Goal: Transaction & Acquisition: Purchase product/service

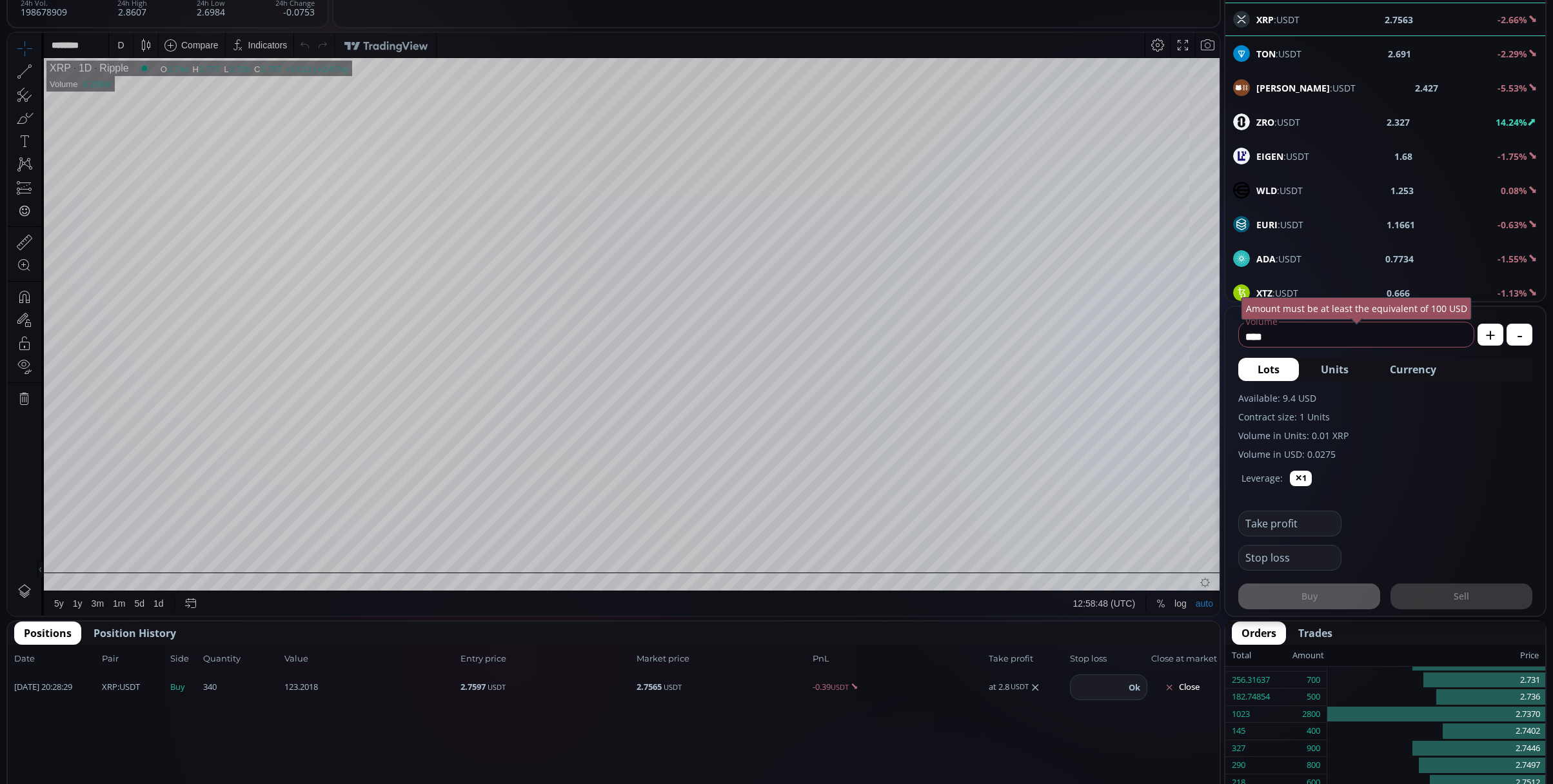
drag, startPoint x: 1396, startPoint y: 698, endPoint x: 1237, endPoint y: 638, distance: 169.9
click at [1396, 698] on div "2.736" at bounding box center [1436, 697] width 218 height 18
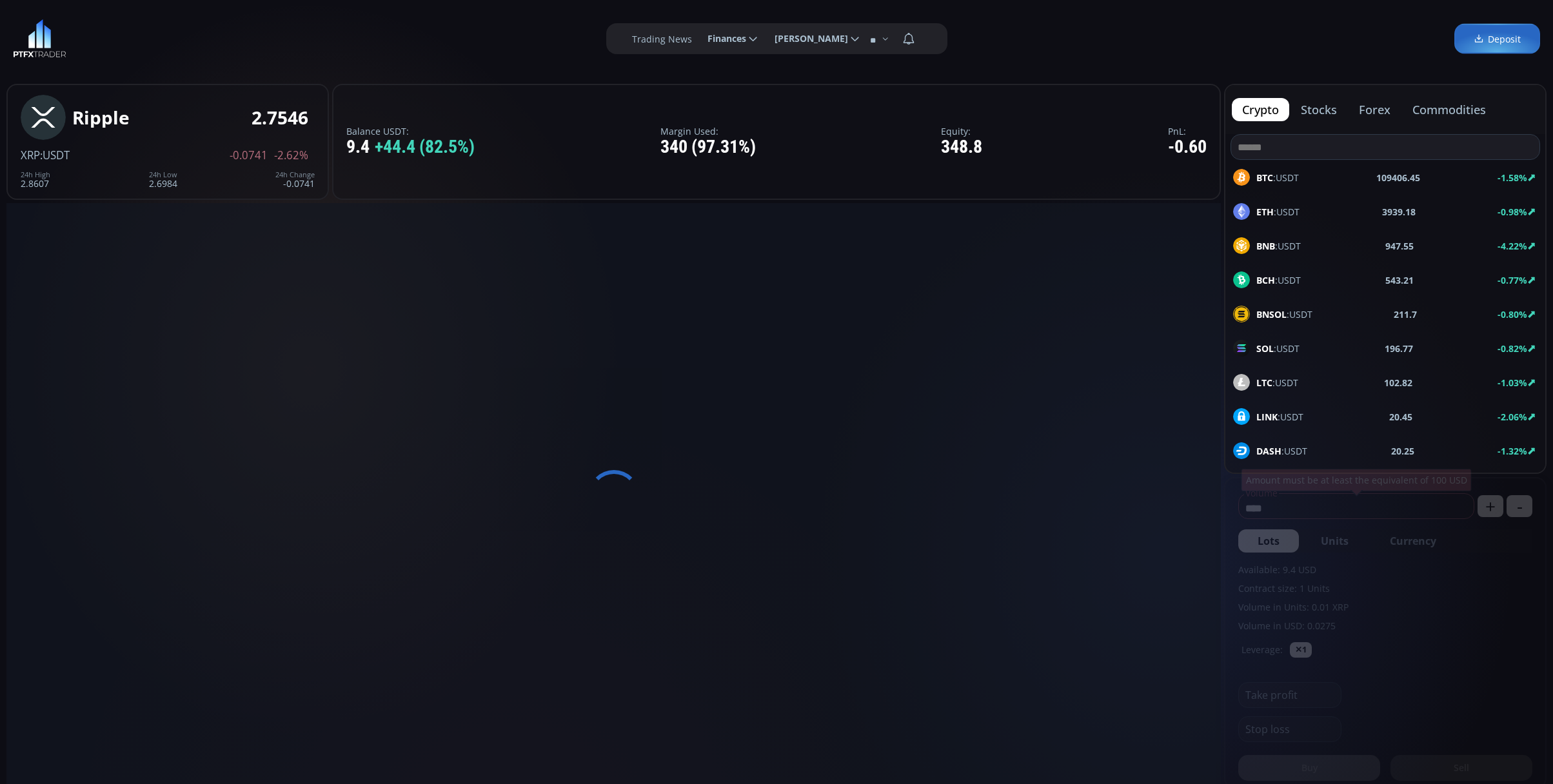
type input "********"
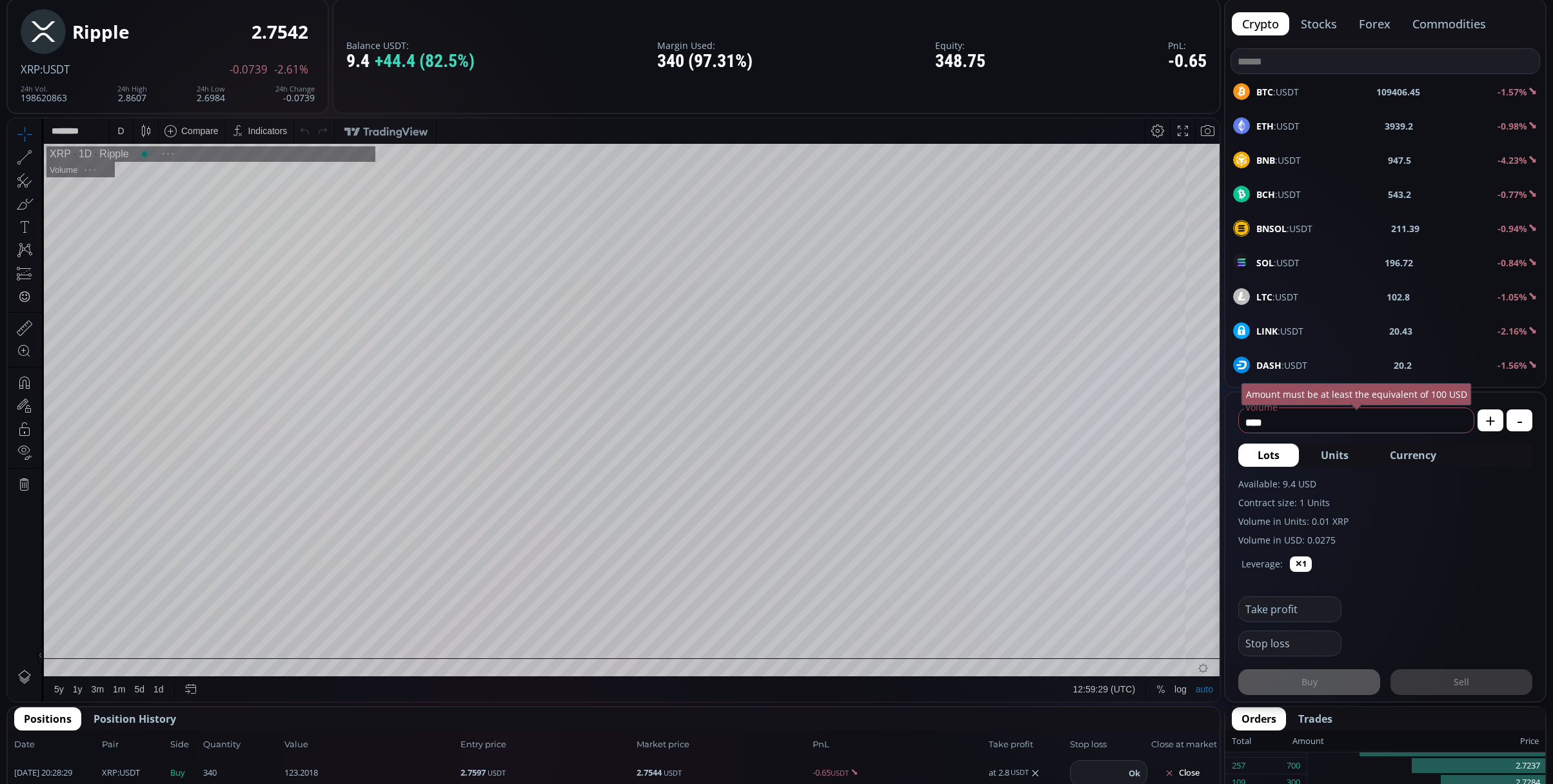
scroll to position [171, 0]
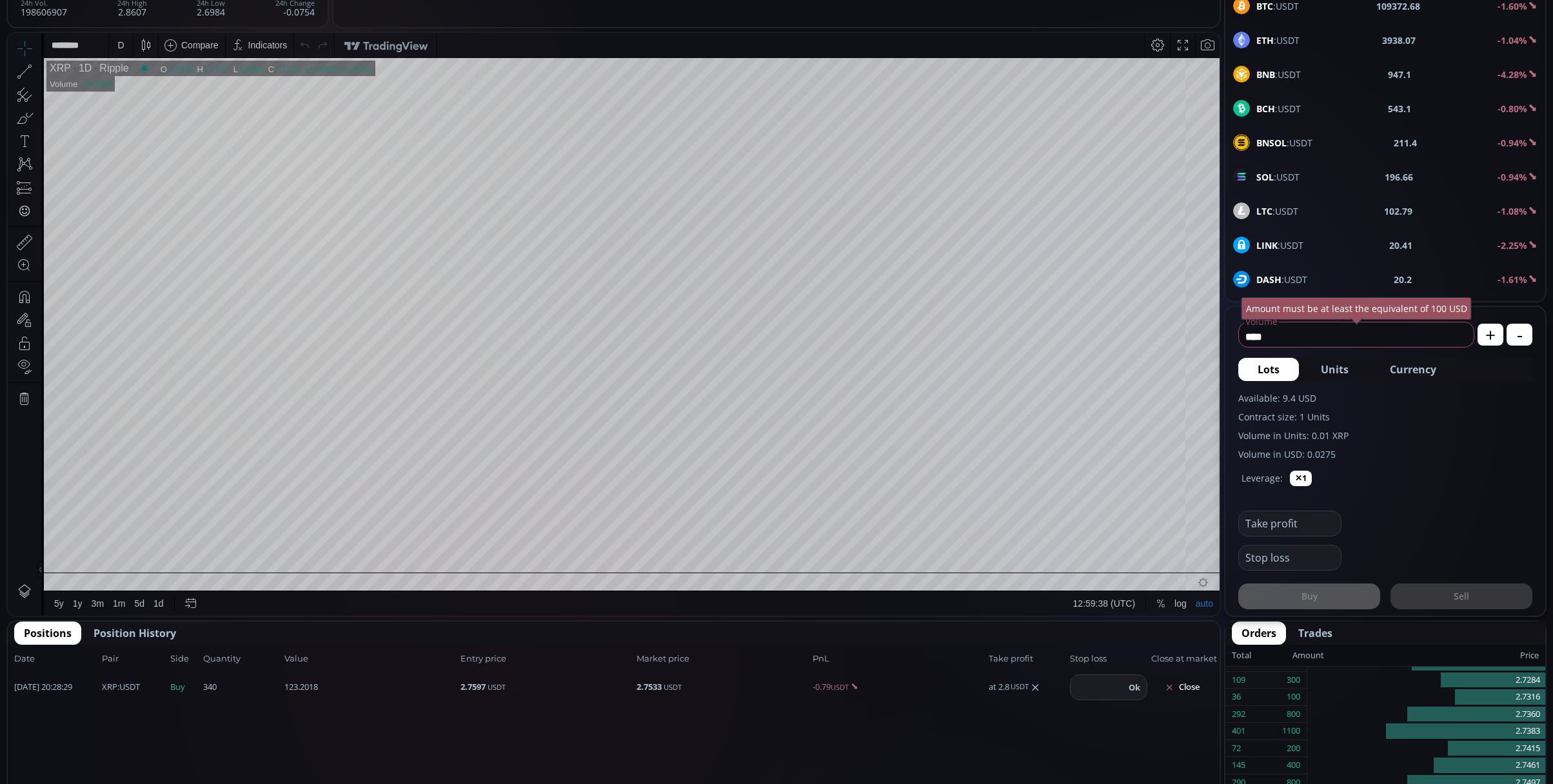
click at [113, 35] on div "D" at bounding box center [120, 45] width 24 height 24
click at [146, 91] on div "1 minute" at bounding box center [134, 92] width 35 height 11
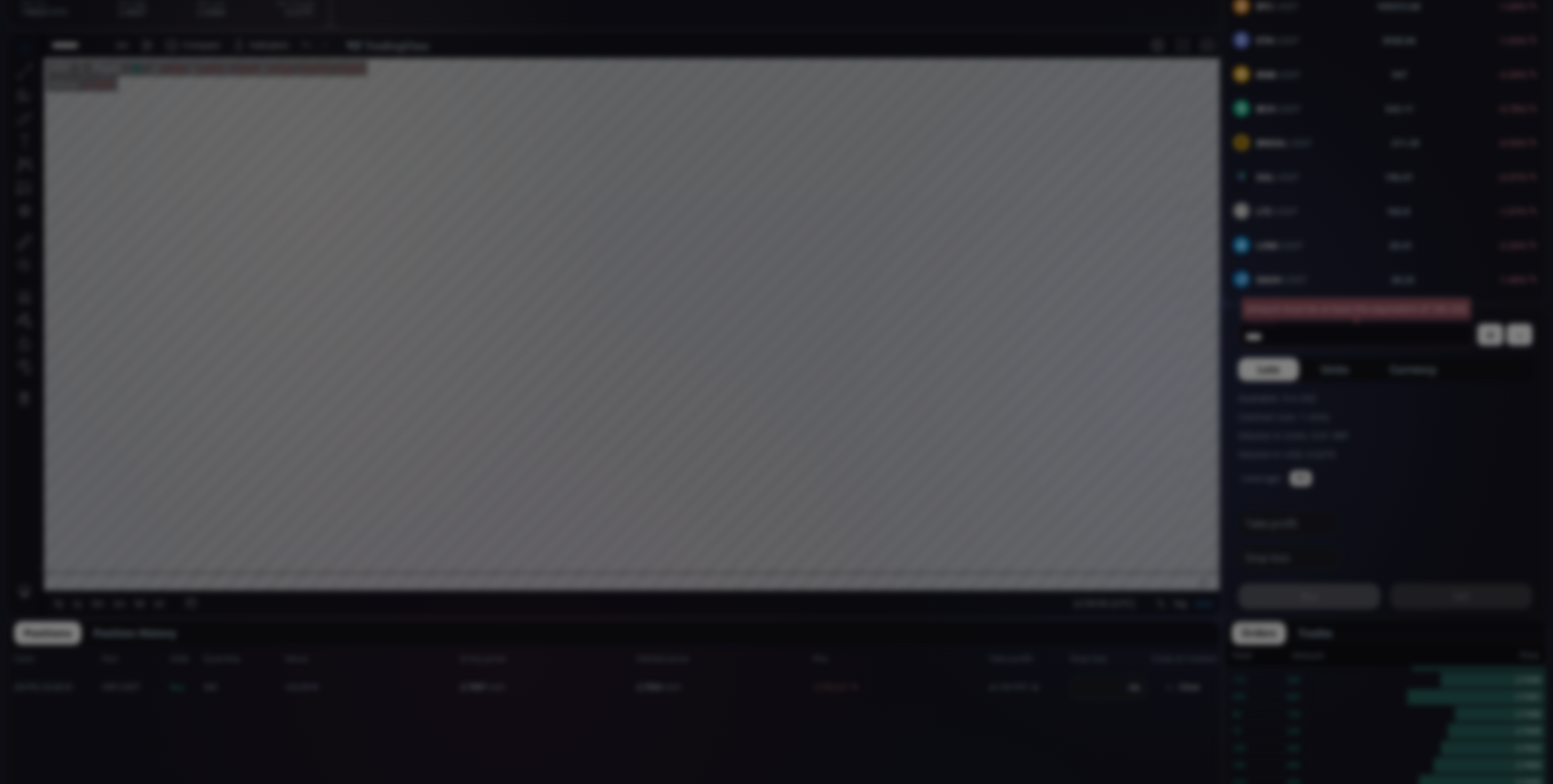
click at [981, 112] on div "**********" at bounding box center [776, 754] width 1553 height 1851
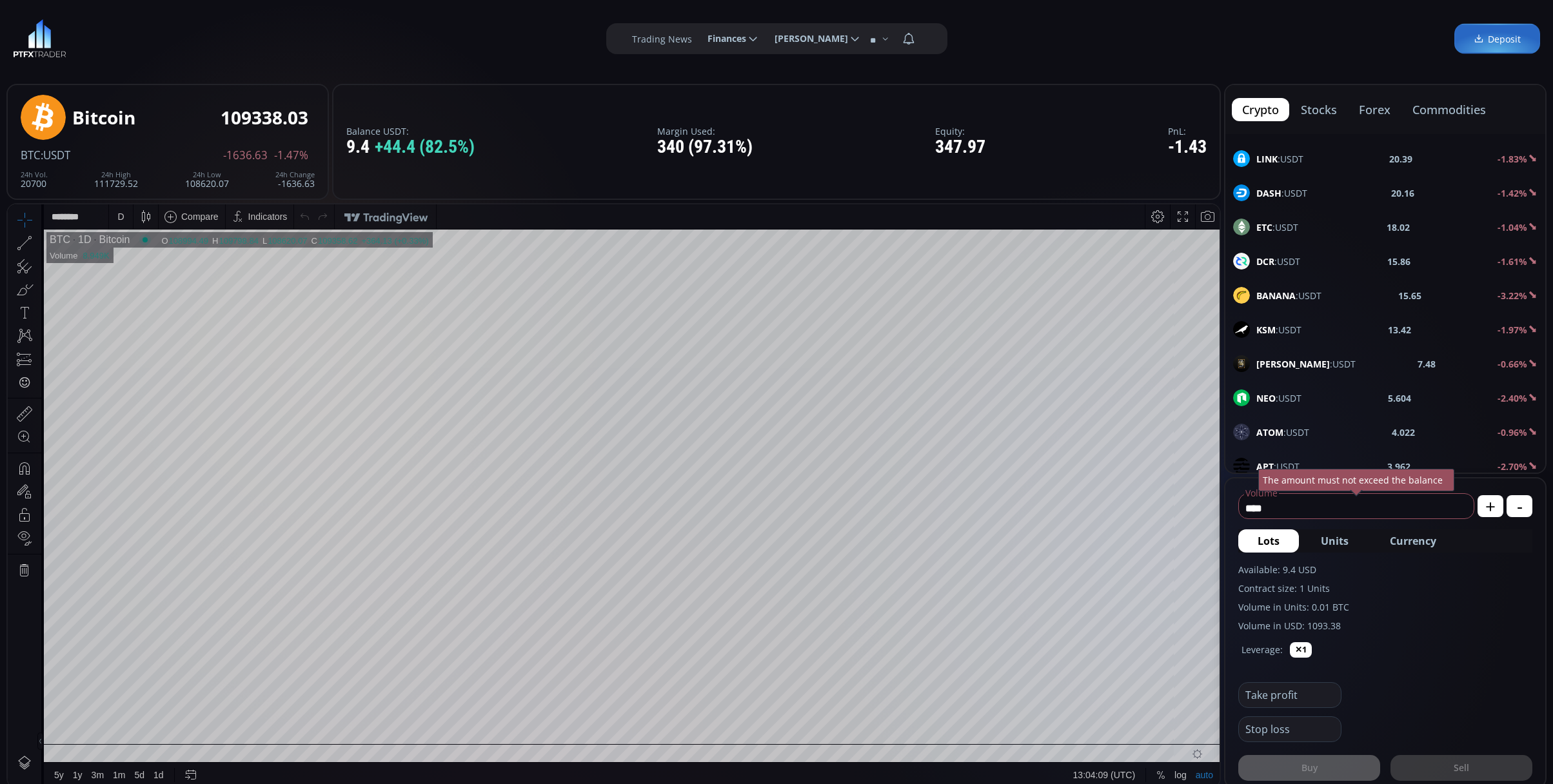
scroll to position [429, 0]
click at [1312, 368] on div "XRP :USDT 2.7482 -2.51%" at bounding box center [1386, 363] width 305 height 17
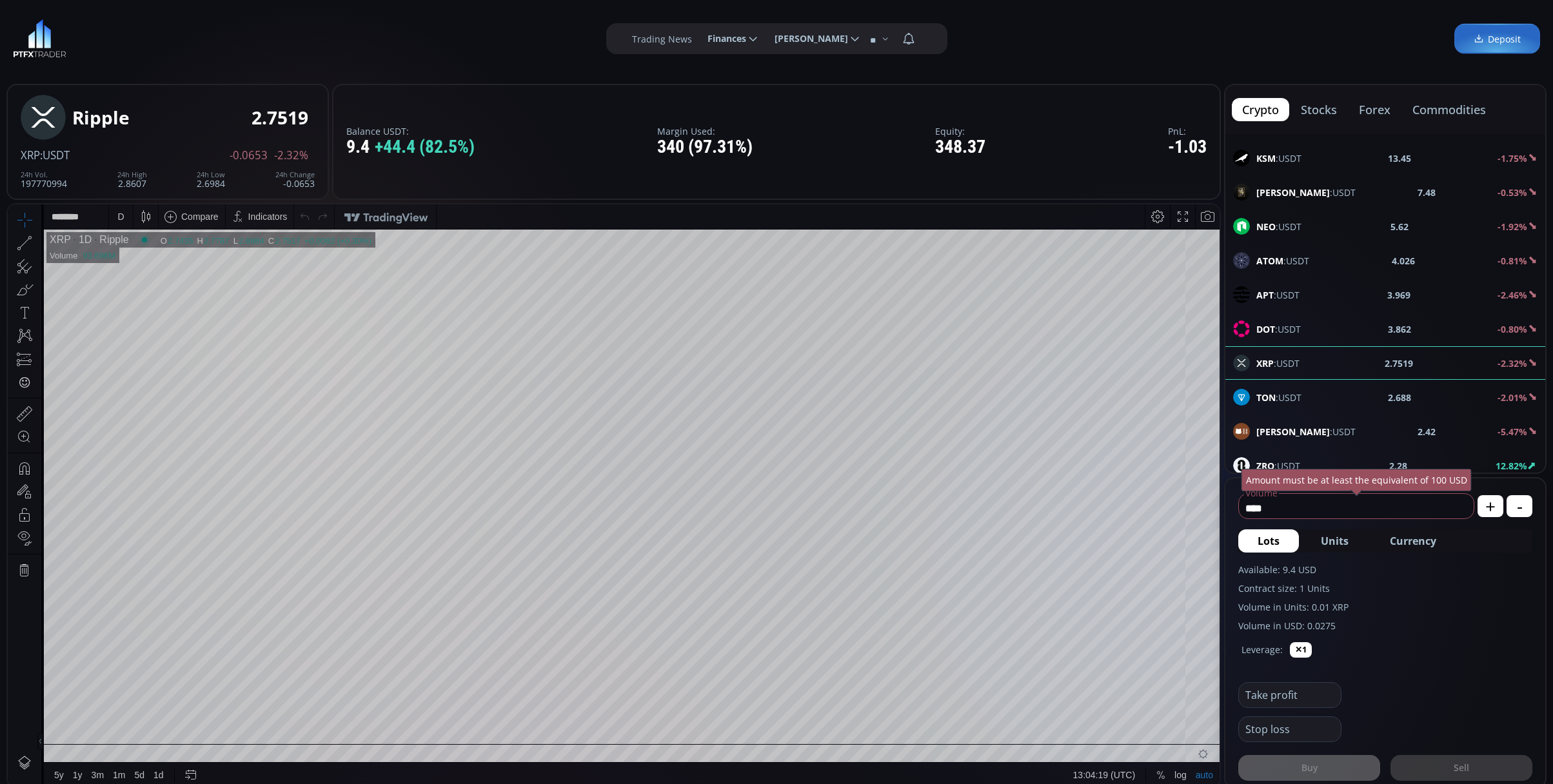
scroll to position [171, 0]
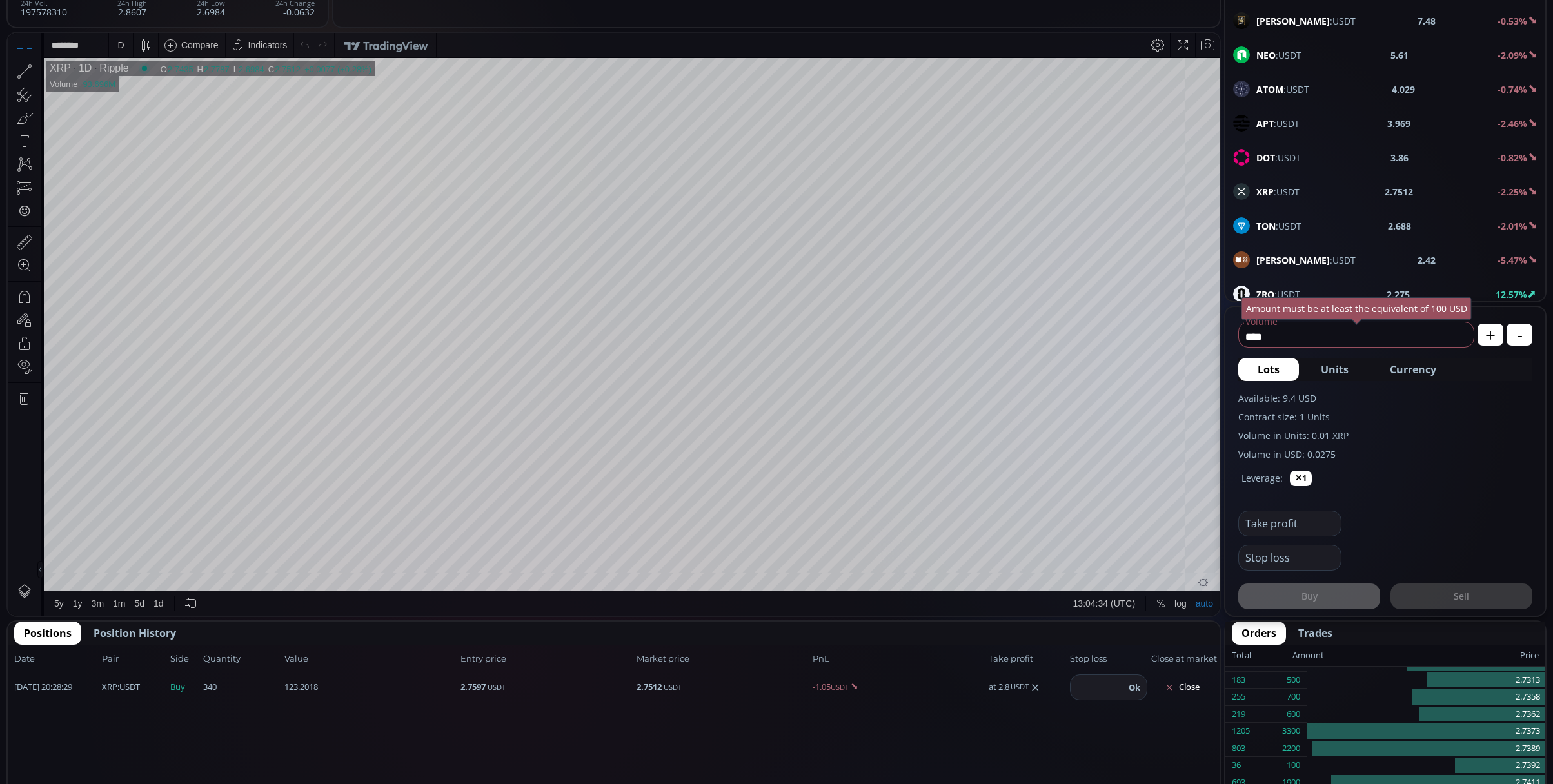
click at [118, 43] on div "D" at bounding box center [120, 46] width 6 height 11
click at [145, 97] on div "1 minute" at bounding box center [134, 92] width 35 height 11
click at [119, 47] on div "1 m" at bounding box center [122, 46] width 12 height 11
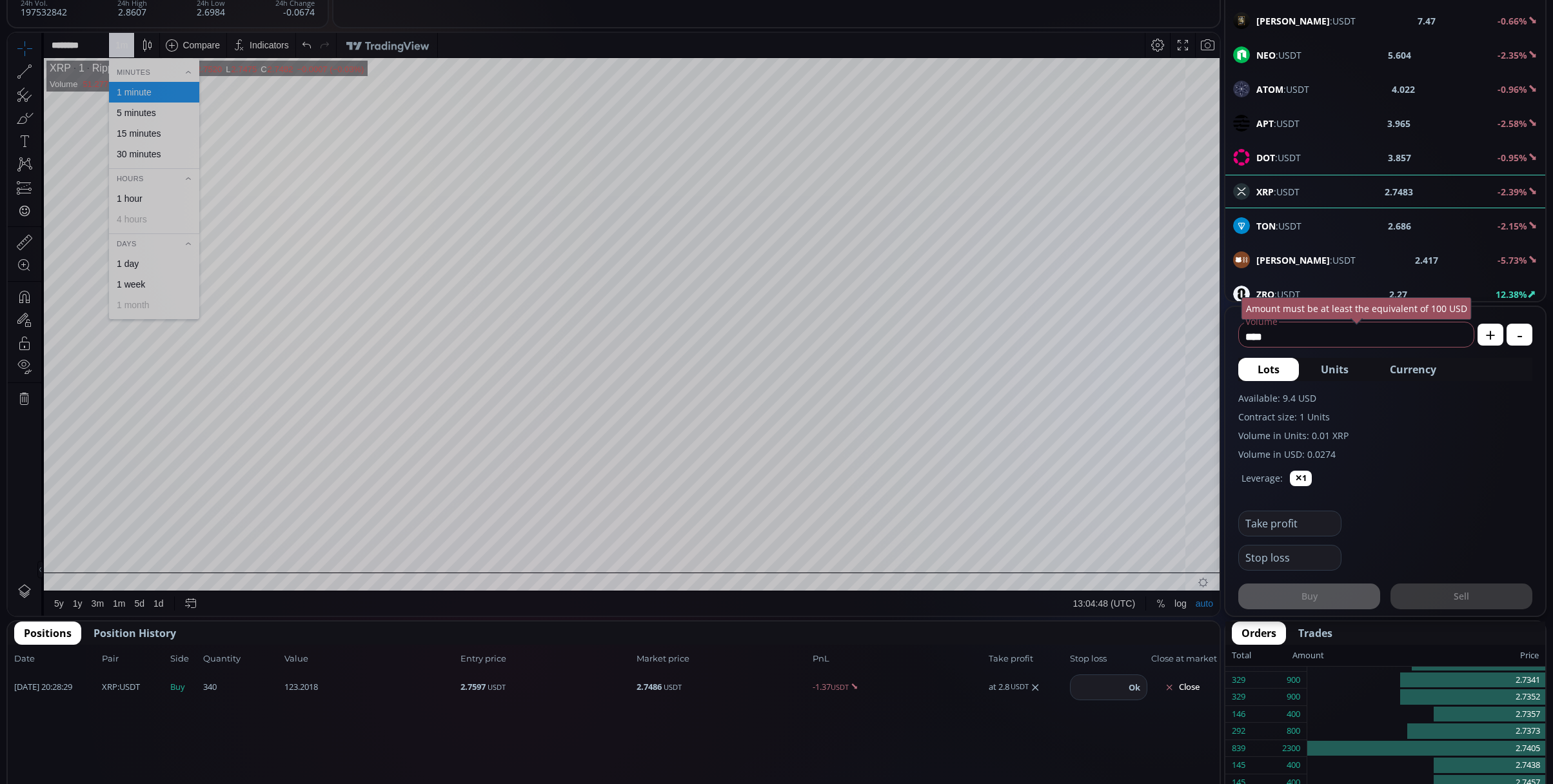
click at [150, 123] on div "15 minutes" at bounding box center [154, 133] width 91 height 21
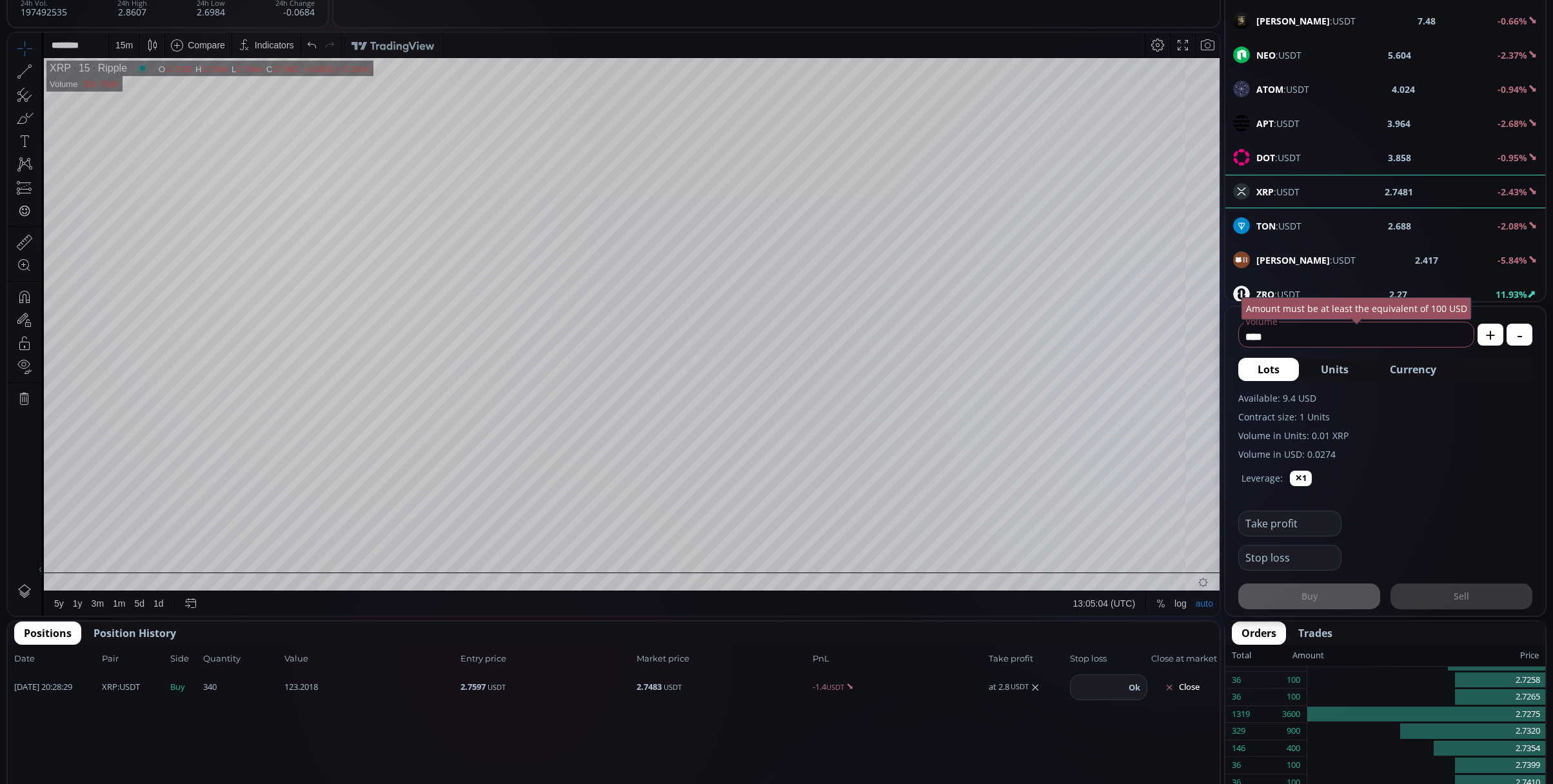
click at [125, 37] on div "15 m" at bounding box center [124, 45] width 18 height 24
click at [144, 116] on div "5 minutes" at bounding box center [136, 113] width 40 height 11
click at [120, 36] on div "5 m" at bounding box center [122, 45] width 12 height 24
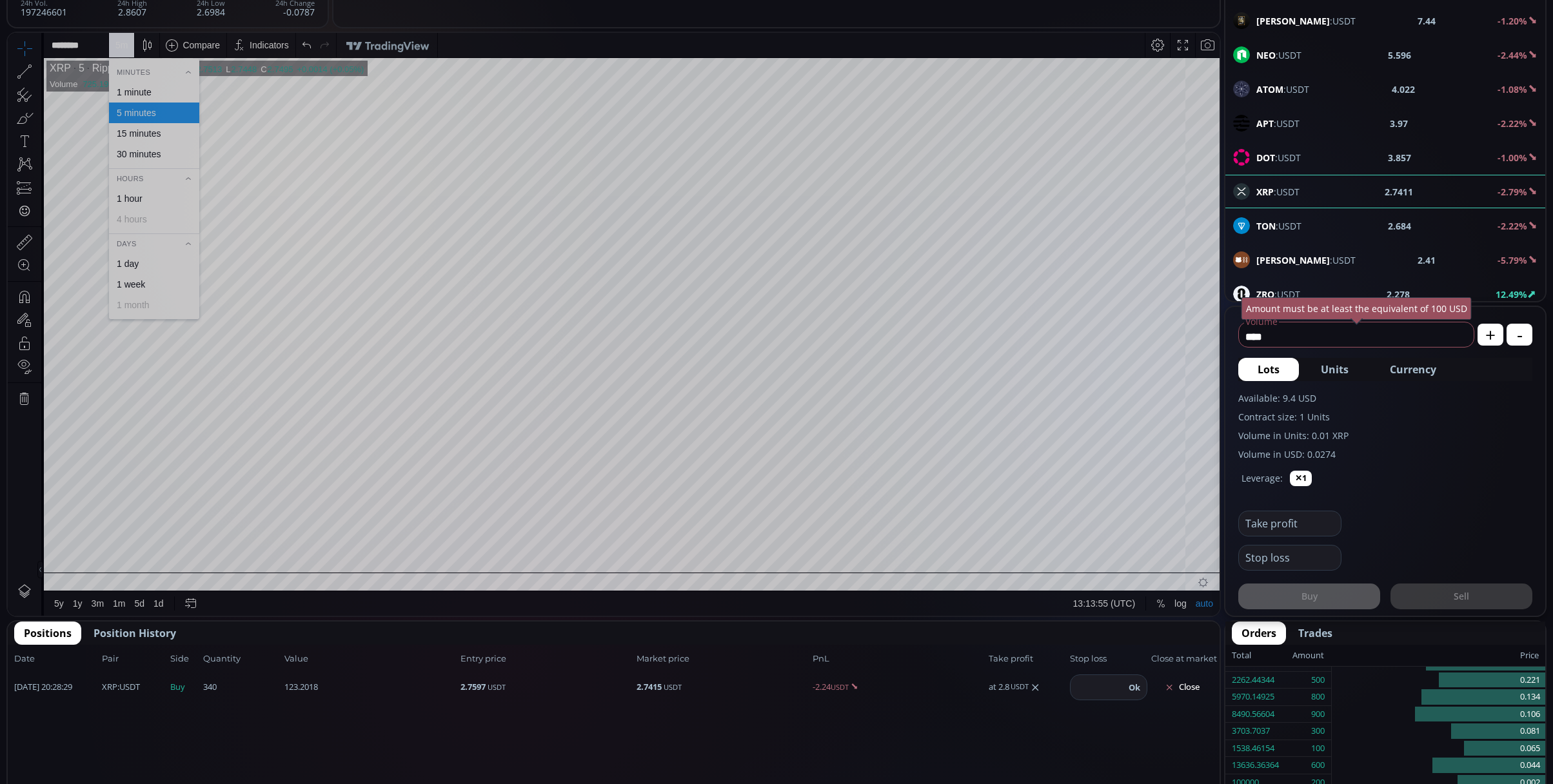
click at [173, 85] on div "1 minute" at bounding box center [154, 92] width 91 height 21
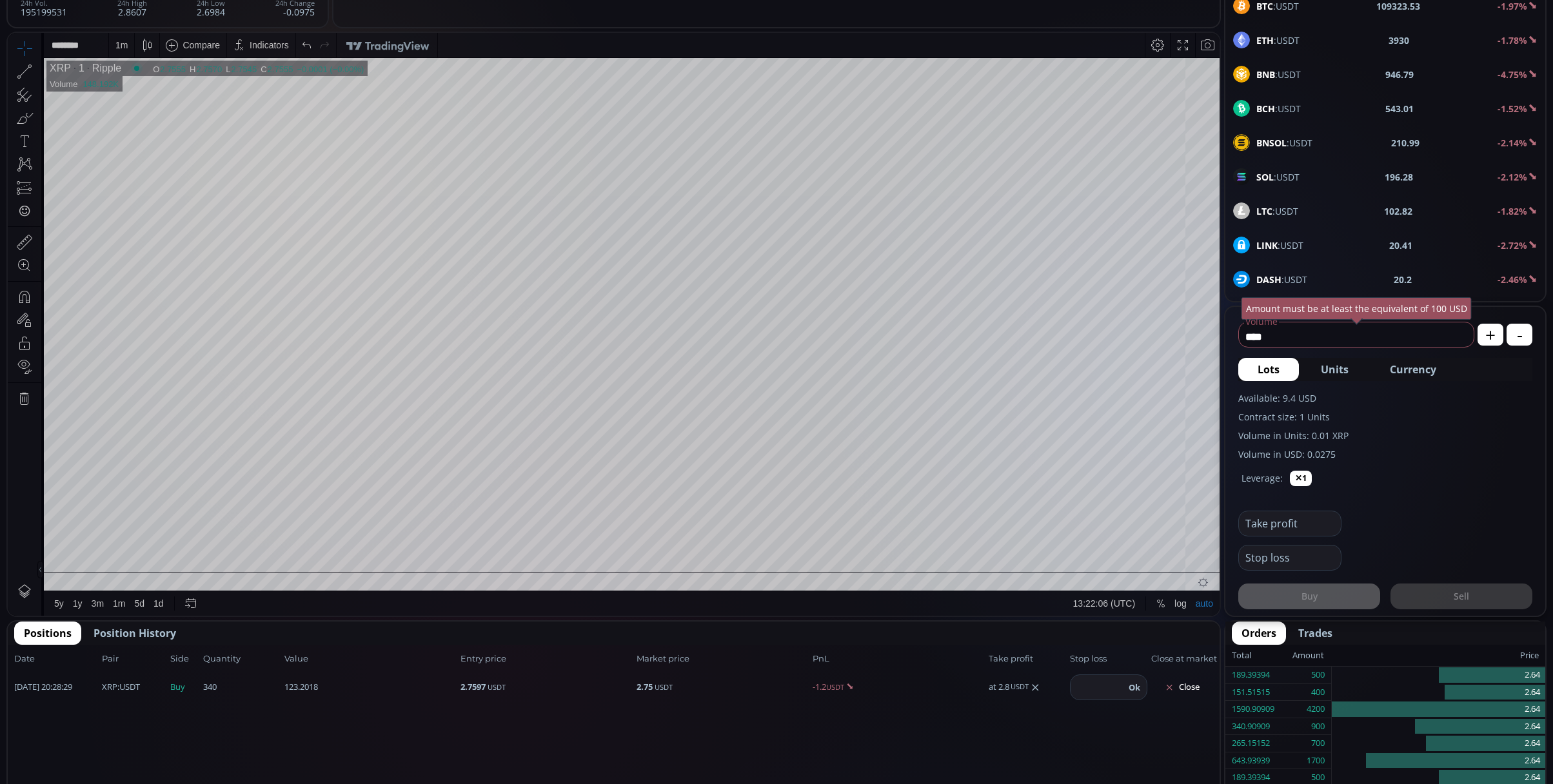
scroll to position [429, 0]
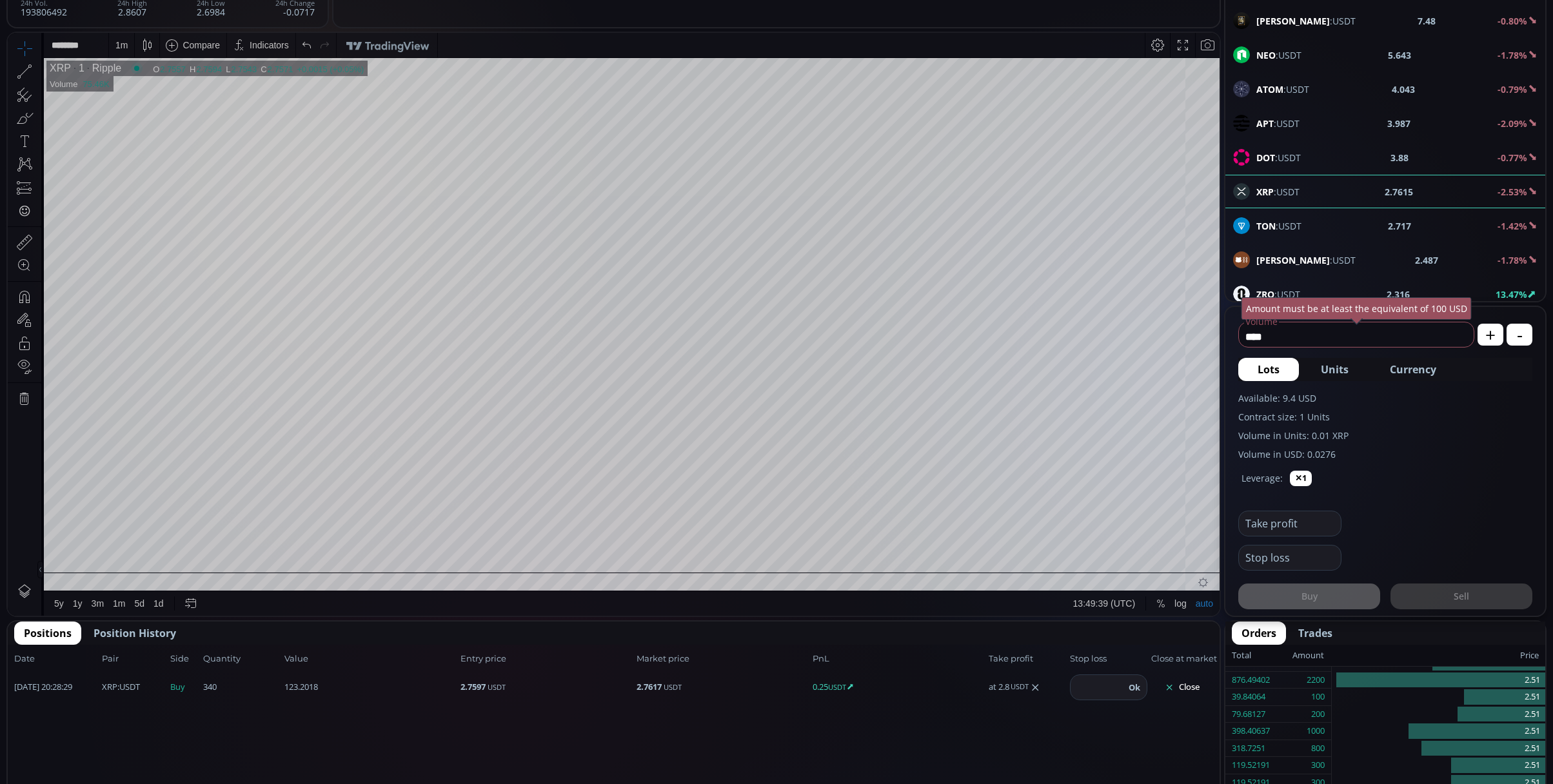
scroll to position [465, 0]
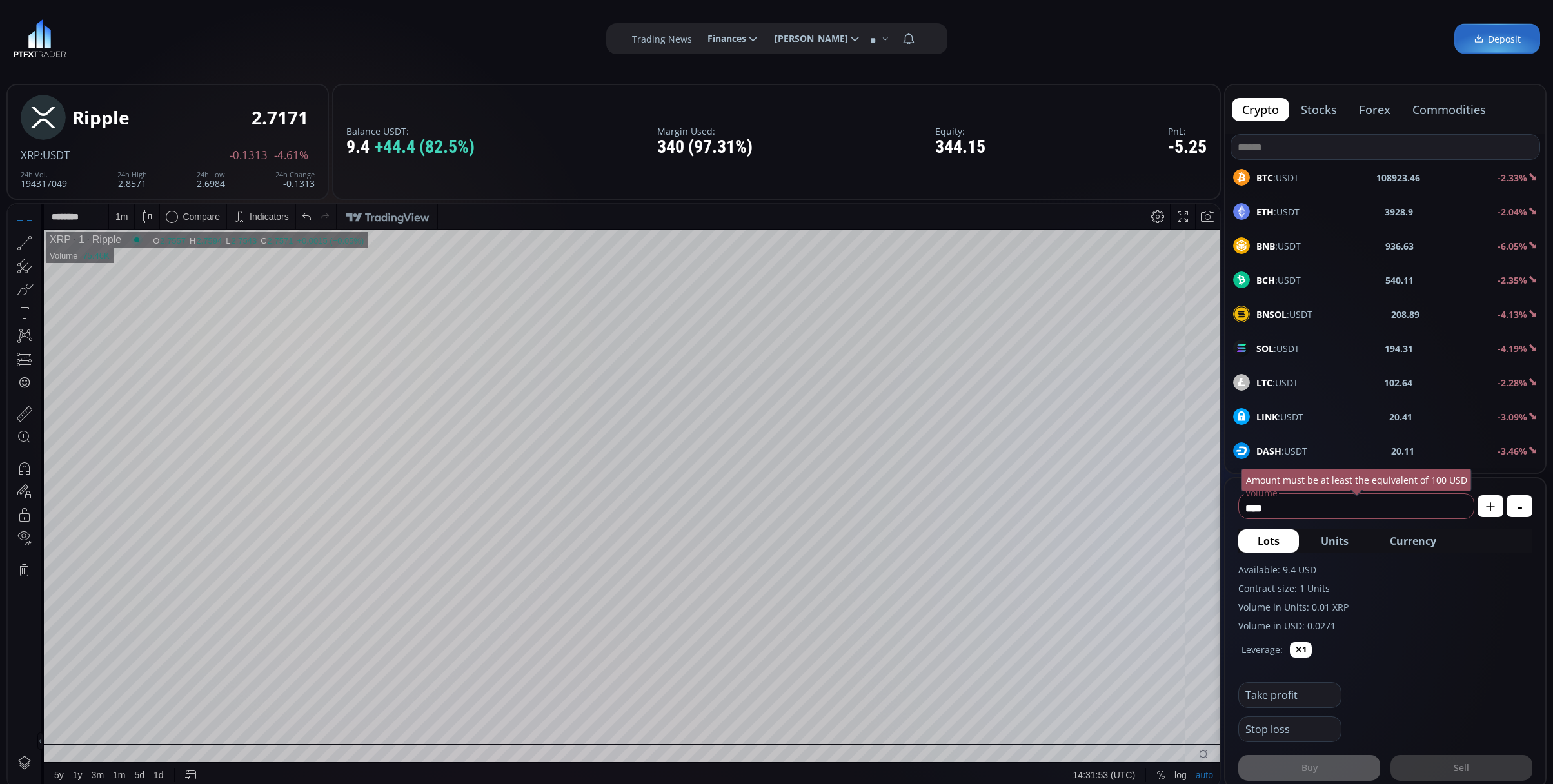
scroll to position [465, 0]
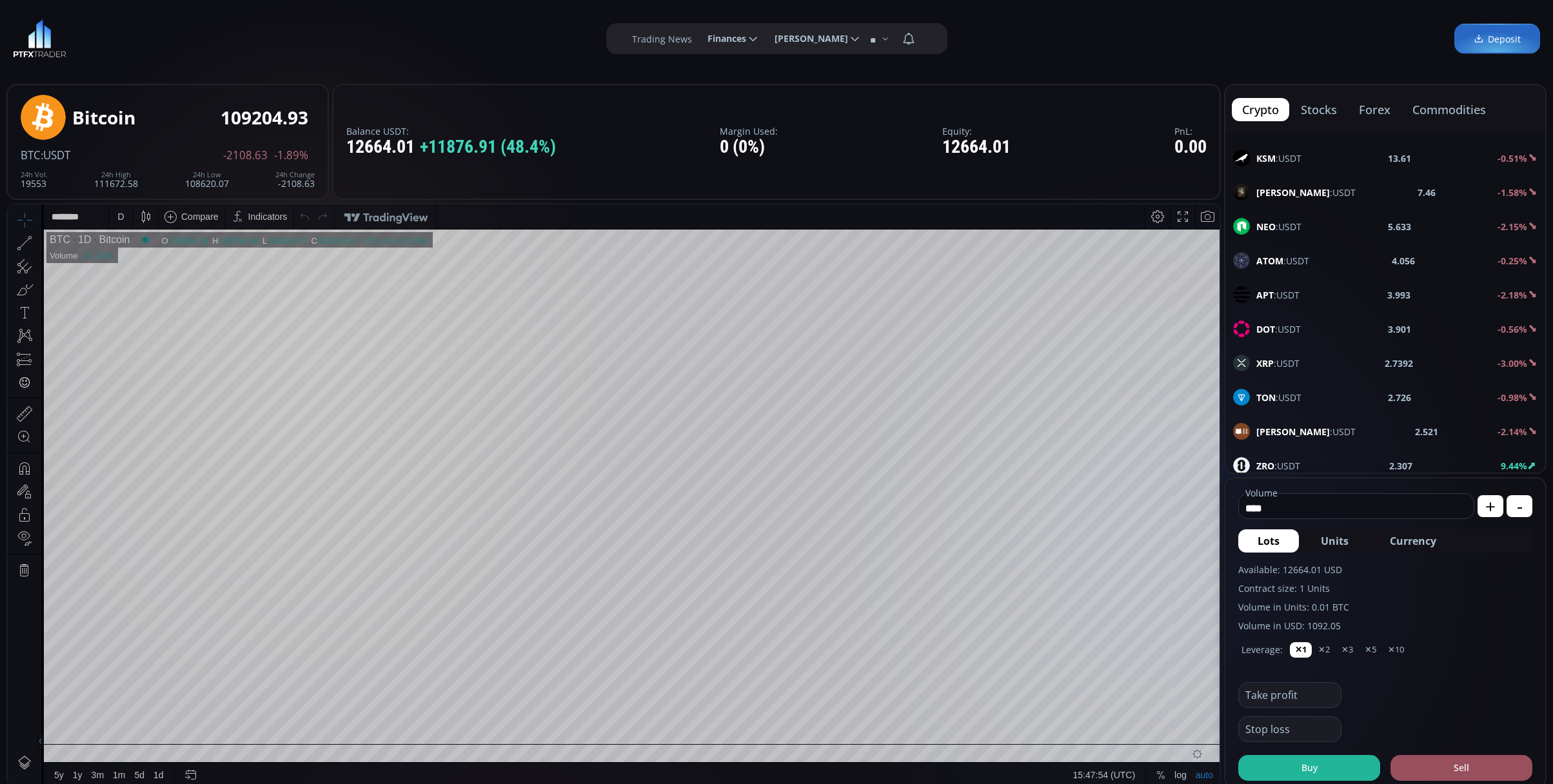
scroll to position [516, 0]
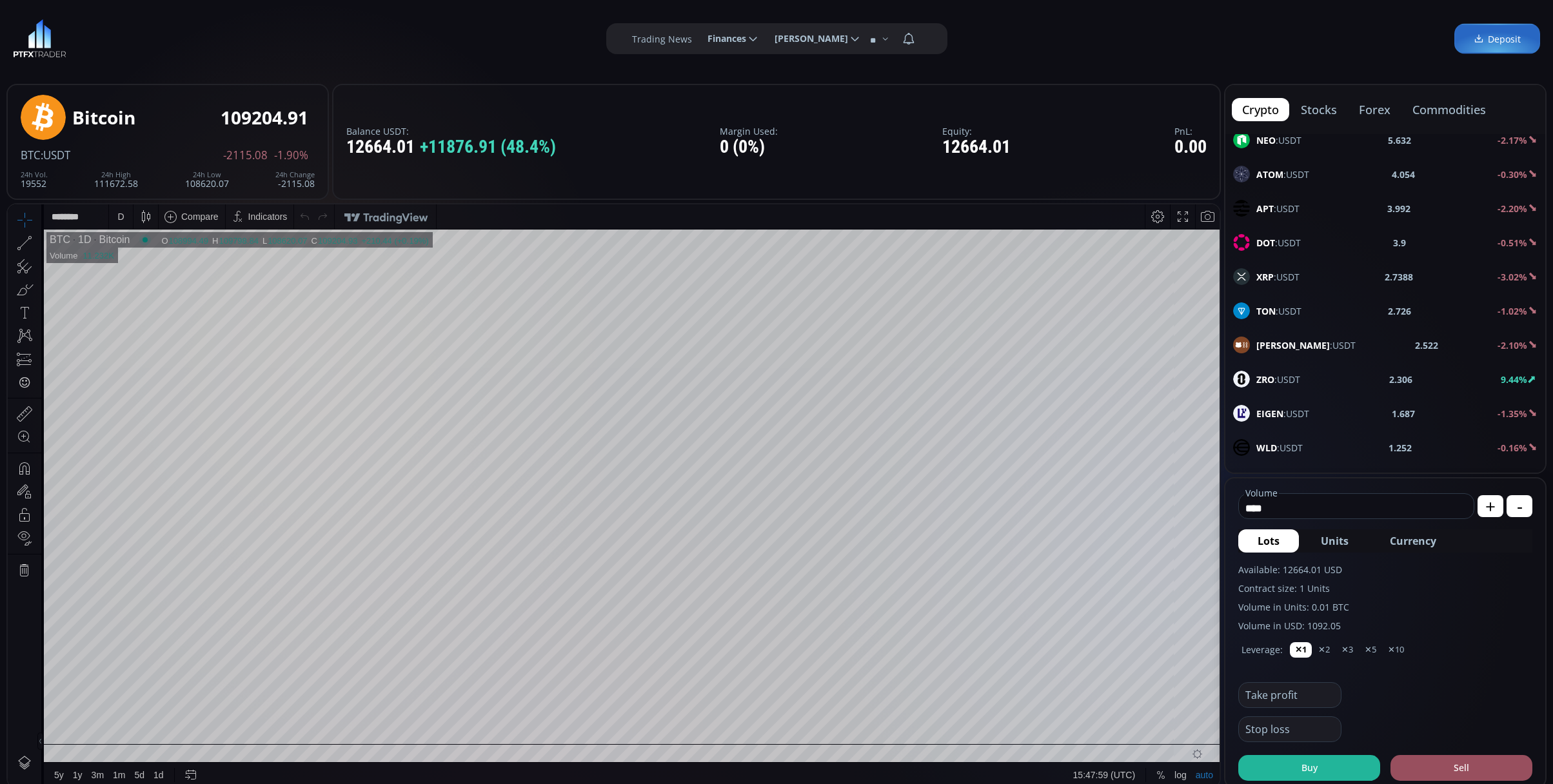
click at [1340, 374] on div "ZRO :USDT 2.306 9.44%" at bounding box center [1386, 379] width 320 height 33
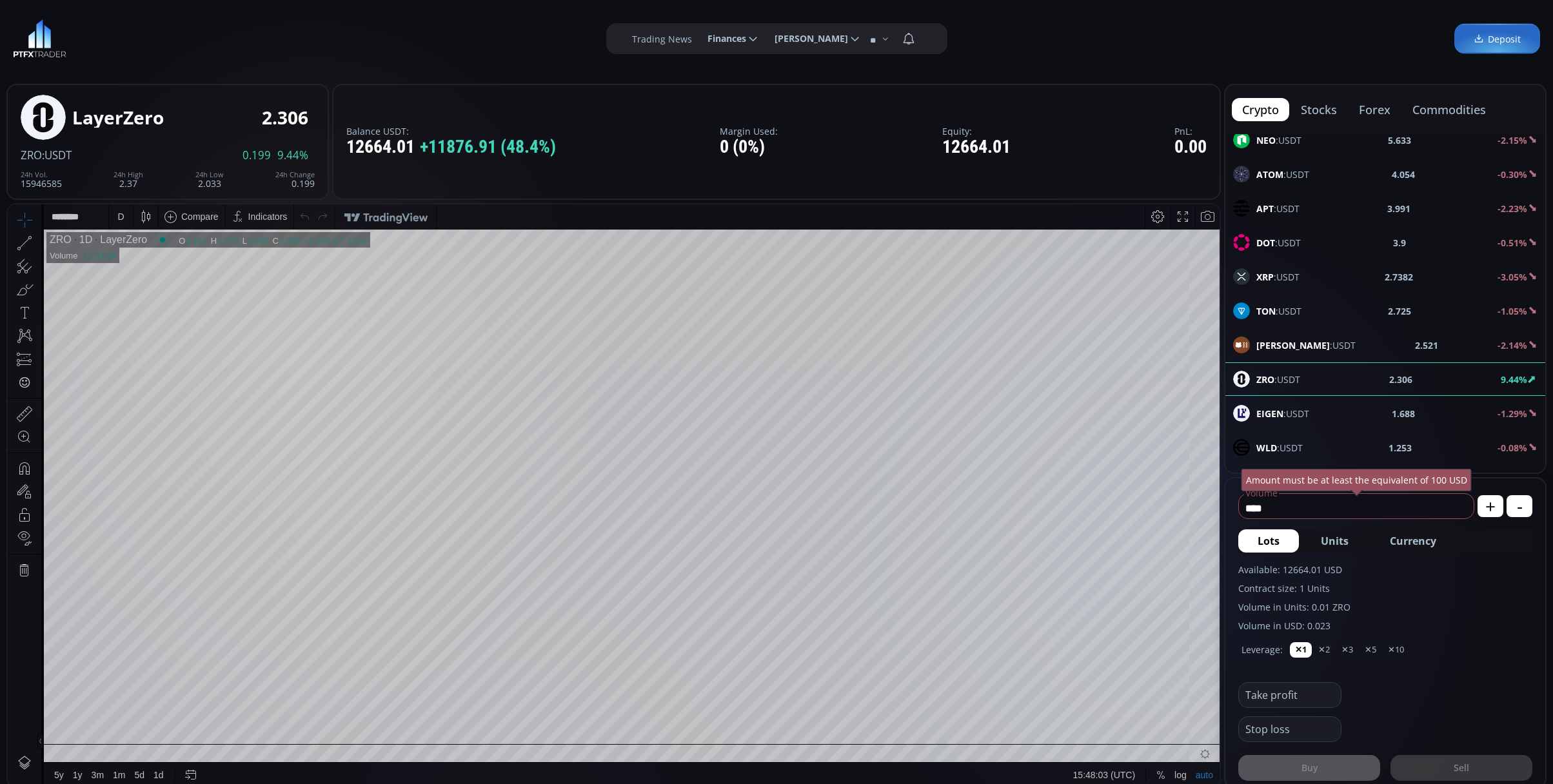
click at [116, 221] on div "D" at bounding box center [121, 217] width 11 height 24
click at [144, 257] on div "1 minute" at bounding box center [154, 263] width 91 height 21
click at [1293, 280] on span "XRP :USDT" at bounding box center [1277, 277] width 43 height 14
click at [118, 226] on div "D" at bounding box center [121, 217] width 11 height 24
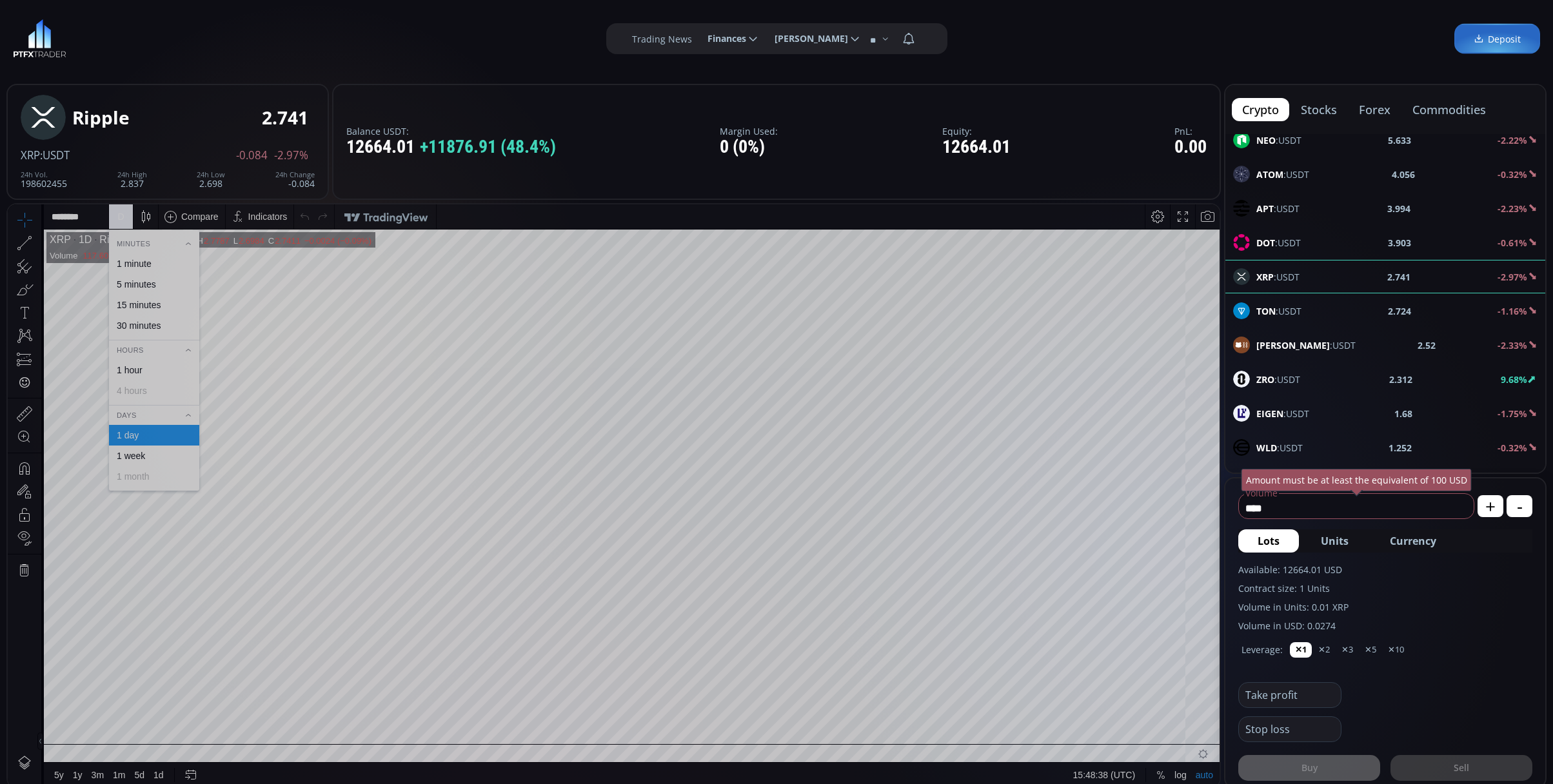
click at [142, 264] on div "1 minute" at bounding box center [134, 264] width 35 height 11
click at [1415, 550] on button "Currency" at bounding box center [1413, 541] width 85 height 23
type input "**********"
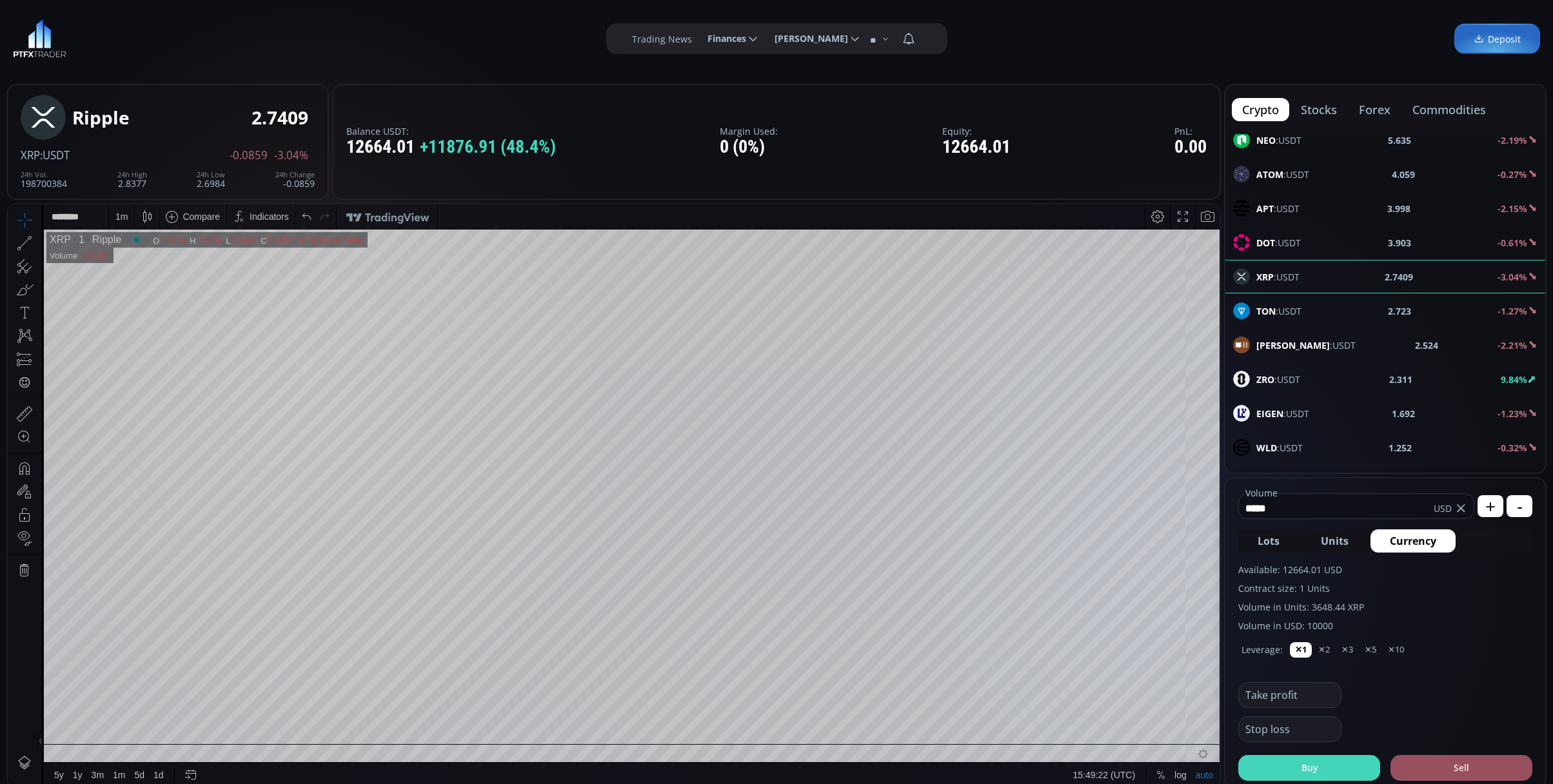
type input "*****"
click at [1303, 757] on button "Buy" at bounding box center [1309, 768] width 142 height 26
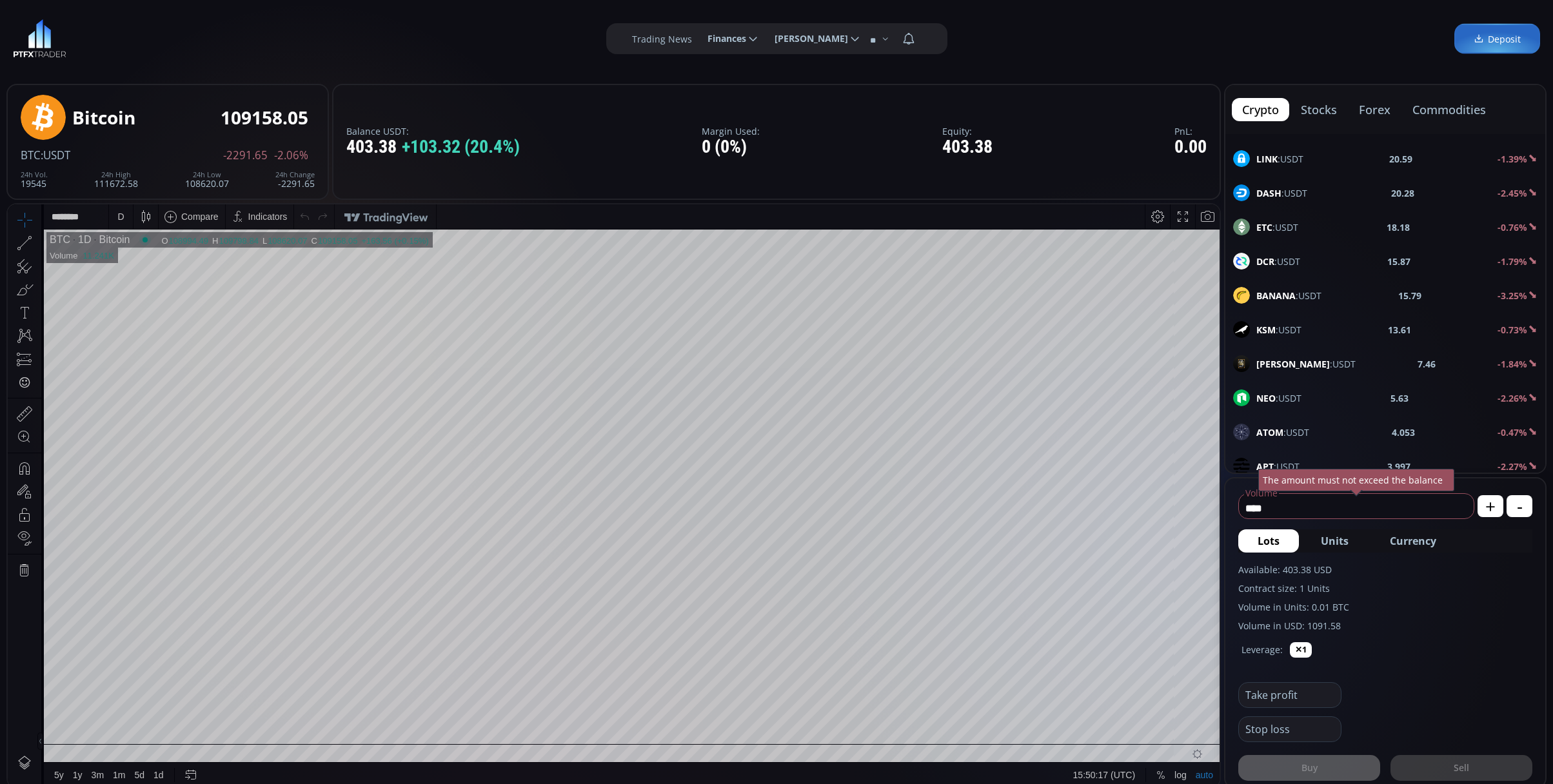
scroll to position [429, 0]
click at [1296, 360] on div "XRP :USDT 2.7357 -3.25%" at bounding box center [1386, 363] width 320 height 33
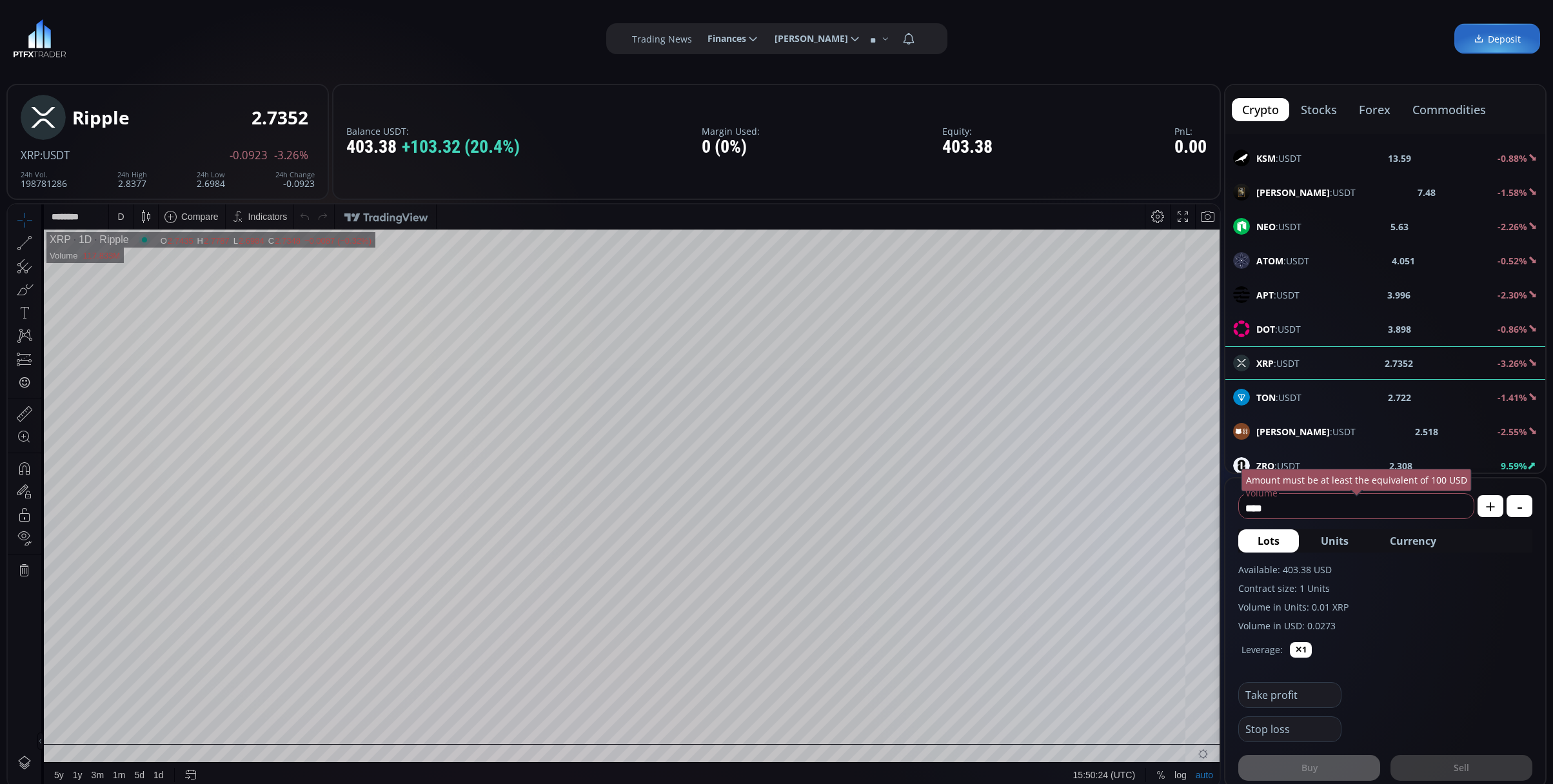
click at [1381, 534] on button "Currency" at bounding box center [1413, 541] width 85 height 23
click at [1460, 505] on use at bounding box center [1458, 508] width 8 height 8
type input "*"
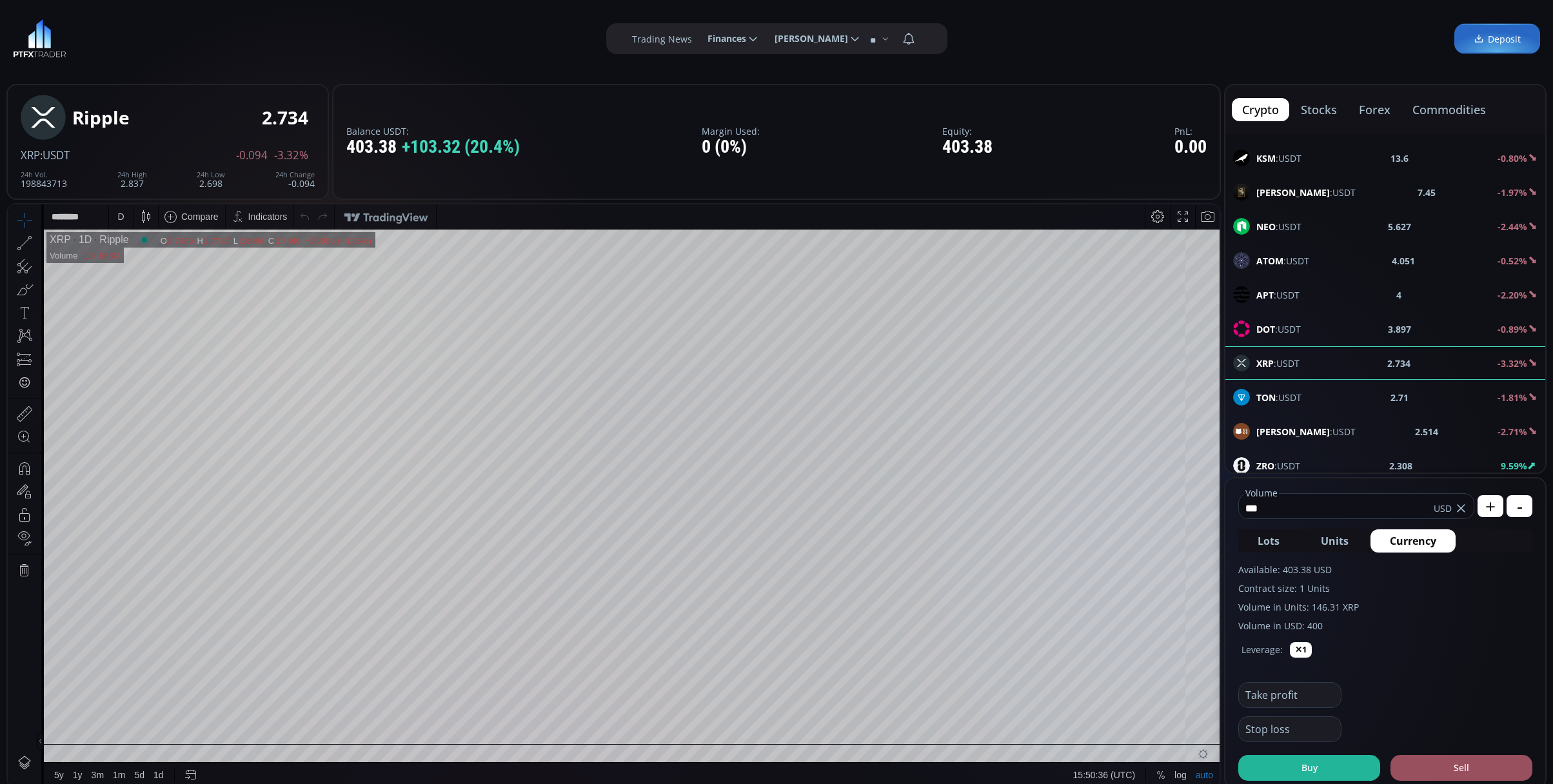
type input "***"
click at [1357, 766] on button "Buy" at bounding box center [1309, 768] width 142 height 26
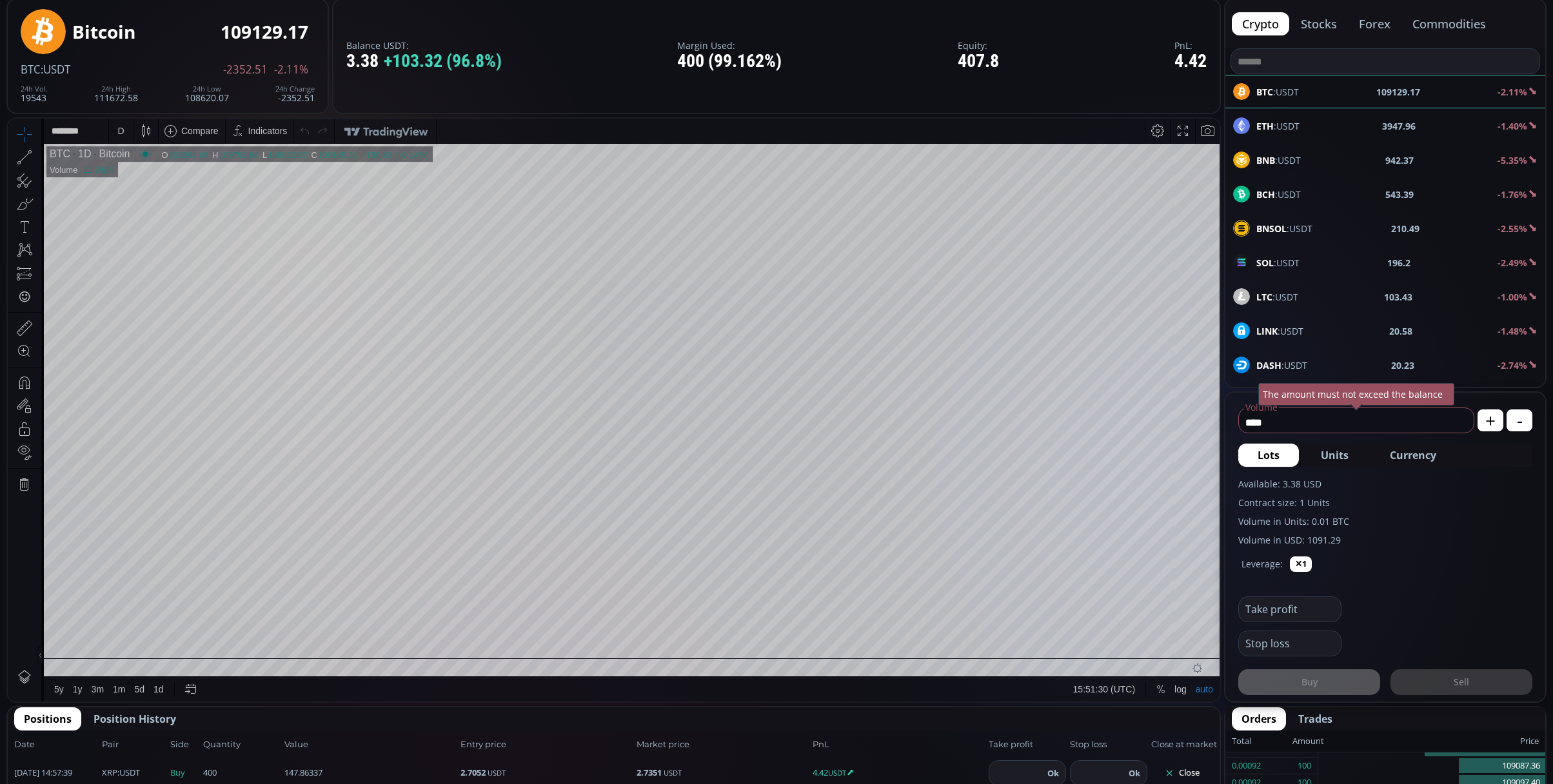
scroll to position [258, 0]
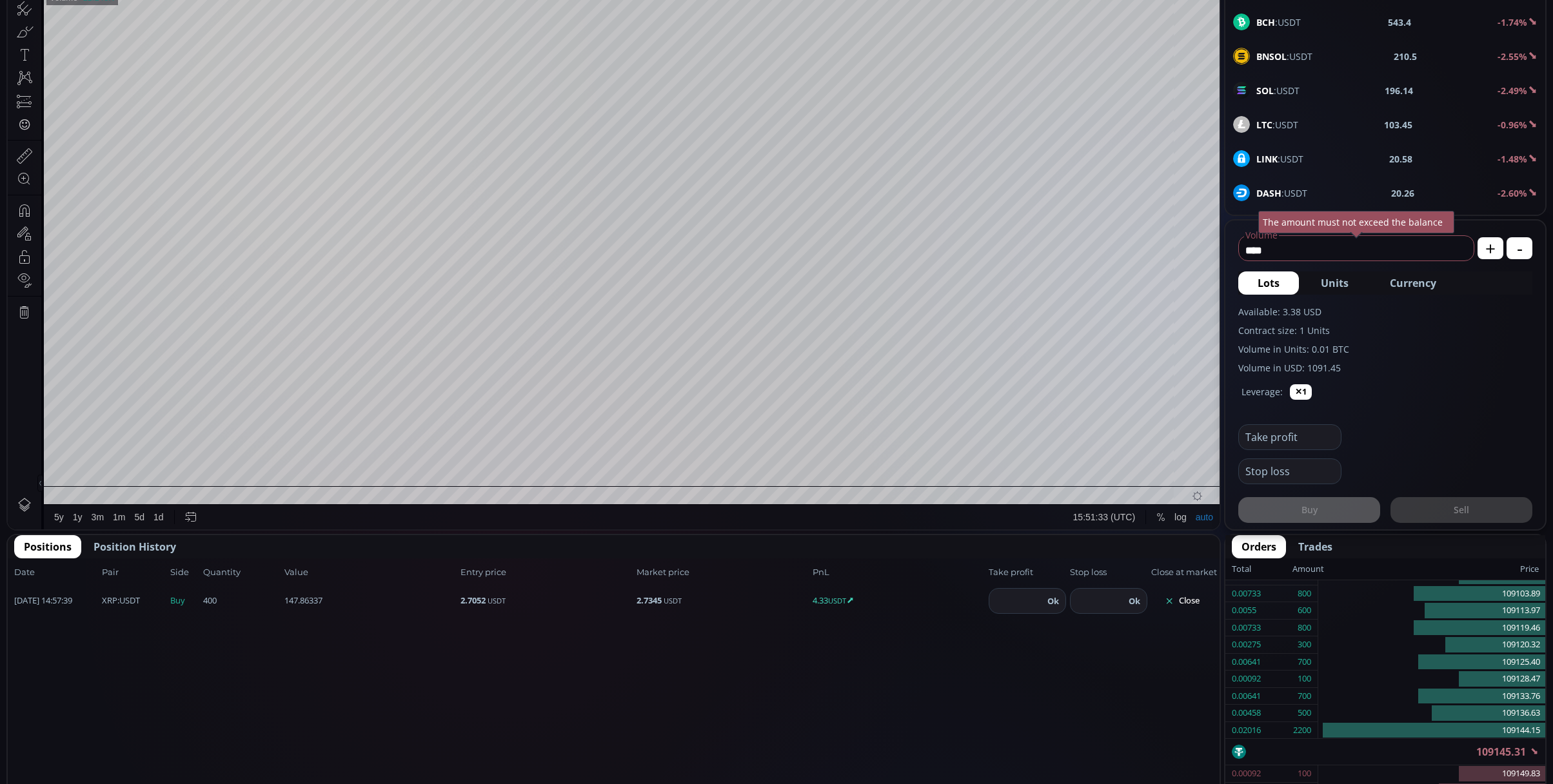
click at [1185, 604] on button "Close" at bounding box center [1181, 601] width 62 height 21
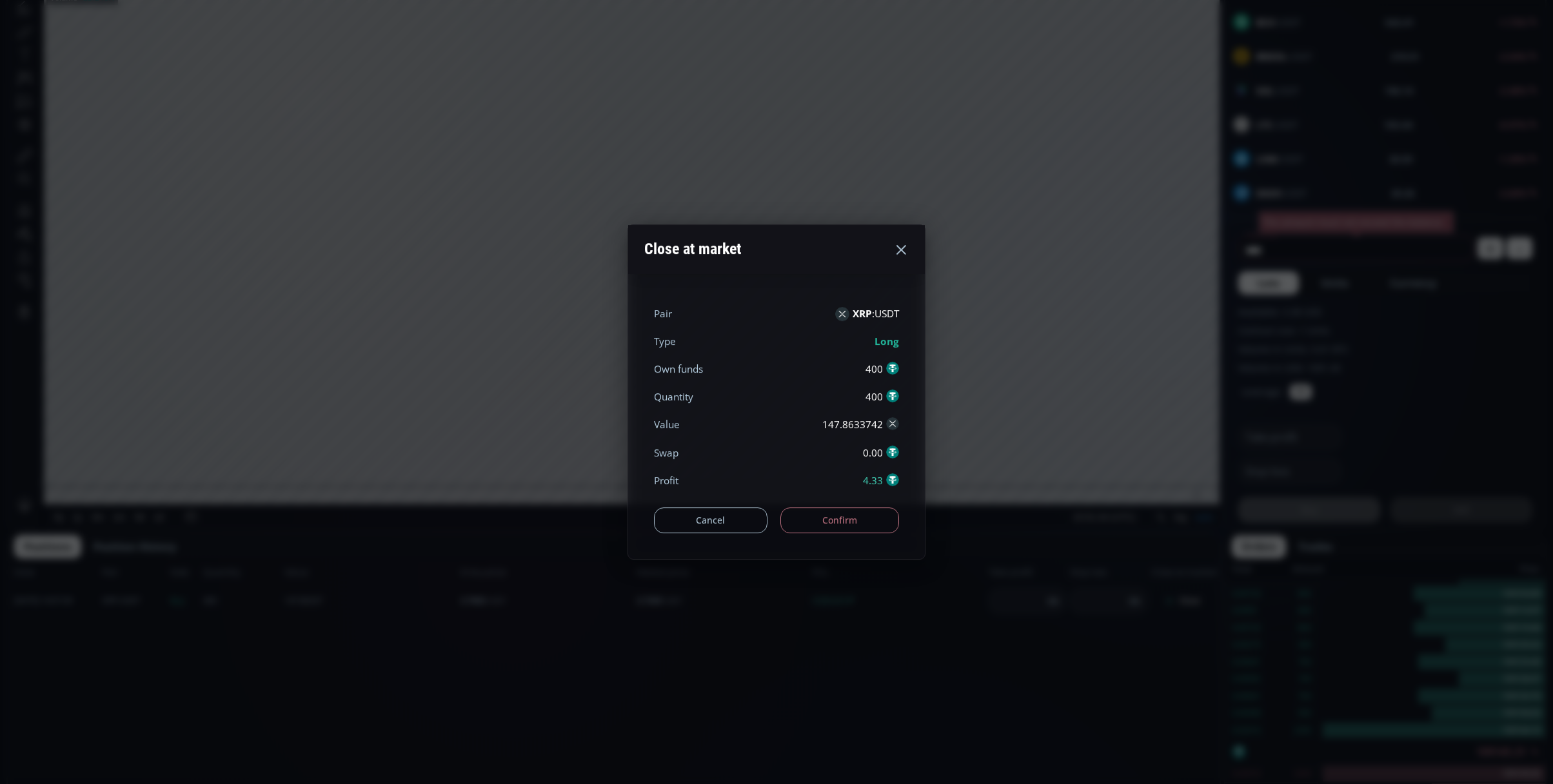
click at [815, 513] on button "Confirm" at bounding box center [840, 521] width 120 height 26
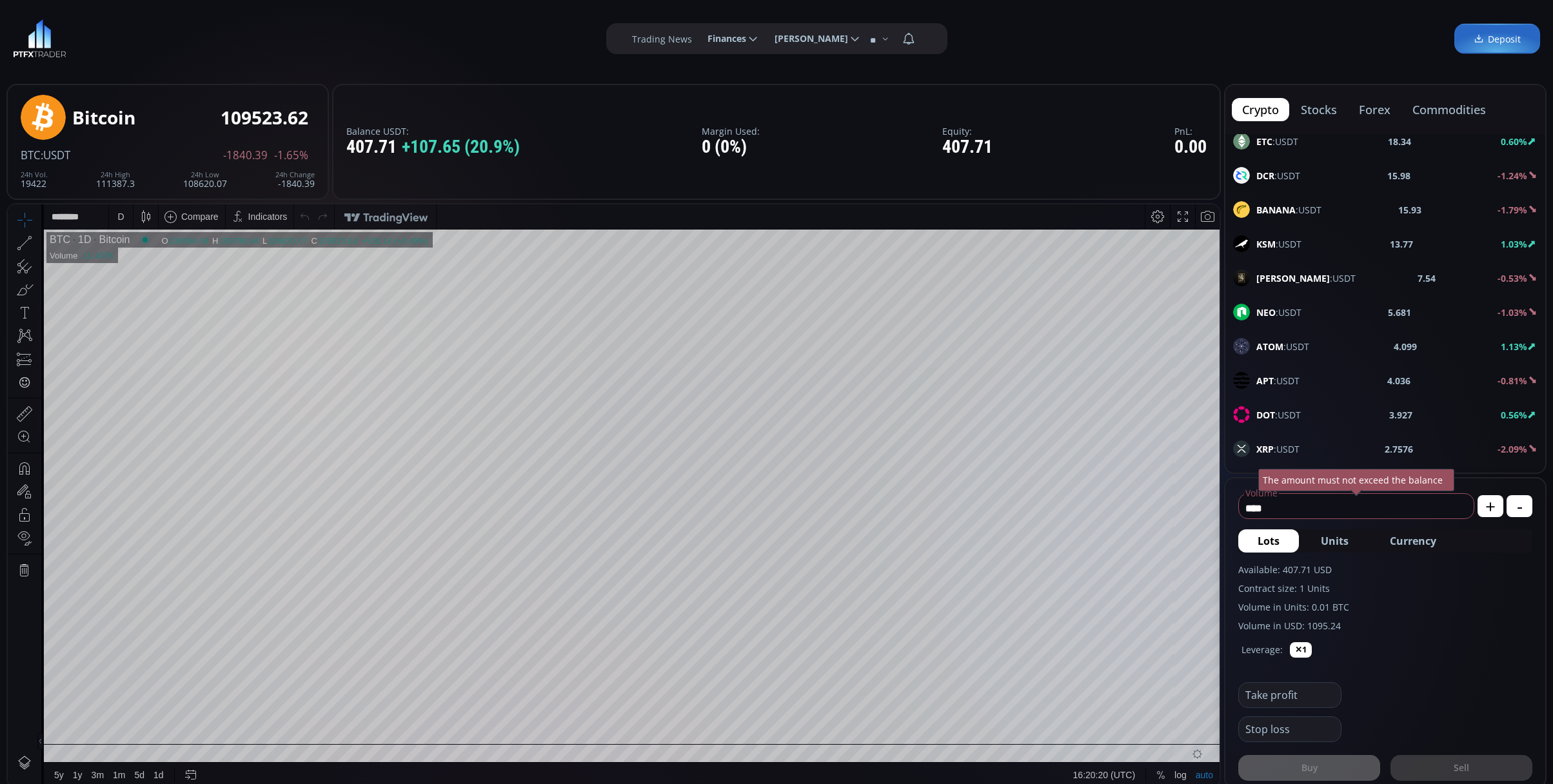
scroll to position [429, 0]
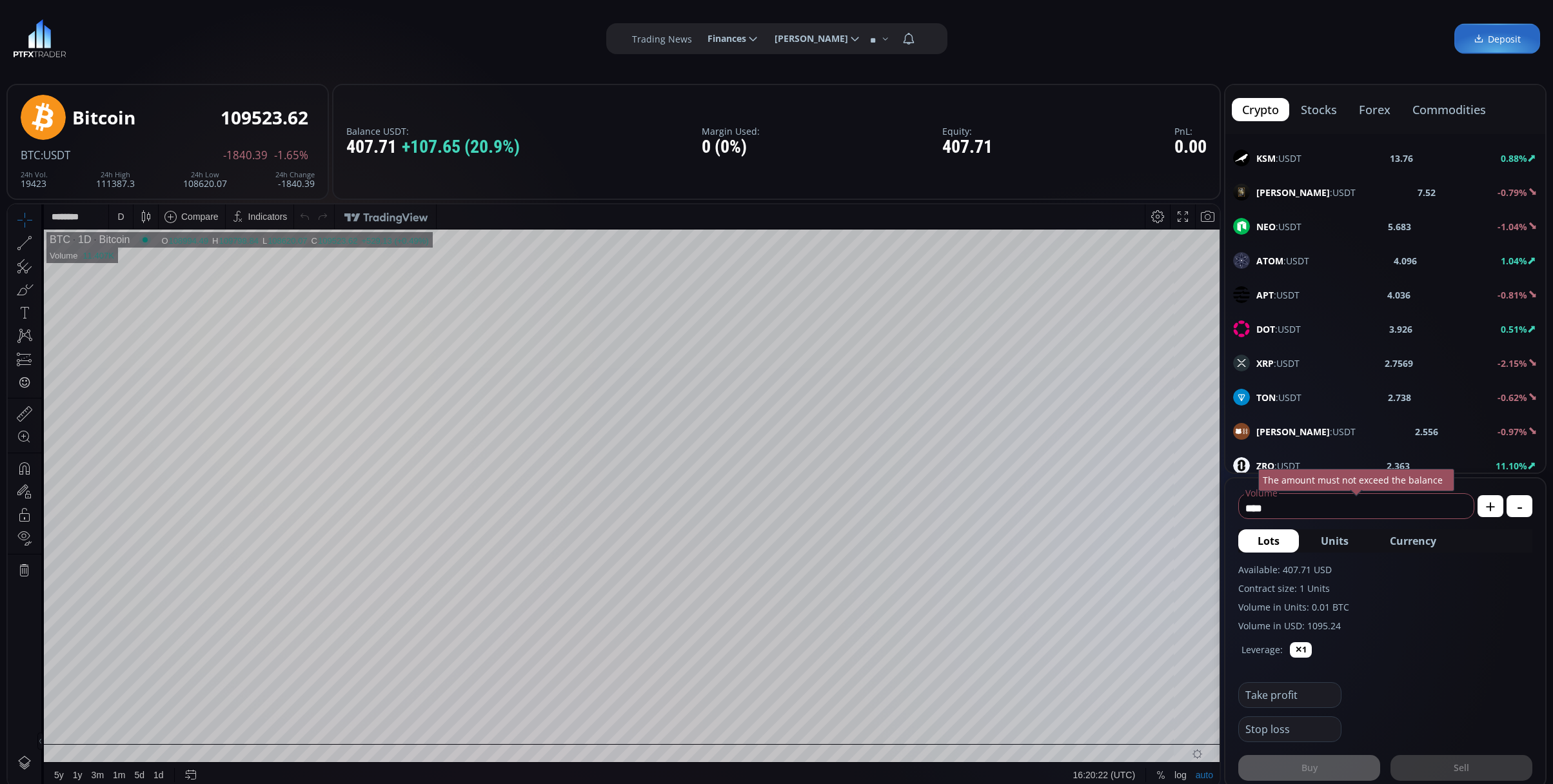
click at [1276, 370] on span "XRP :USDT" at bounding box center [1277, 363] width 43 height 14
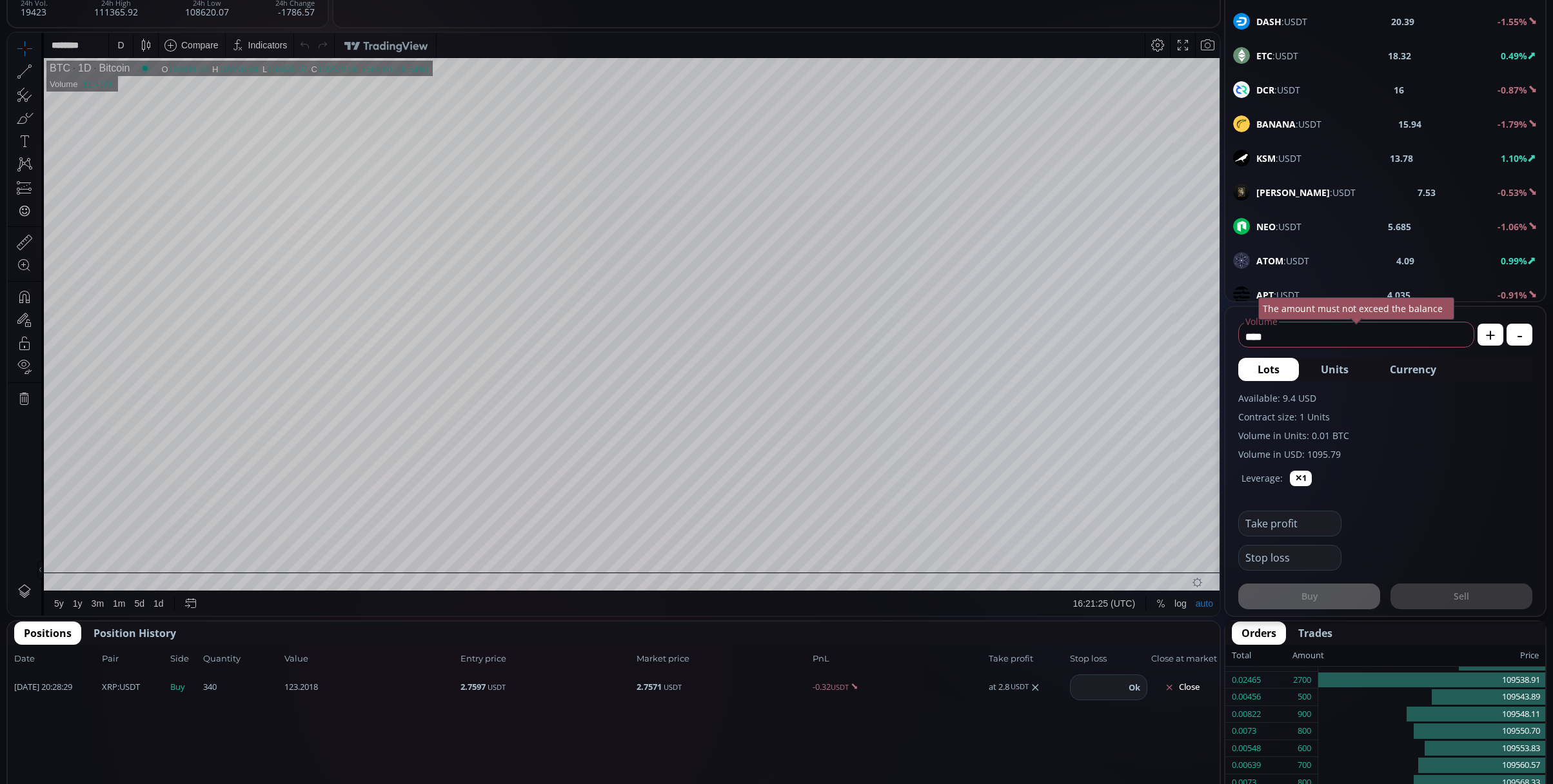
scroll to position [429, 0]
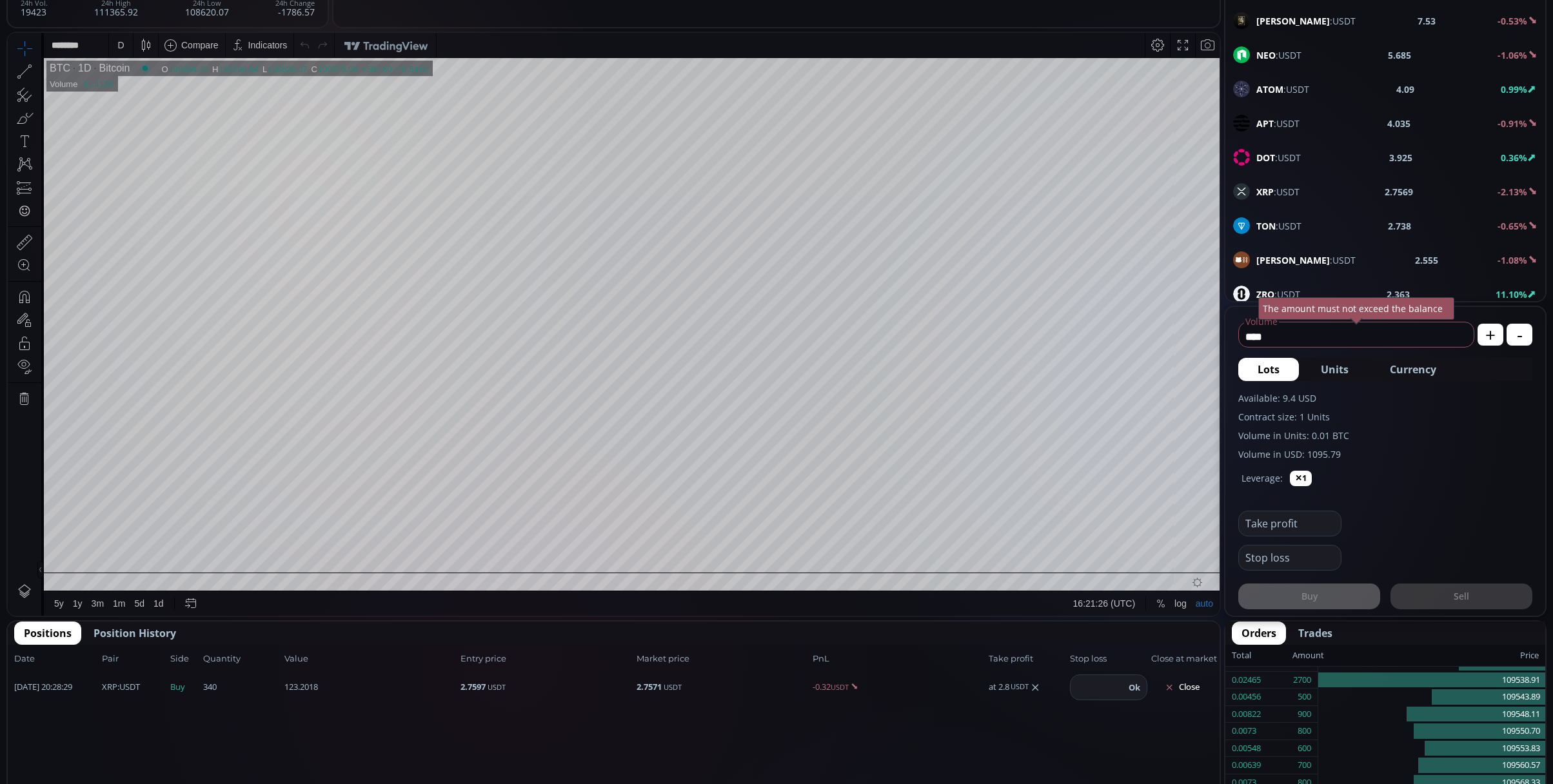
click at [1319, 192] on div "XRP :USDT 2.7569 -2.13%" at bounding box center [1386, 192] width 305 height 17
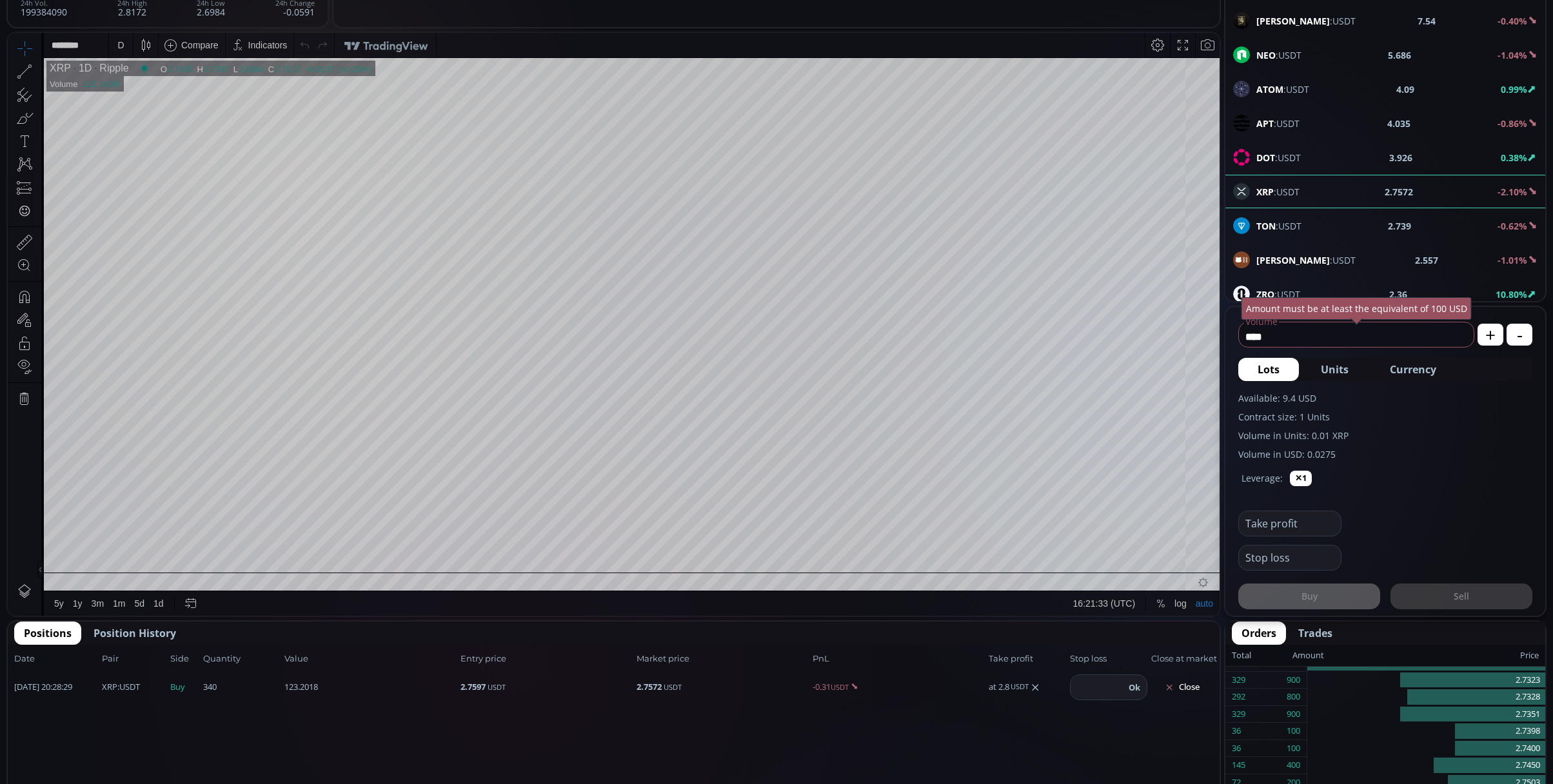
click at [126, 35] on div "D" at bounding box center [121, 45] width 11 height 24
click at [150, 94] on div "1 minute" at bounding box center [134, 92] width 35 height 11
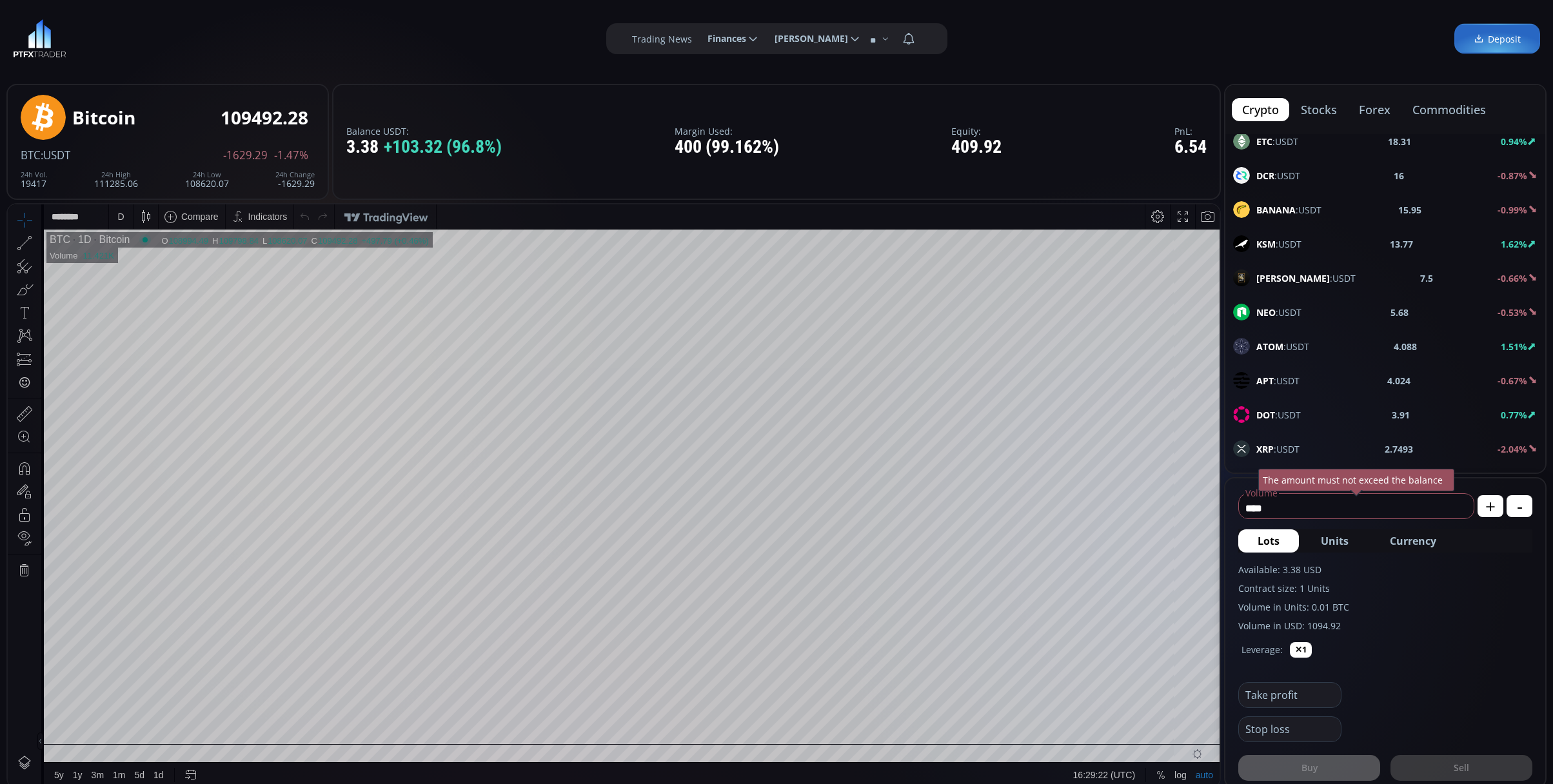
scroll to position [429, 0]
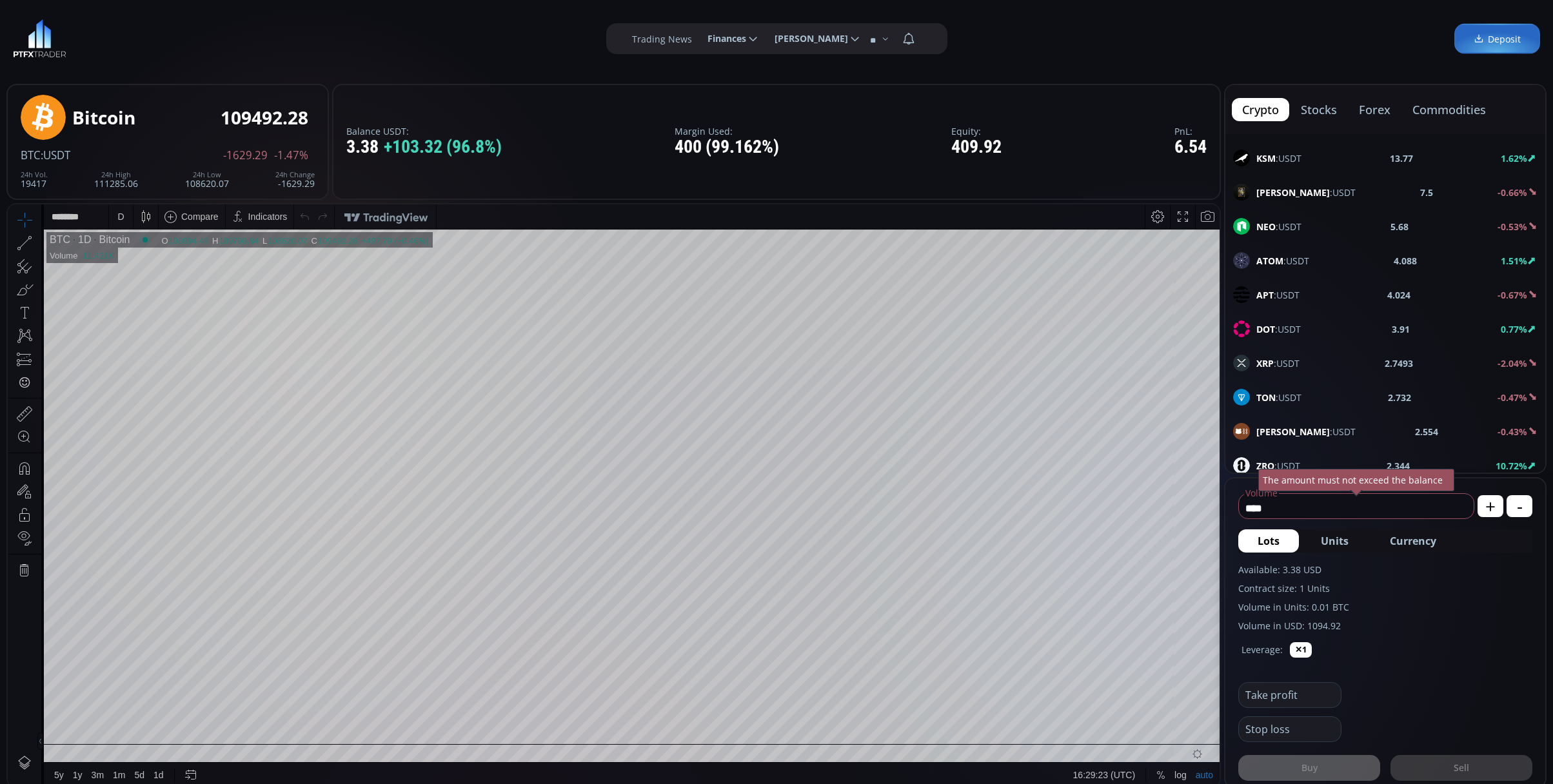
click at [1293, 370] on span "XRP :USDT" at bounding box center [1277, 363] width 43 height 14
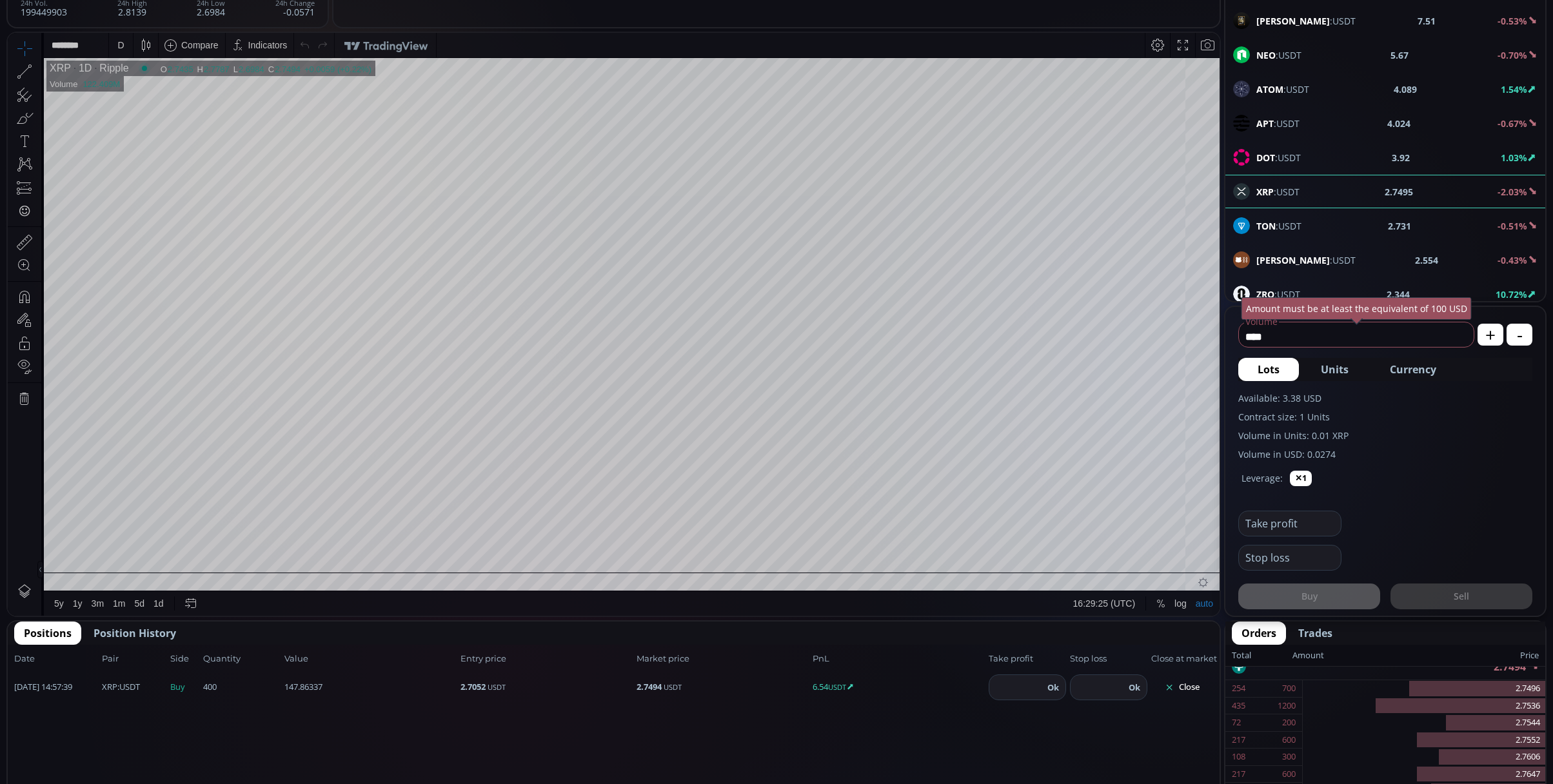
scroll to position [365, 0]
click at [1195, 691] on button "Close" at bounding box center [1181, 687] width 62 height 21
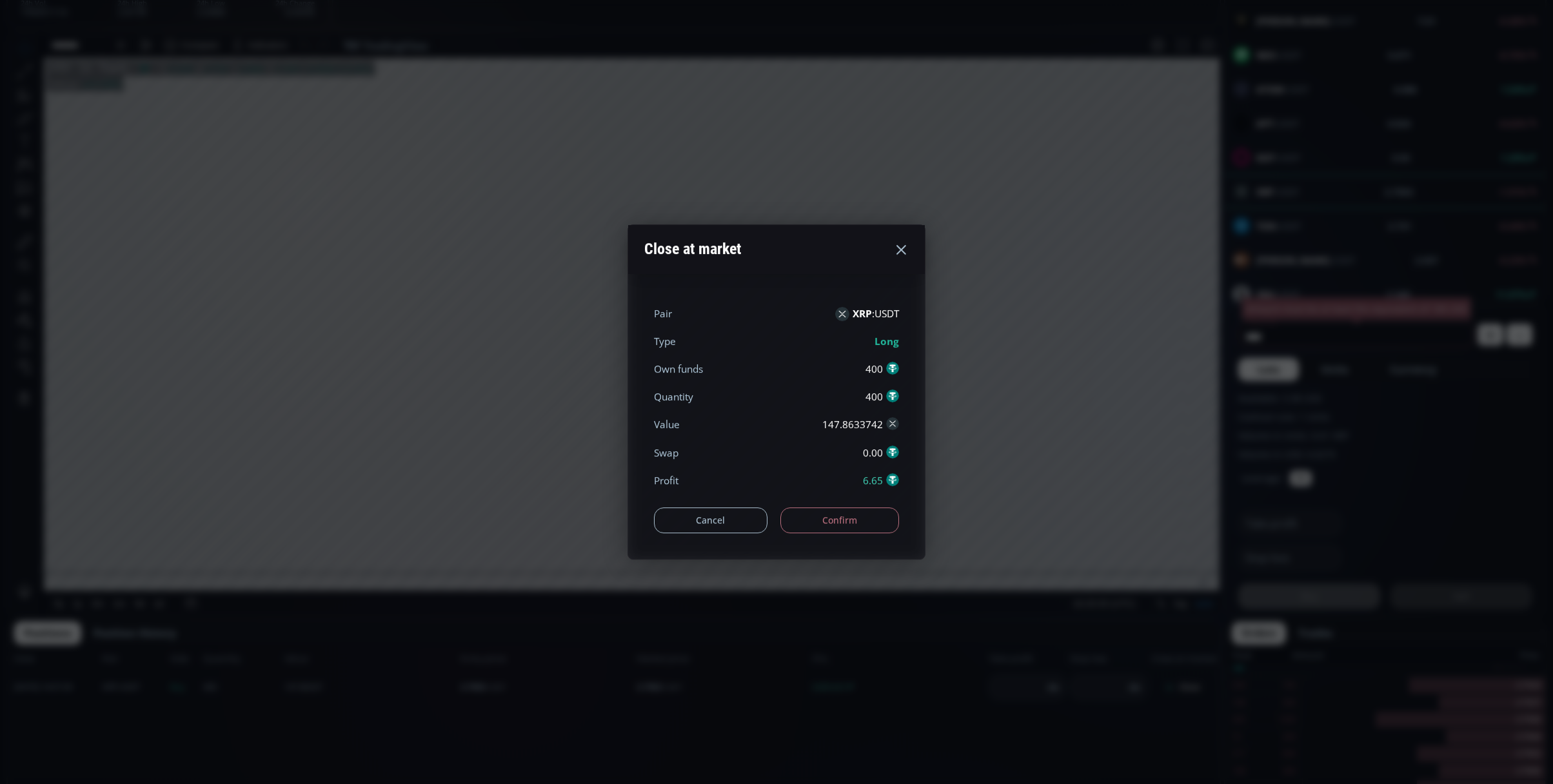
click at [881, 530] on button "Confirm" at bounding box center [840, 521] width 120 height 26
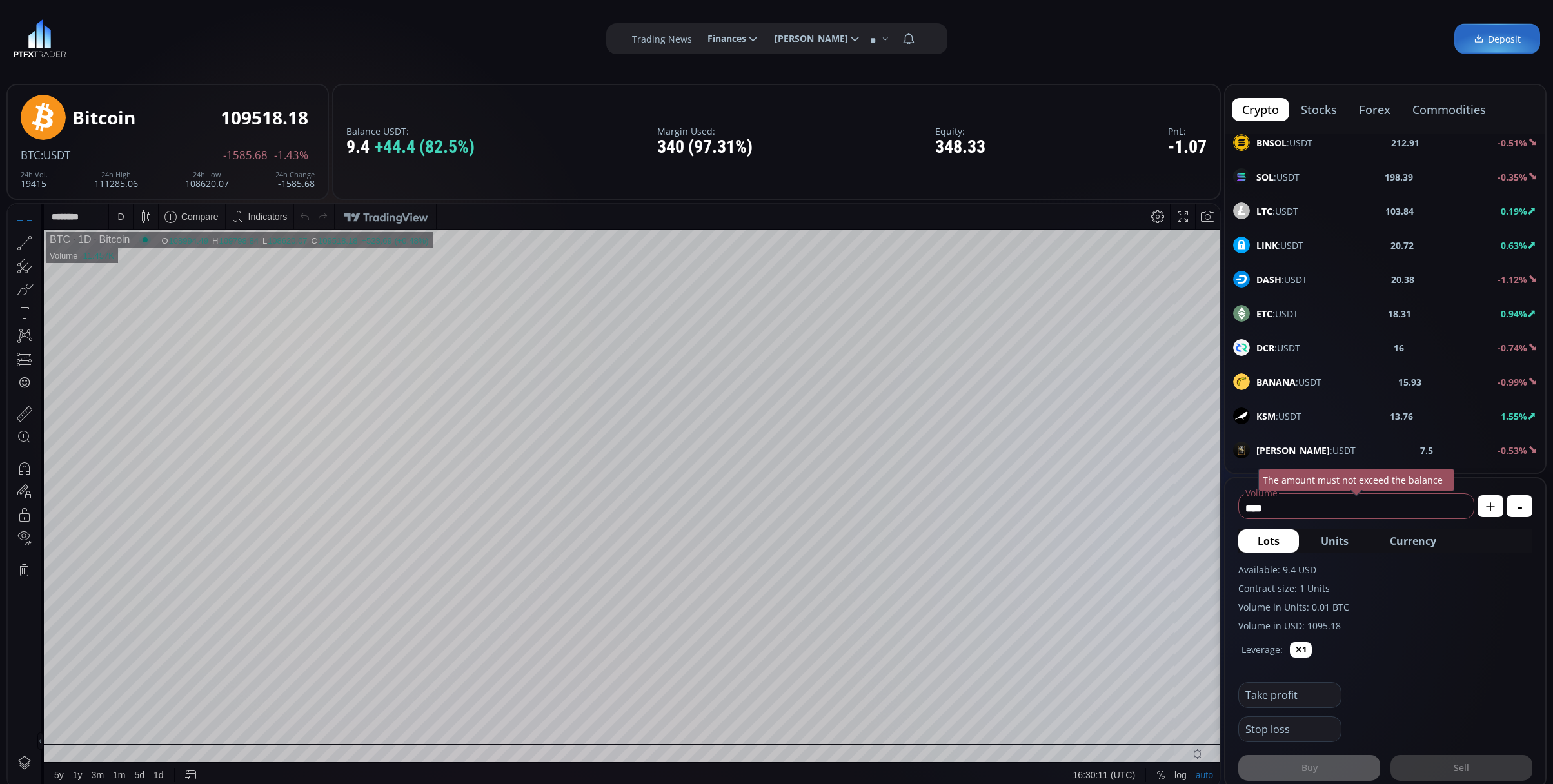
scroll to position [344, 0]
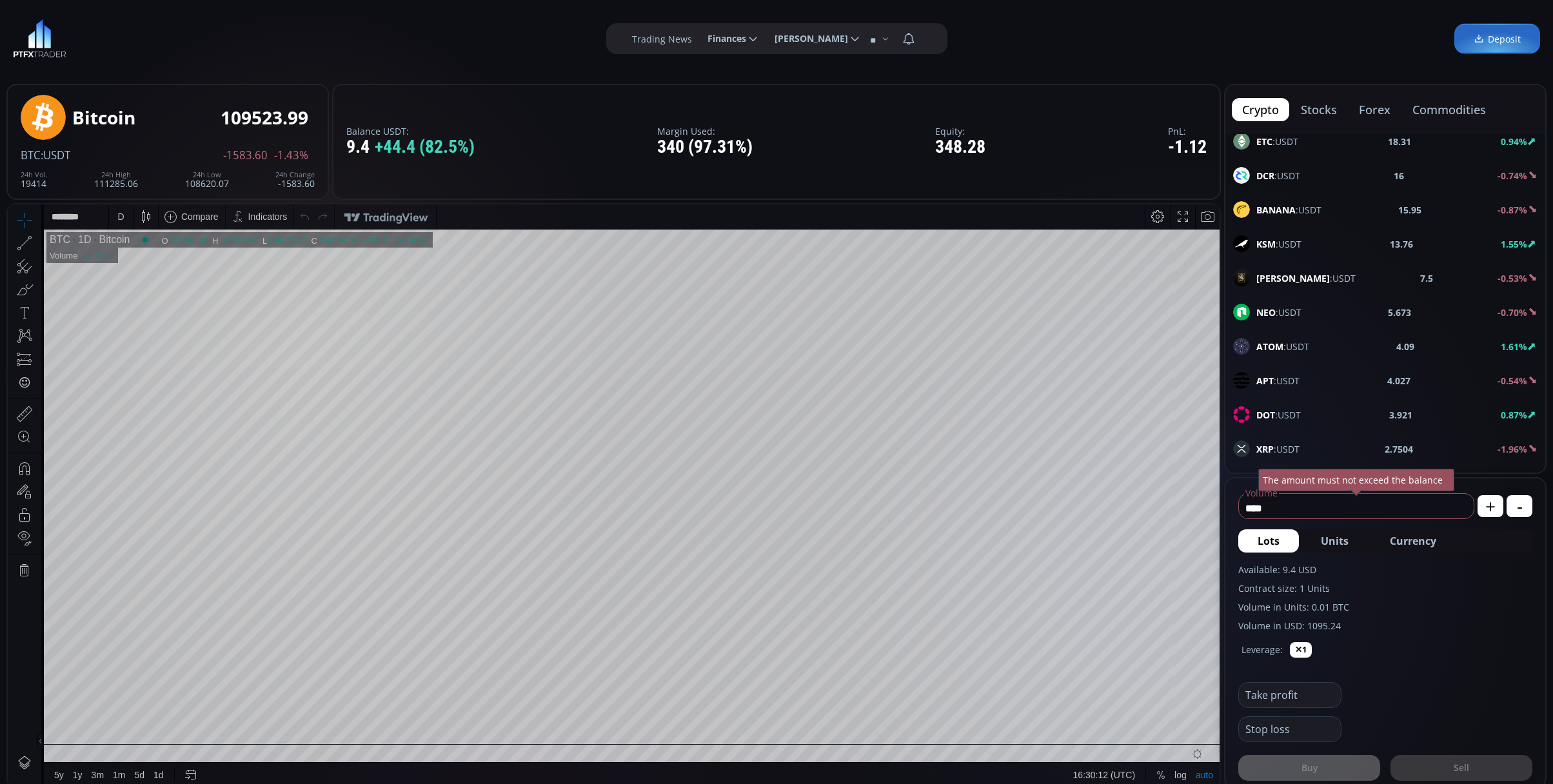
click at [1293, 445] on div "XRP :USDT 2.7504 -1.96%" at bounding box center [1386, 449] width 320 height 33
click at [111, 209] on div "D" at bounding box center [120, 217] width 24 height 24
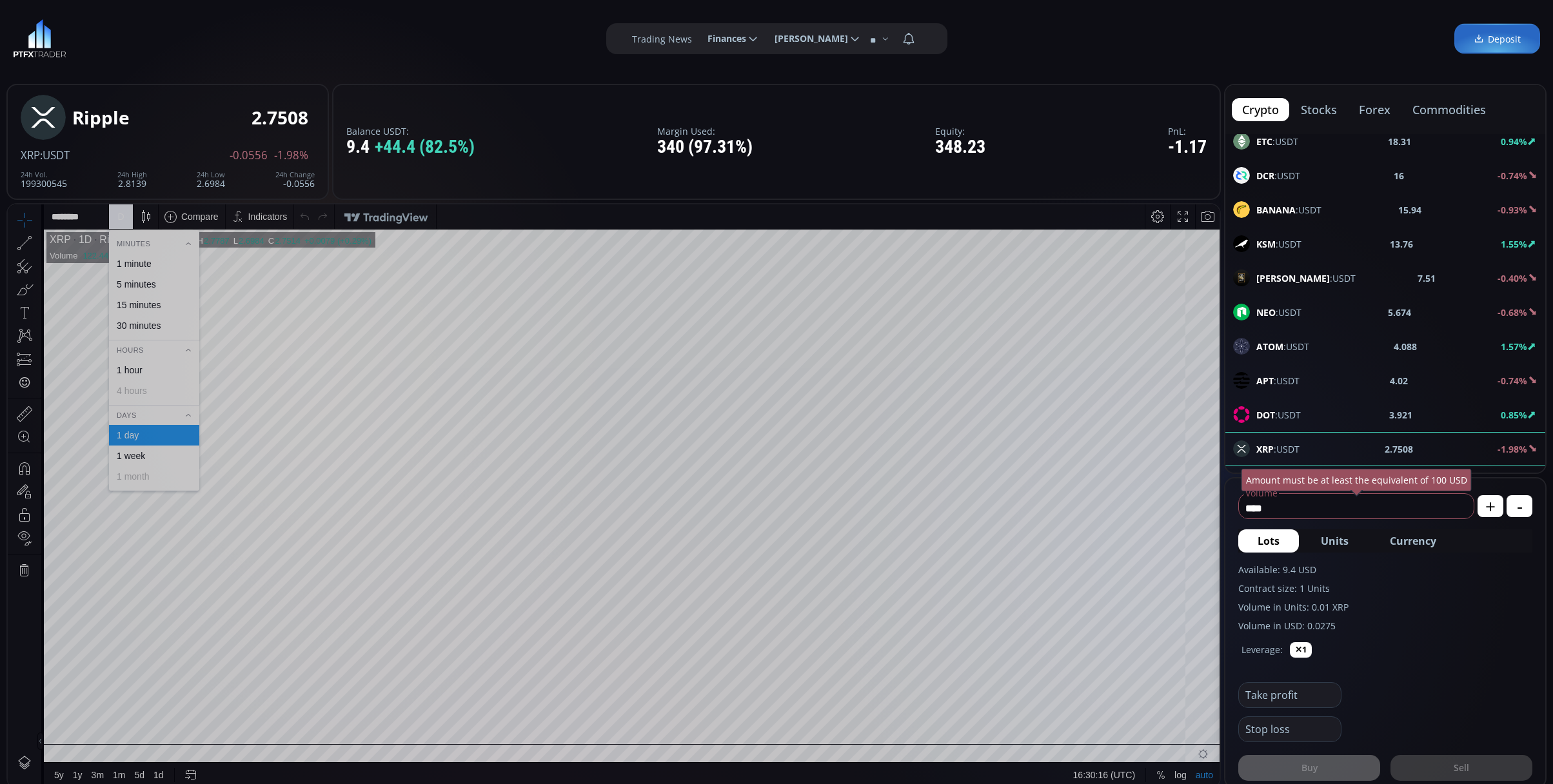
click at [136, 260] on div "1 minute" at bounding box center [134, 264] width 35 height 11
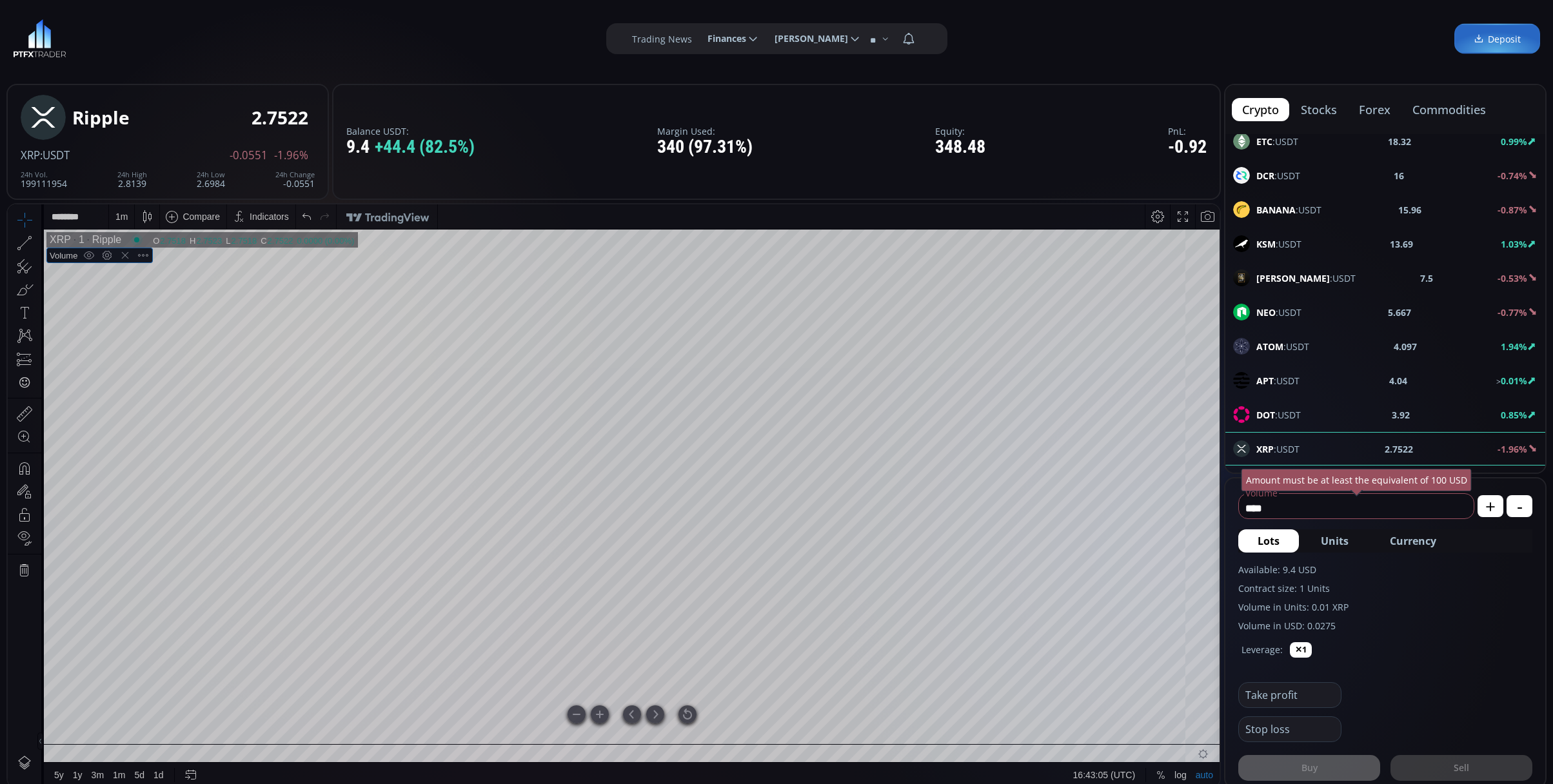
click at [689, 711] on div at bounding box center [687, 715] width 18 height 18
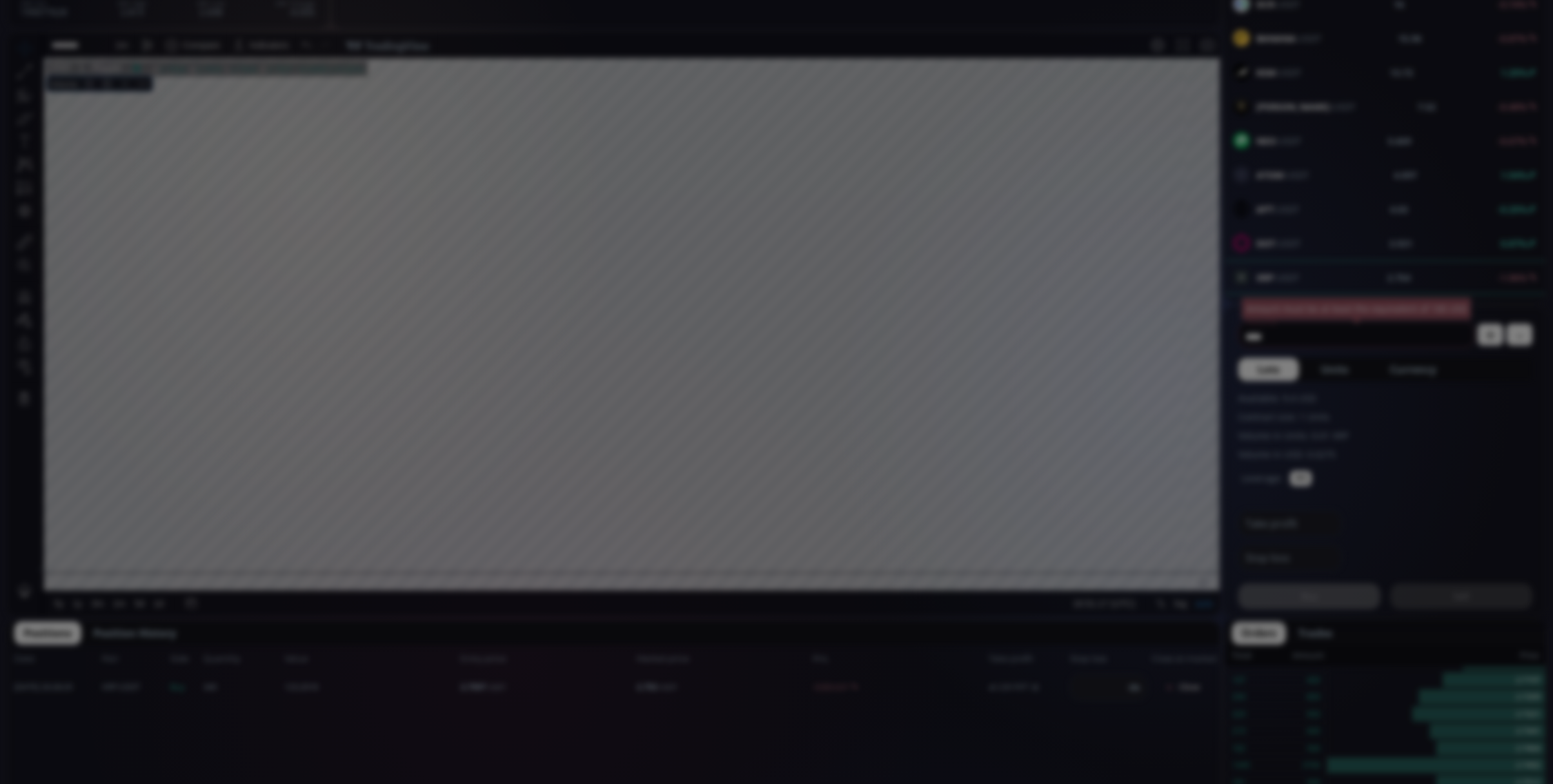
click at [702, 439] on div "**********" at bounding box center [776, 754] width 1553 height 1851
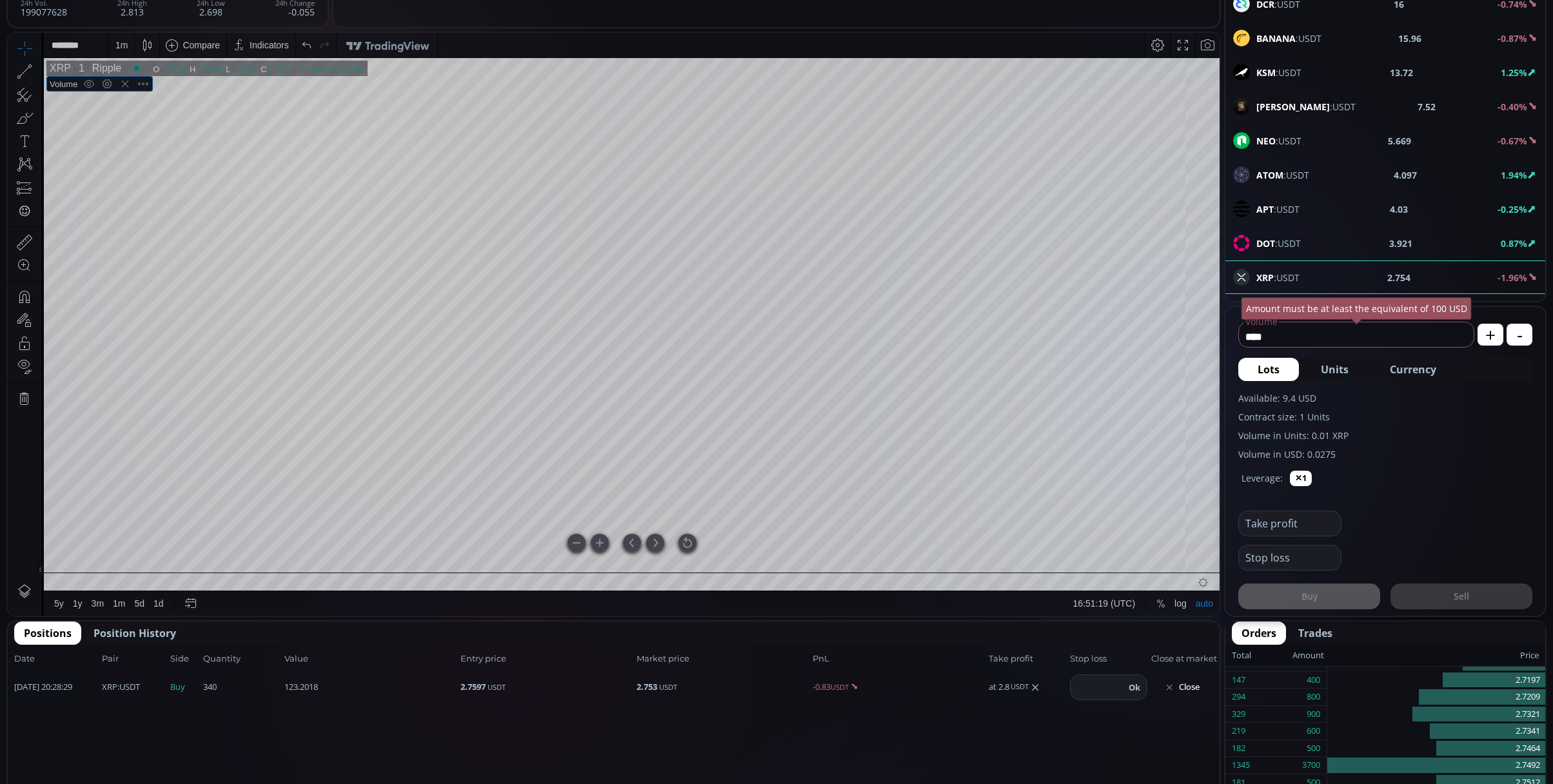
click at [683, 545] on div at bounding box center [687, 543] width 18 height 18
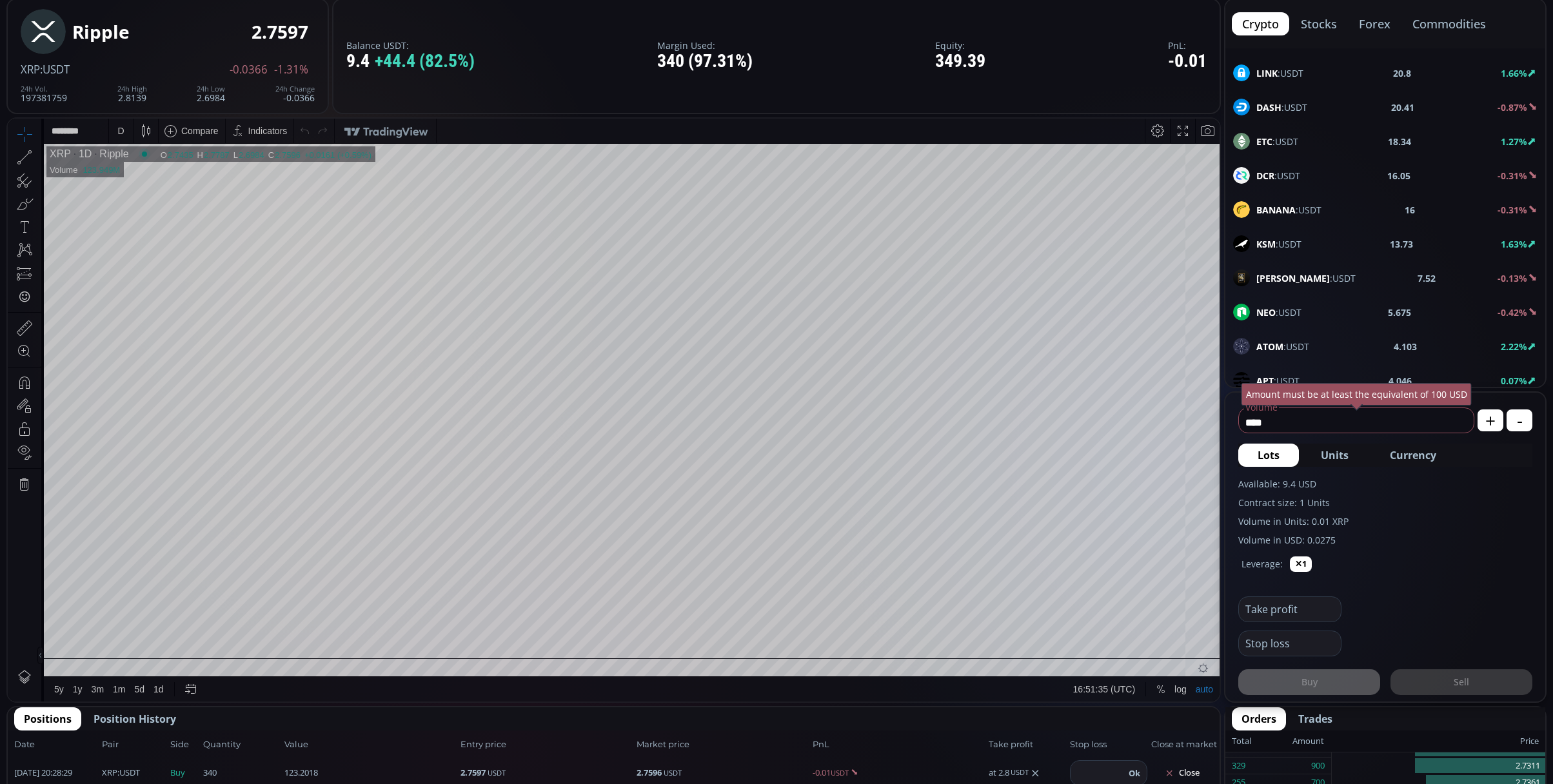
scroll to position [429, 0]
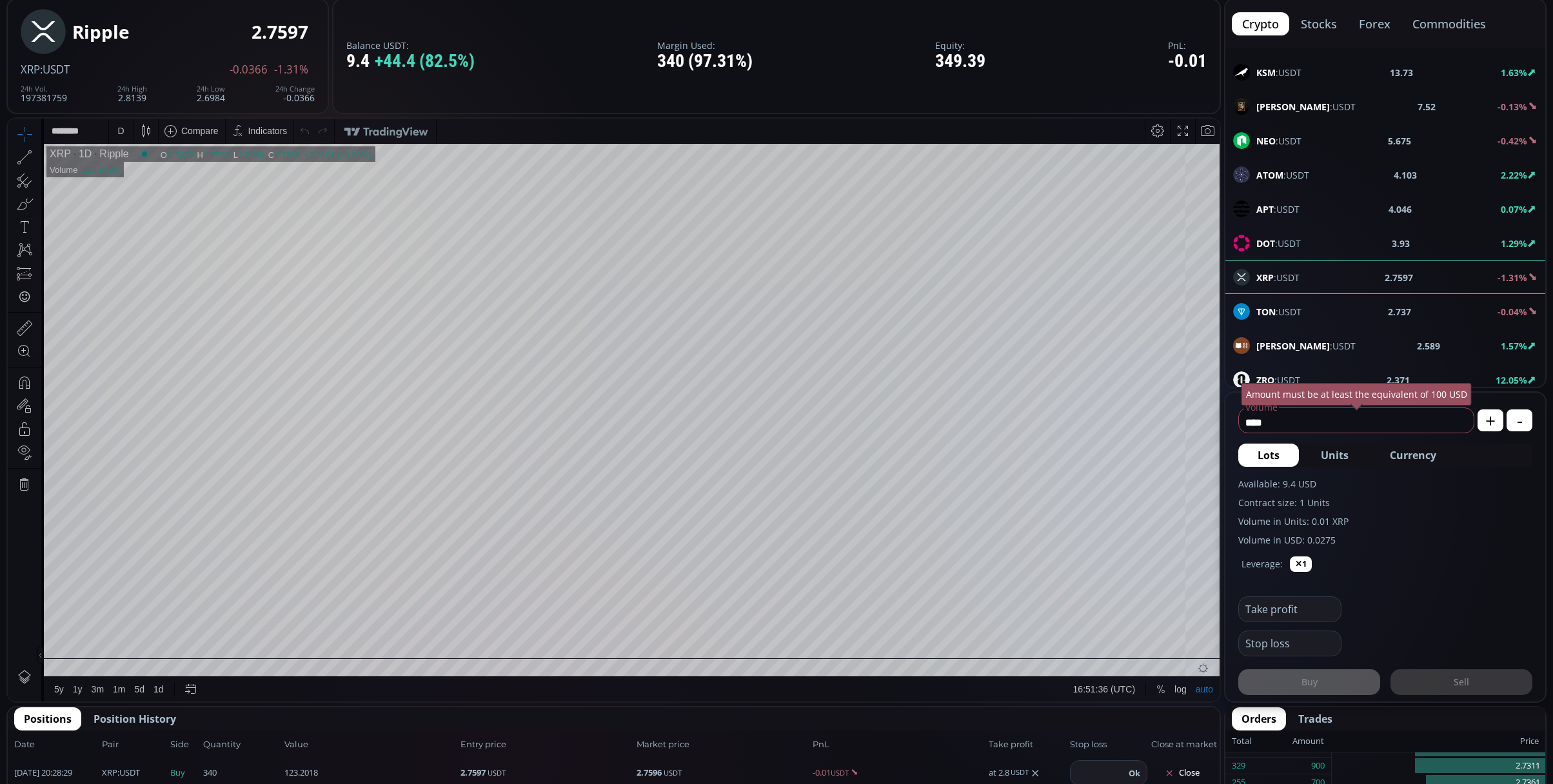
click at [1306, 285] on div "BTC :USDT 109419.74 -1.43% ETH :USDT 3990.72 1.17% BNB :USDT 953.1 -3.34% BCH :…" at bounding box center [1386, 773] width 320 height 2255
click at [120, 136] on div "D" at bounding box center [121, 131] width 11 height 24
click at [126, 174] on div "1 minute" at bounding box center [134, 178] width 35 height 11
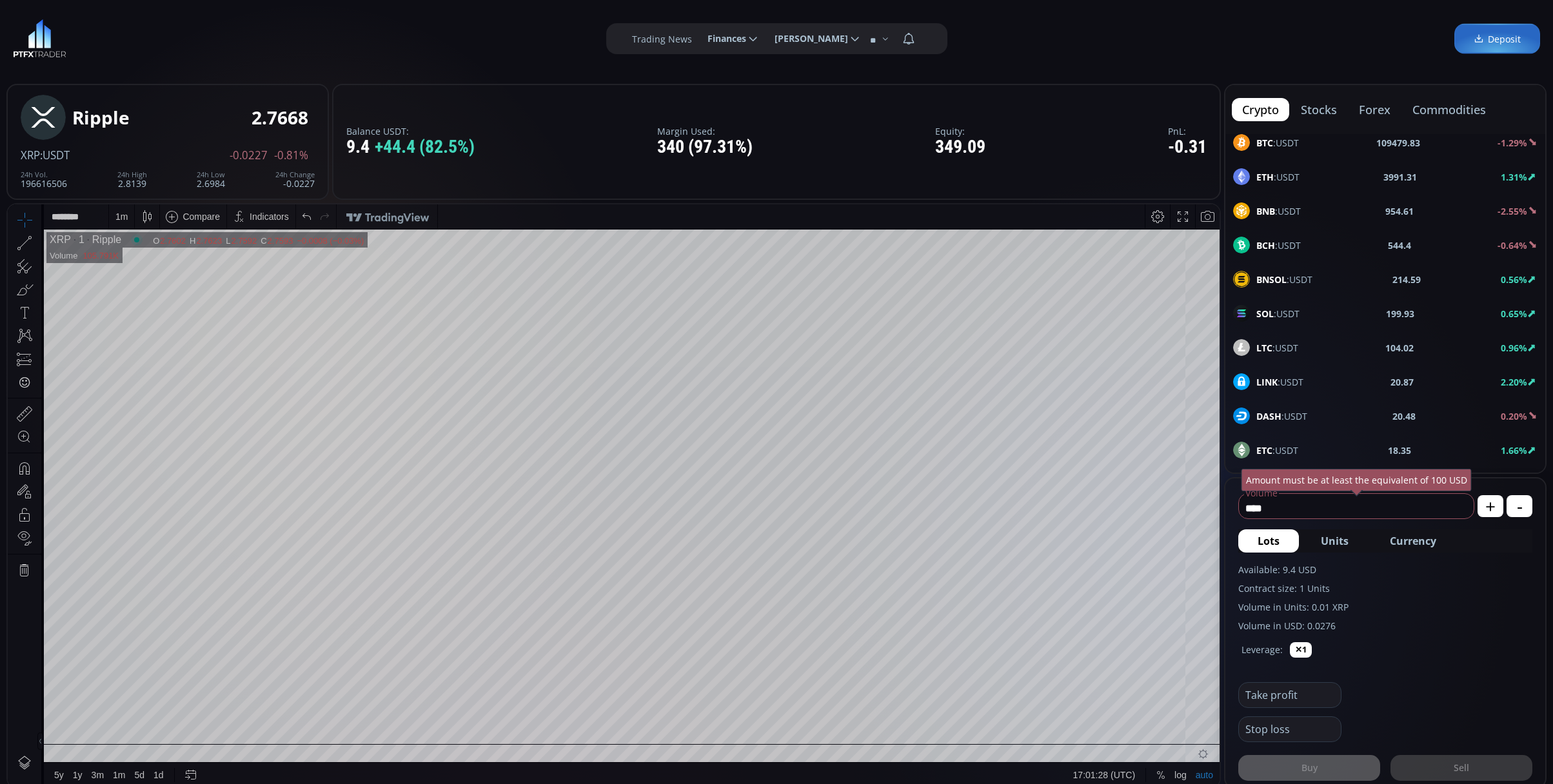
scroll to position [0, 0]
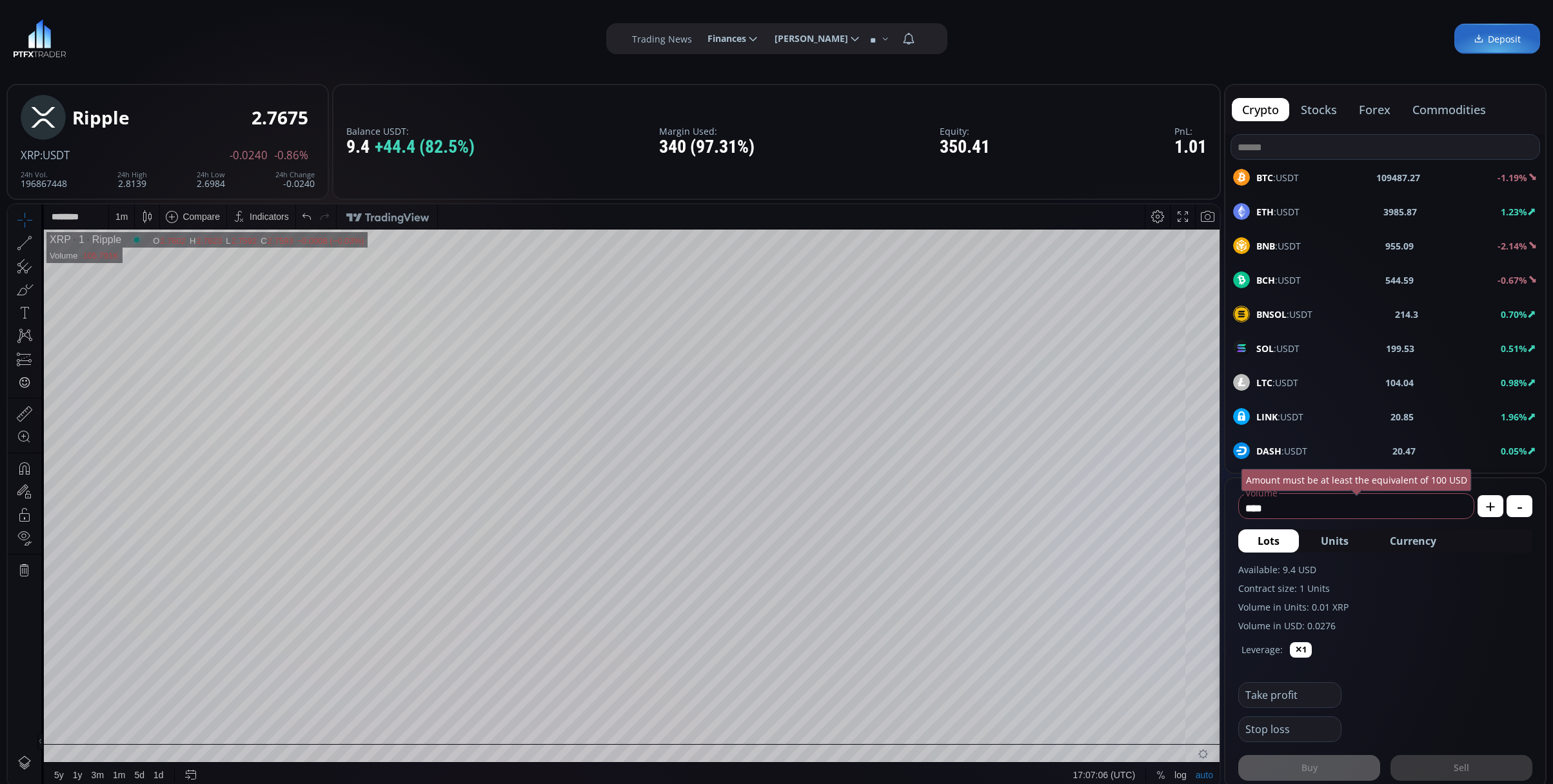
click at [120, 221] on div "1 m" at bounding box center [122, 217] width 12 height 24
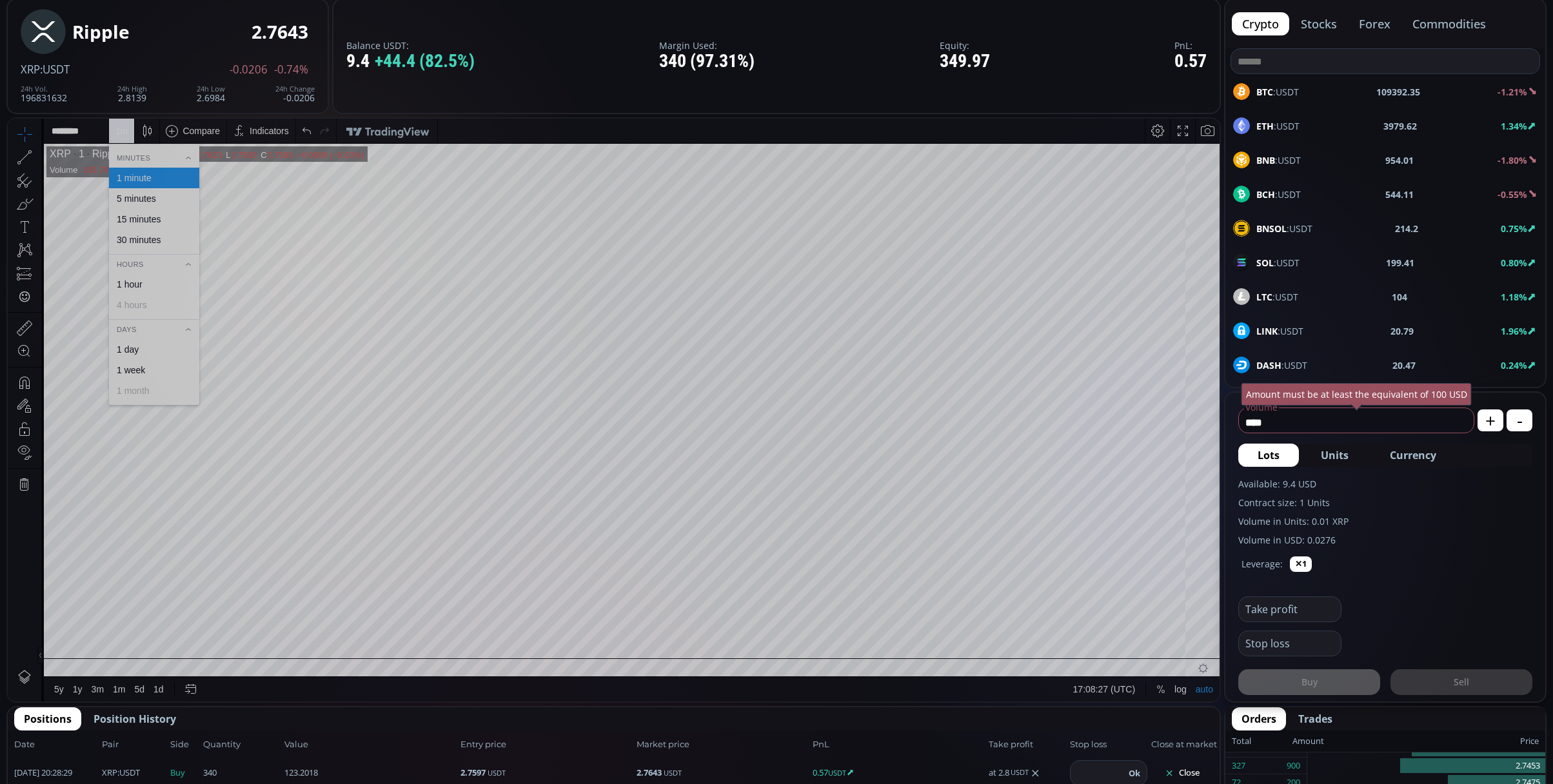
scroll to position [171, 0]
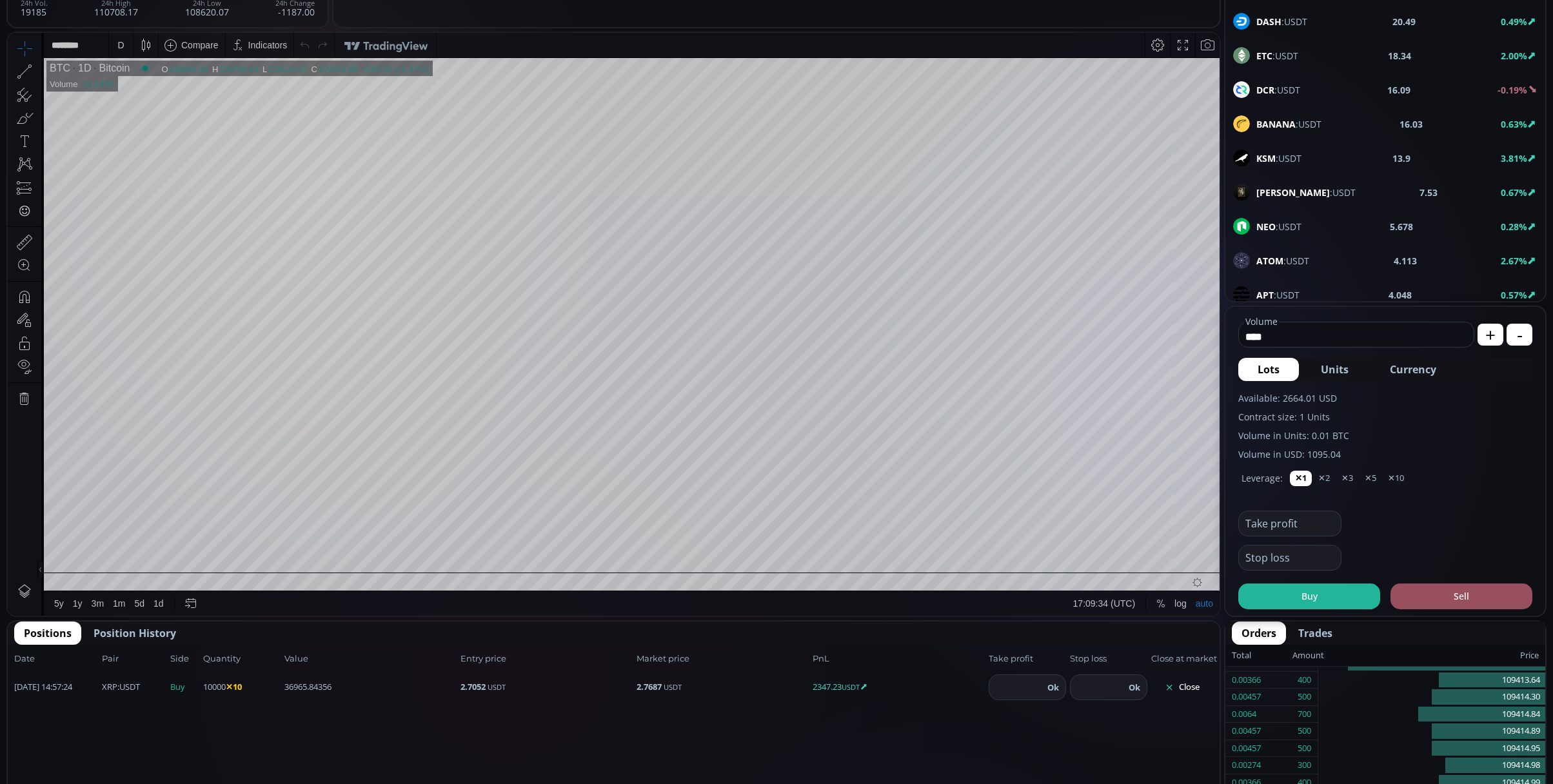
scroll to position [429, 0]
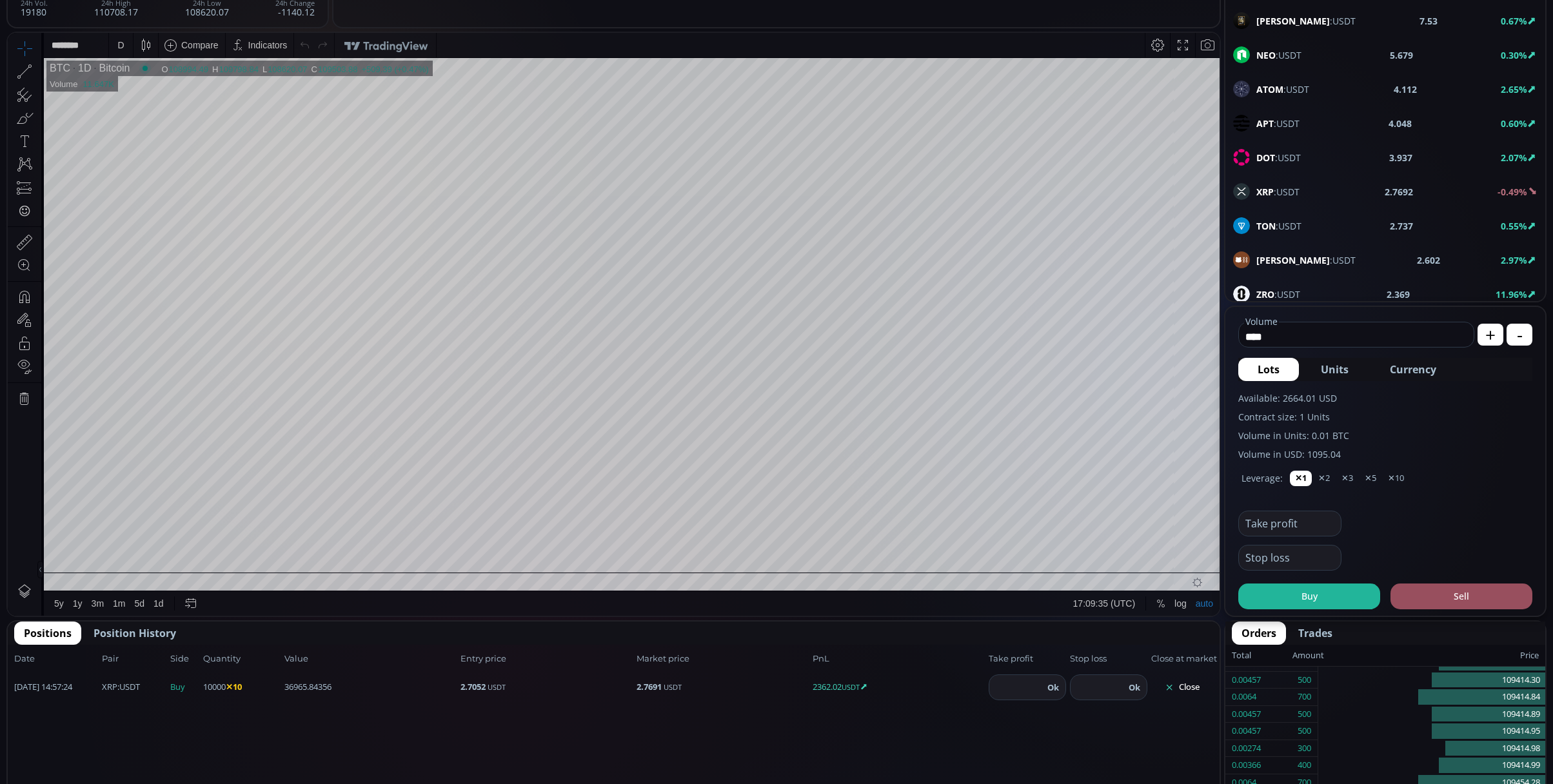
click at [1295, 191] on span "XRP :USDT" at bounding box center [1277, 192] width 43 height 14
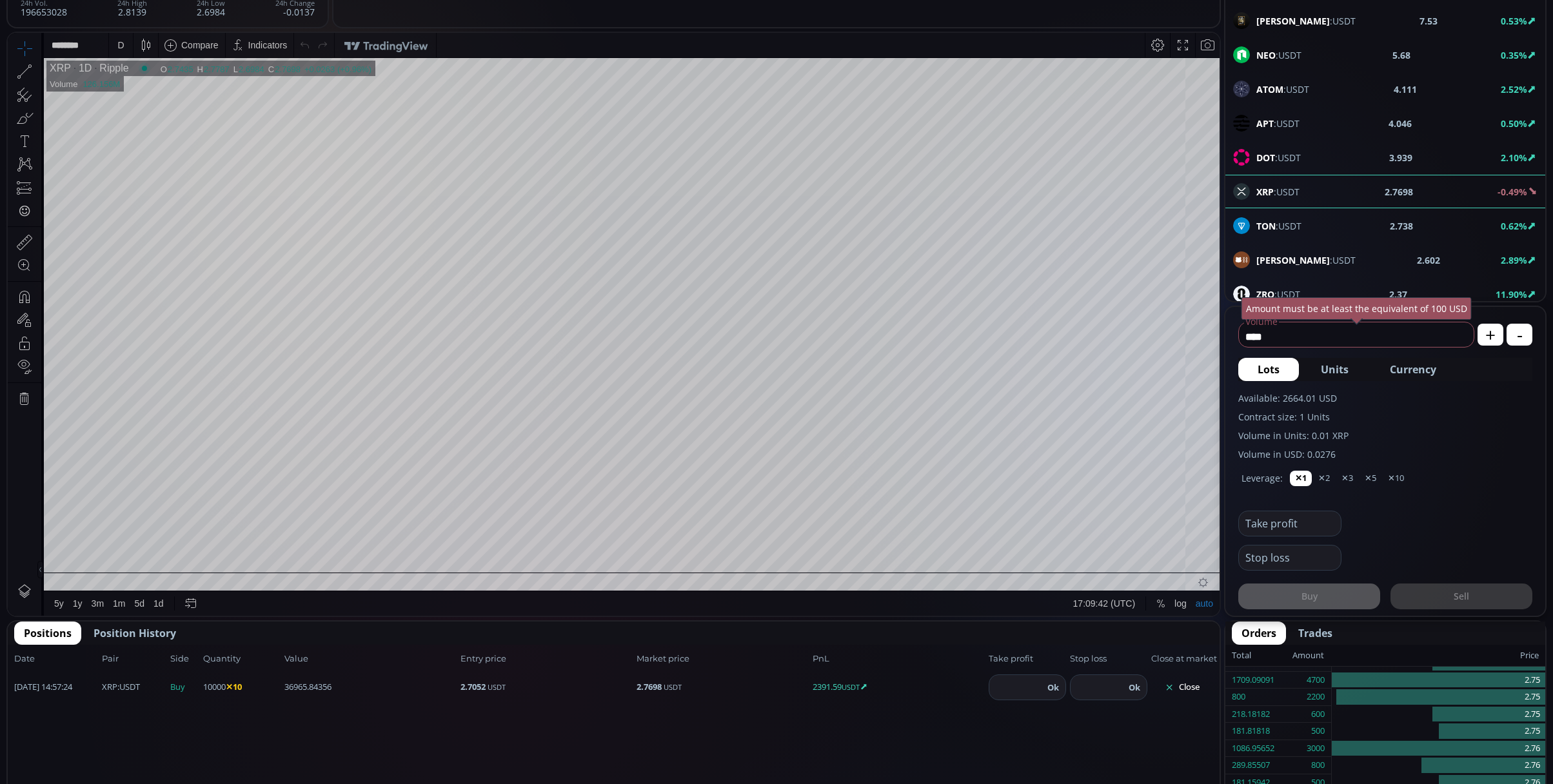
click at [120, 56] on div "D" at bounding box center [121, 45] width 11 height 24
click at [147, 96] on div "1 minute" at bounding box center [134, 92] width 35 height 11
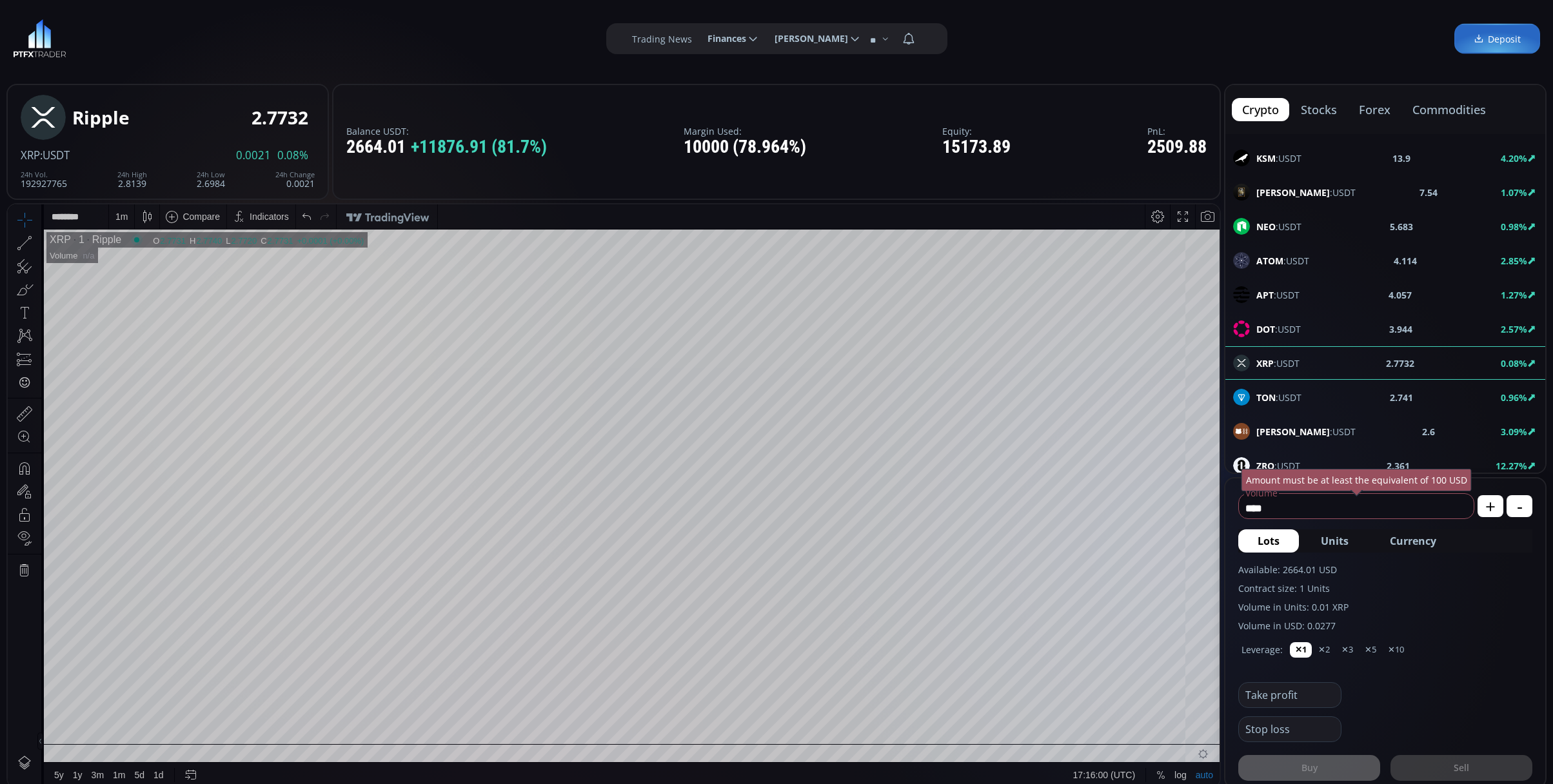
scroll to position [171, 0]
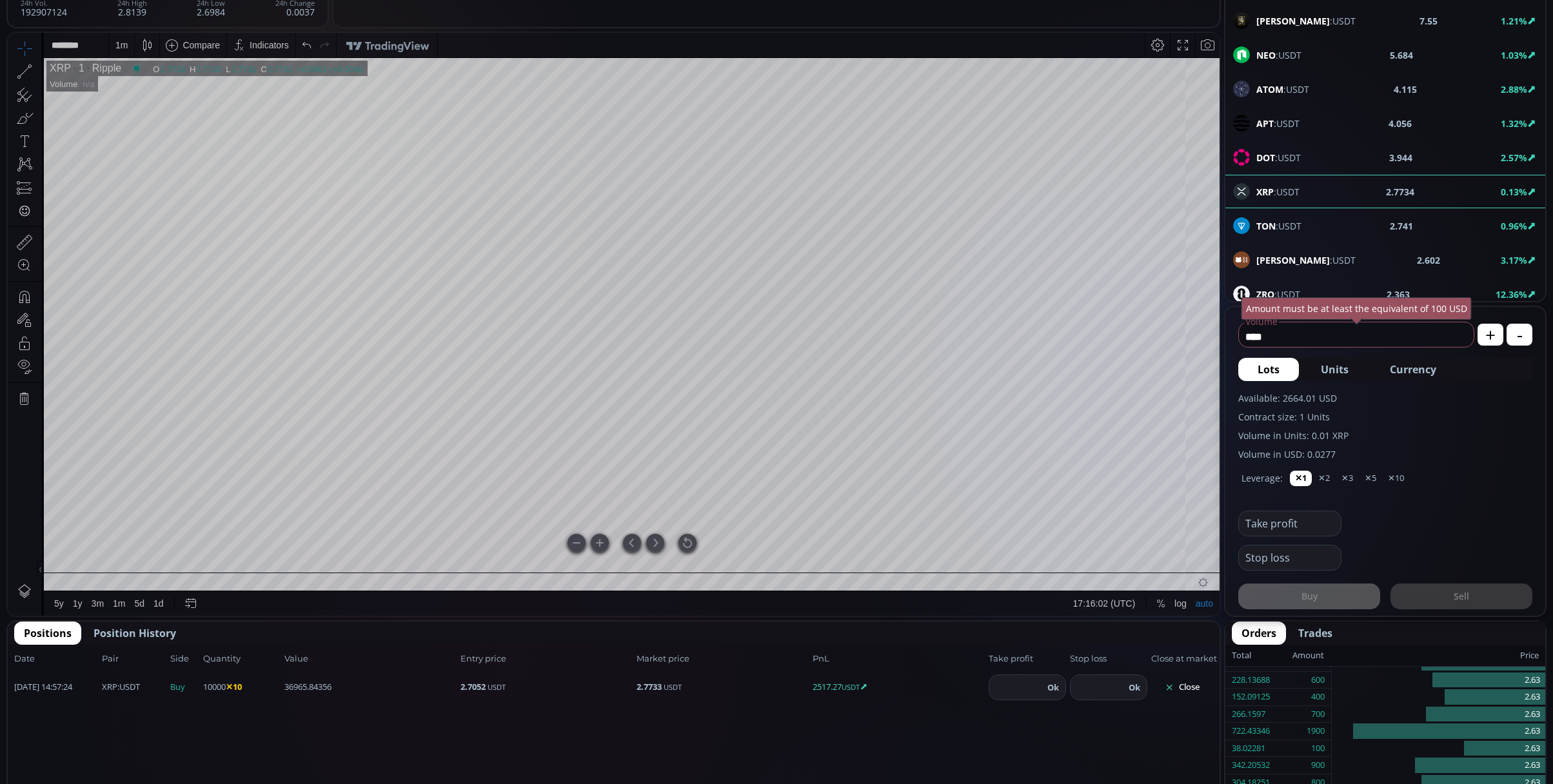
click at [686, 540] on div at bounding box center [687, 543] width 18 height 18
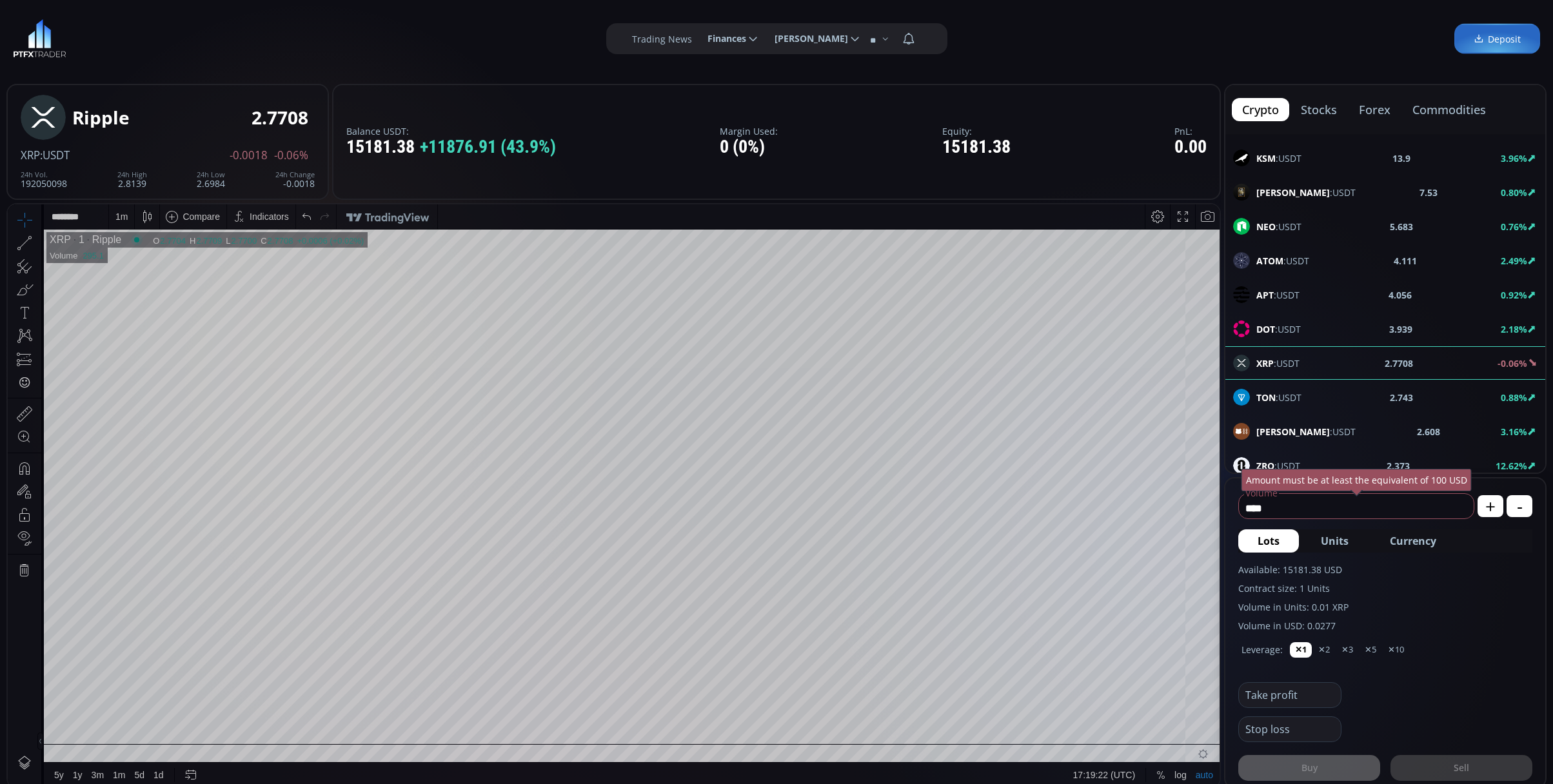
scroll to position [465, 0]
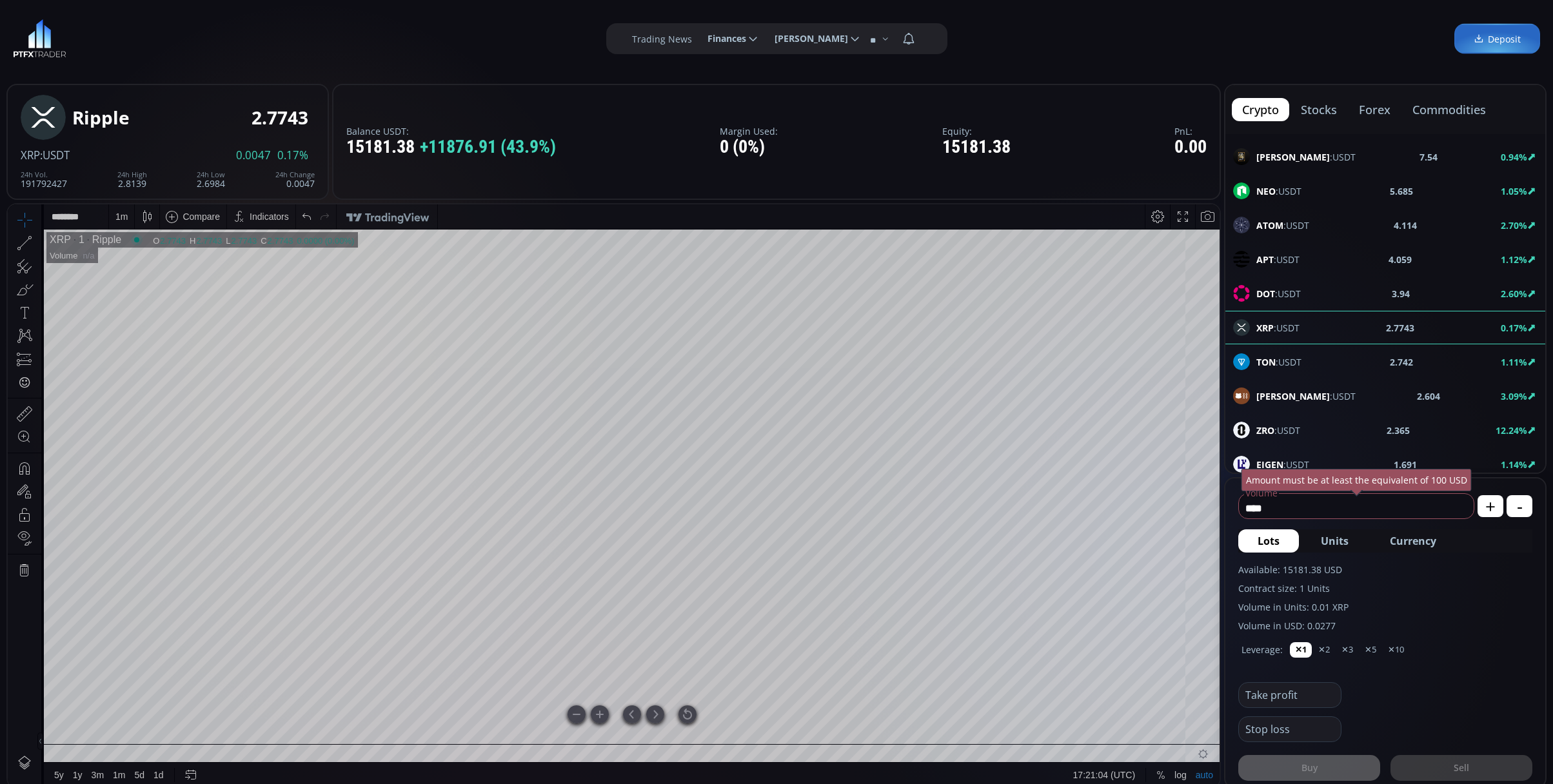
click at [690, 716] on div at bounding box center [687, 715] width 18 height 18
click at [23, 239] on icon at bounding box center [24, 244] width 18 height 18
click at [8, 247] on iframe at bounding box center [614, 496] width 1212 height 583
click at [30, 244] on icon at bounding box center [24, 244] width 18 height 18
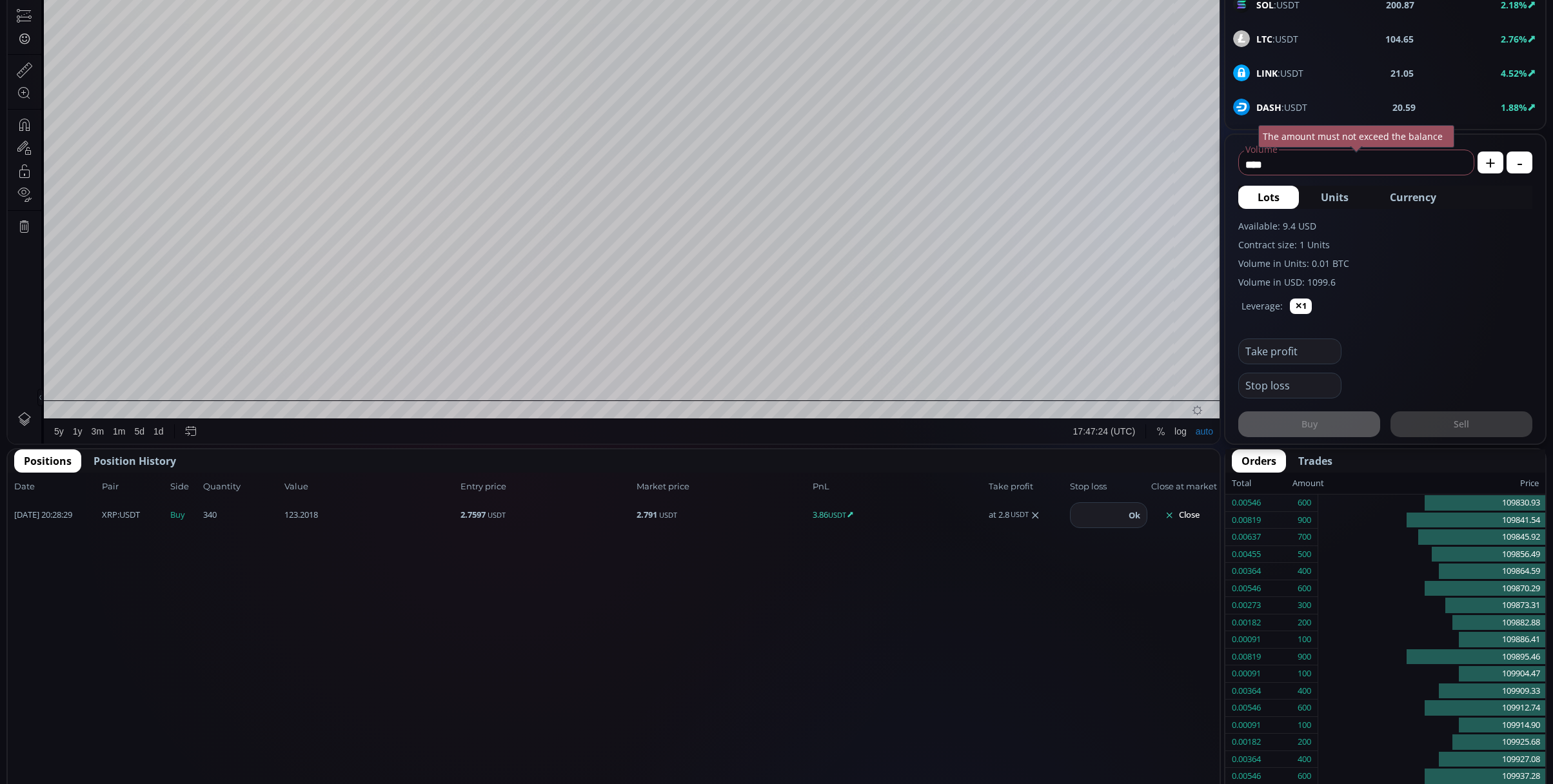
scroll to position [183, 0]
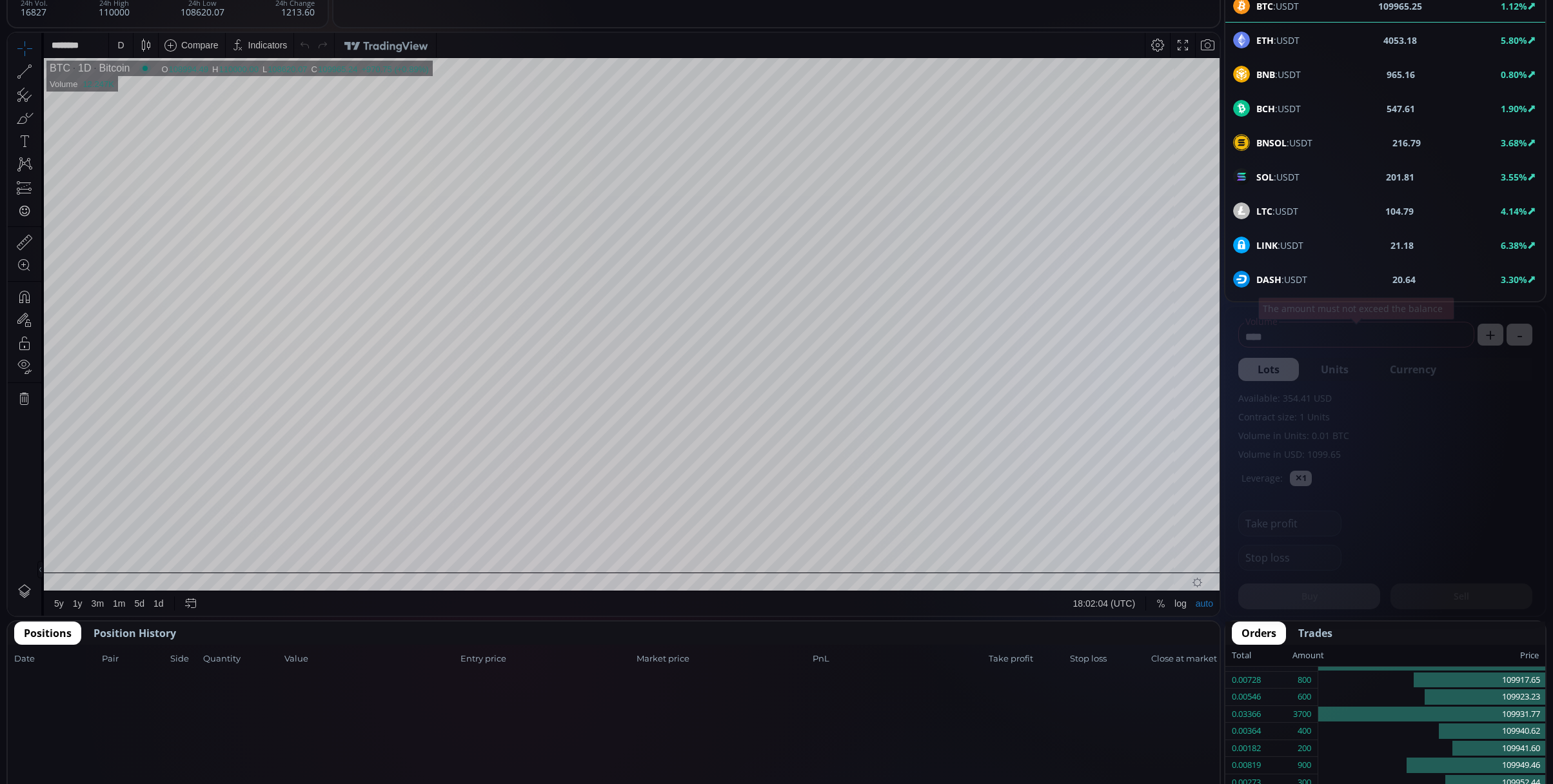
scroll to position [429, 0]
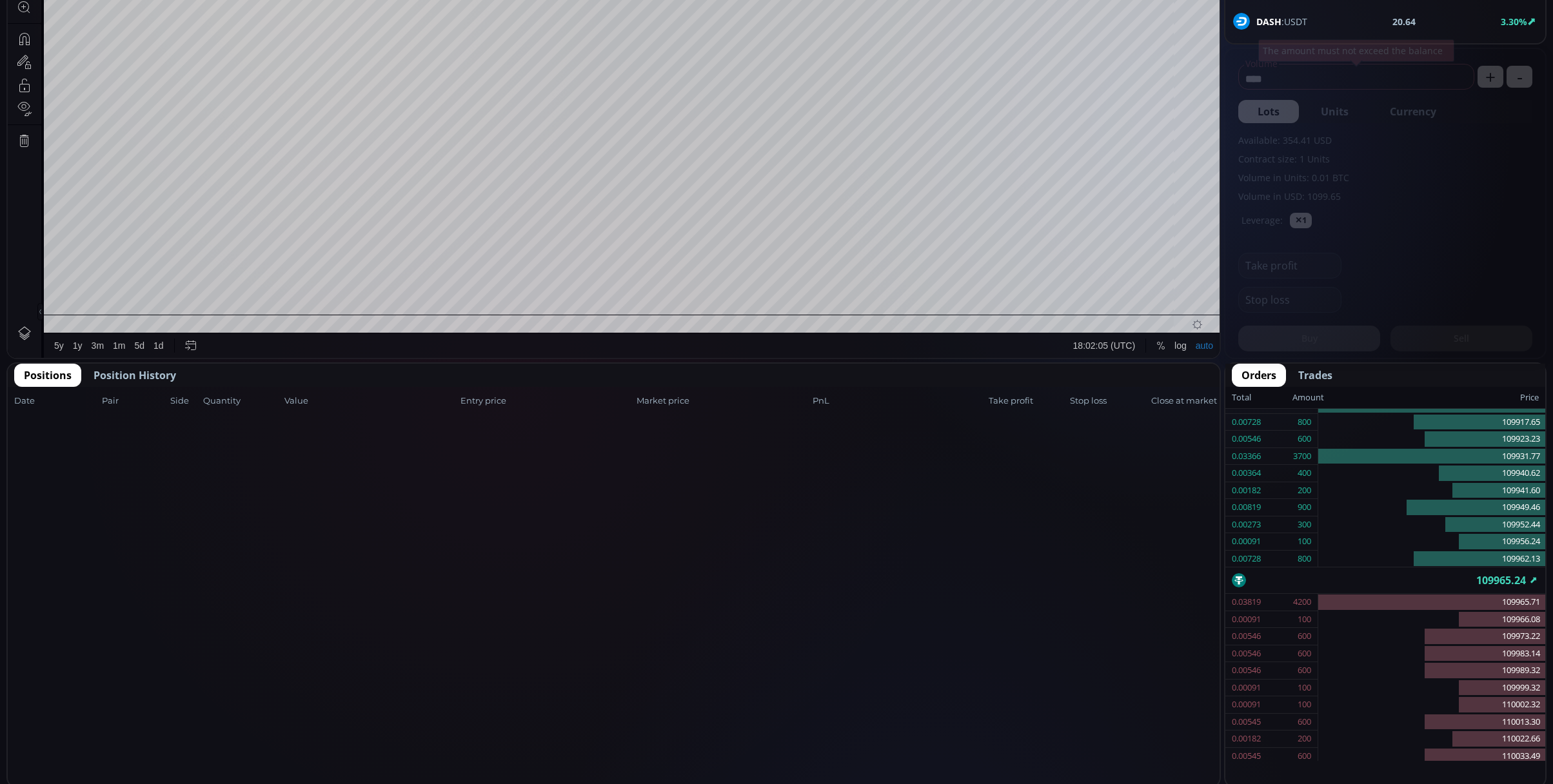
click at [139, 364] on button "Position History" at bounding box center [135, 375] width 102 height 23
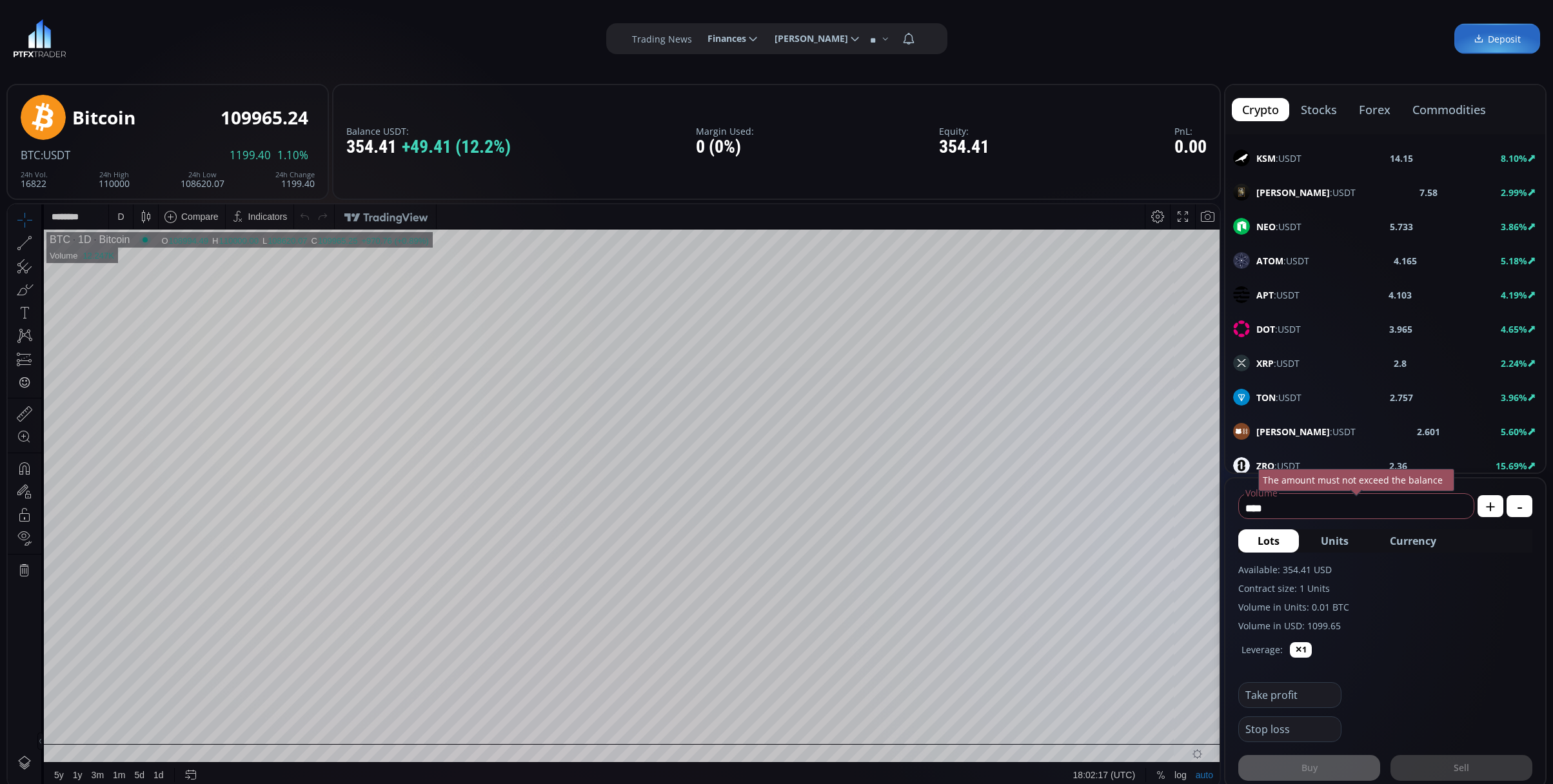
click at [1340, 368] on div "XRP :USDT 2.8 2.24%" at bounding box center [1386, 363] width 305 height 17
click at [110, 218] on div "D" at bounding box center [120, 217] width 24 height 24
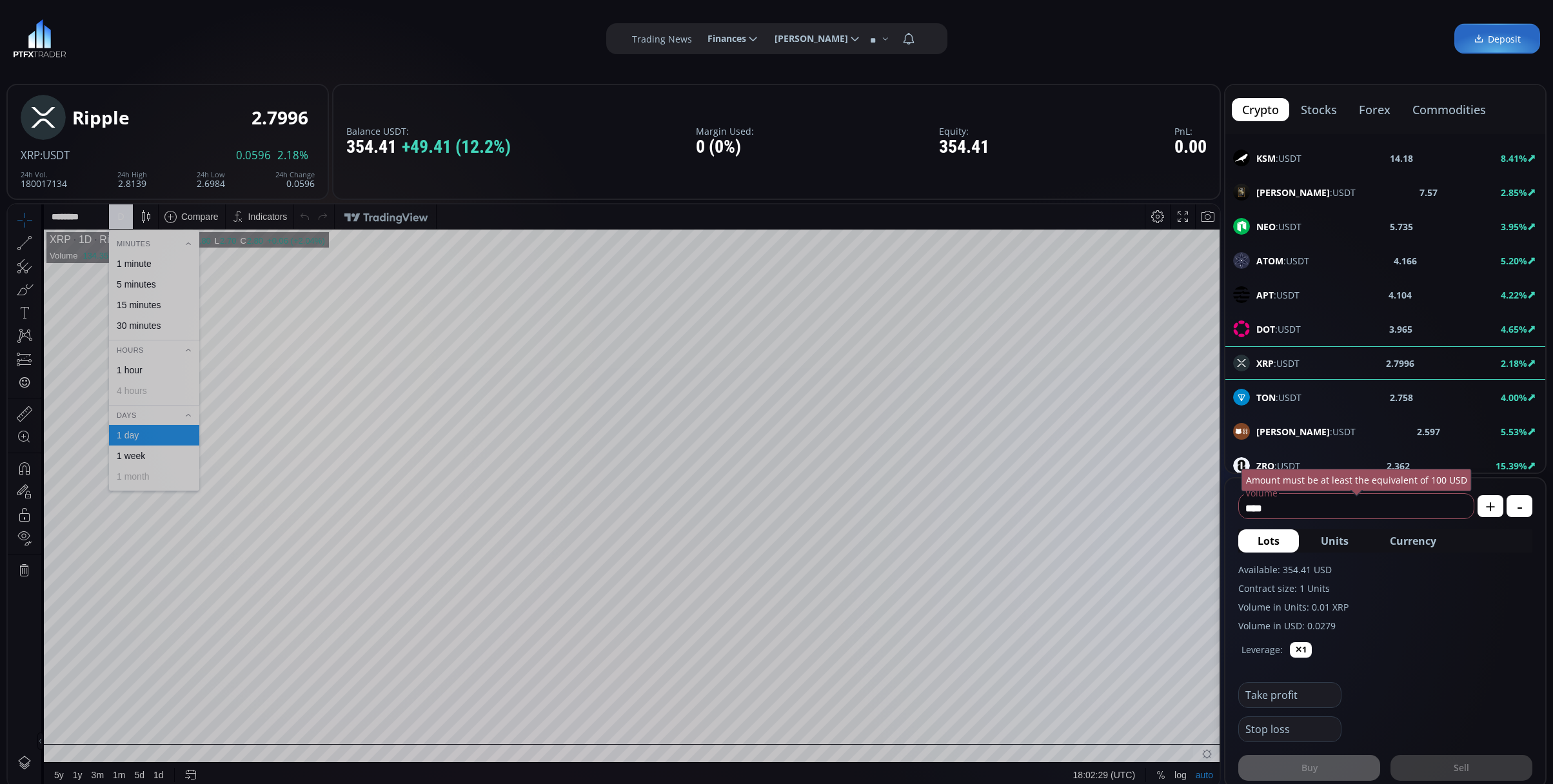
click at [178, 263] on div "1 minute" at bounding box center [153, 264] width 78 height 11
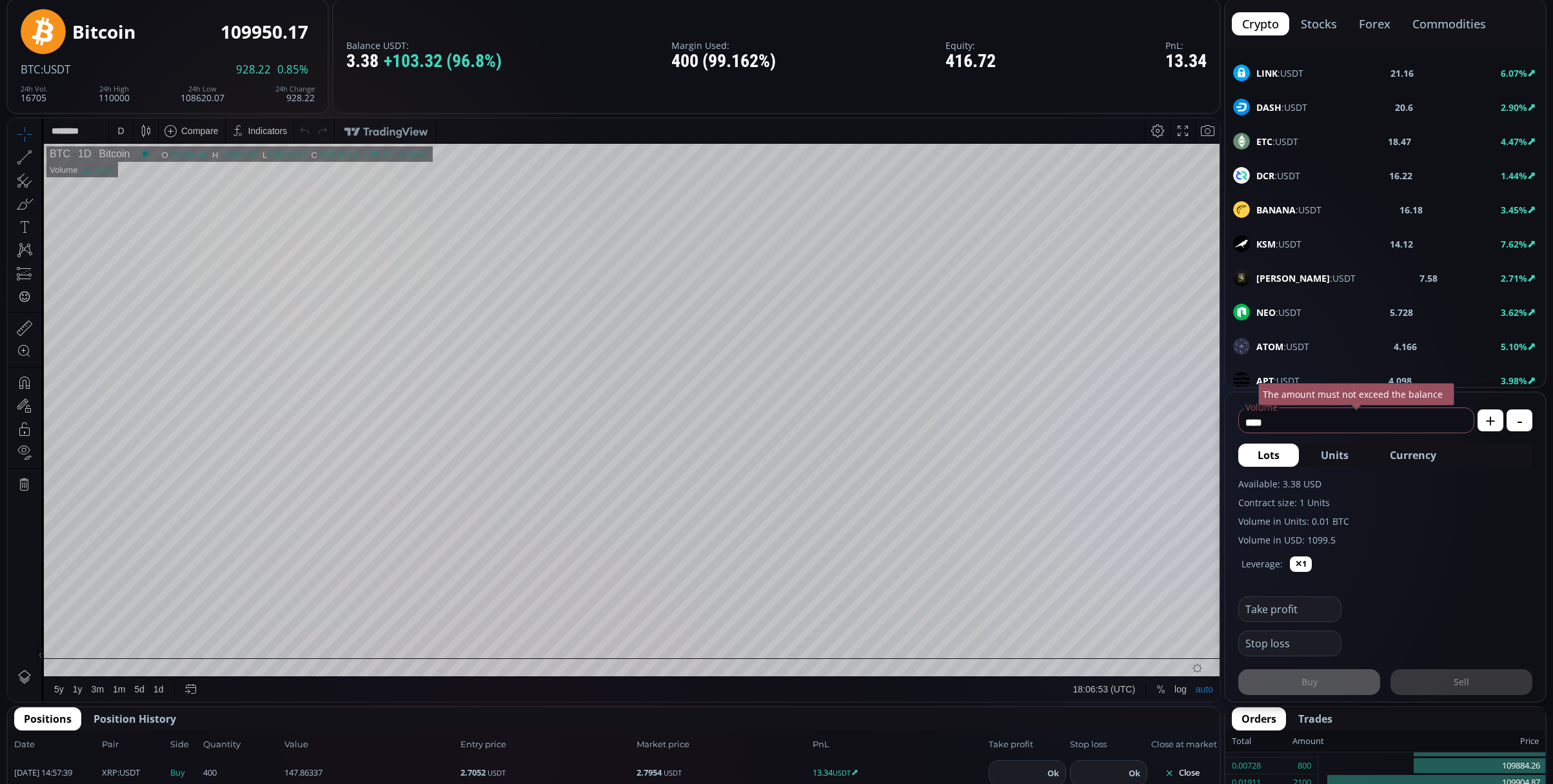
scroll to position [429, 0]
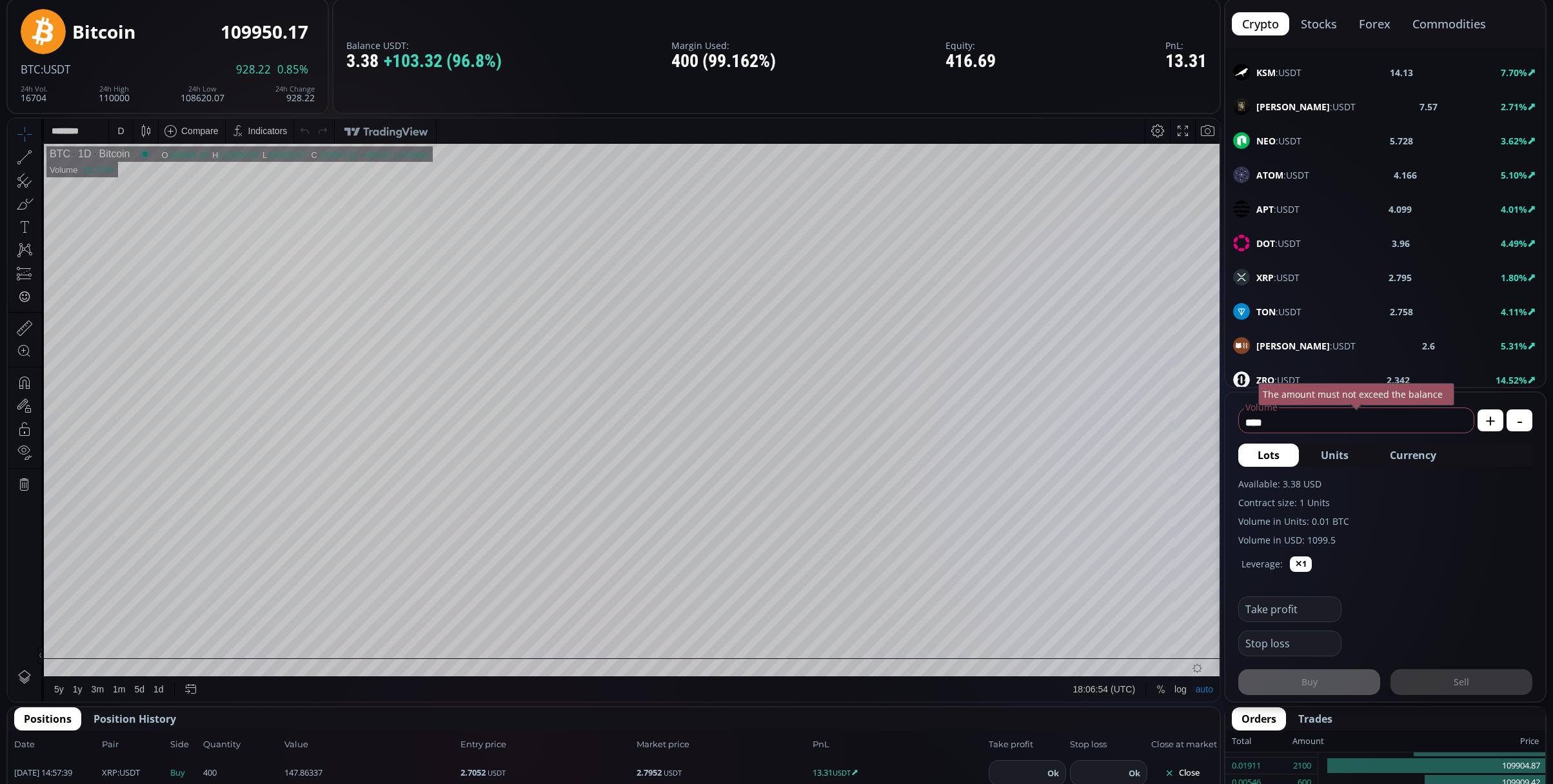
click at [1271, 284] on b "XRP" at bounding box center [1264, 278] width 18 height 12
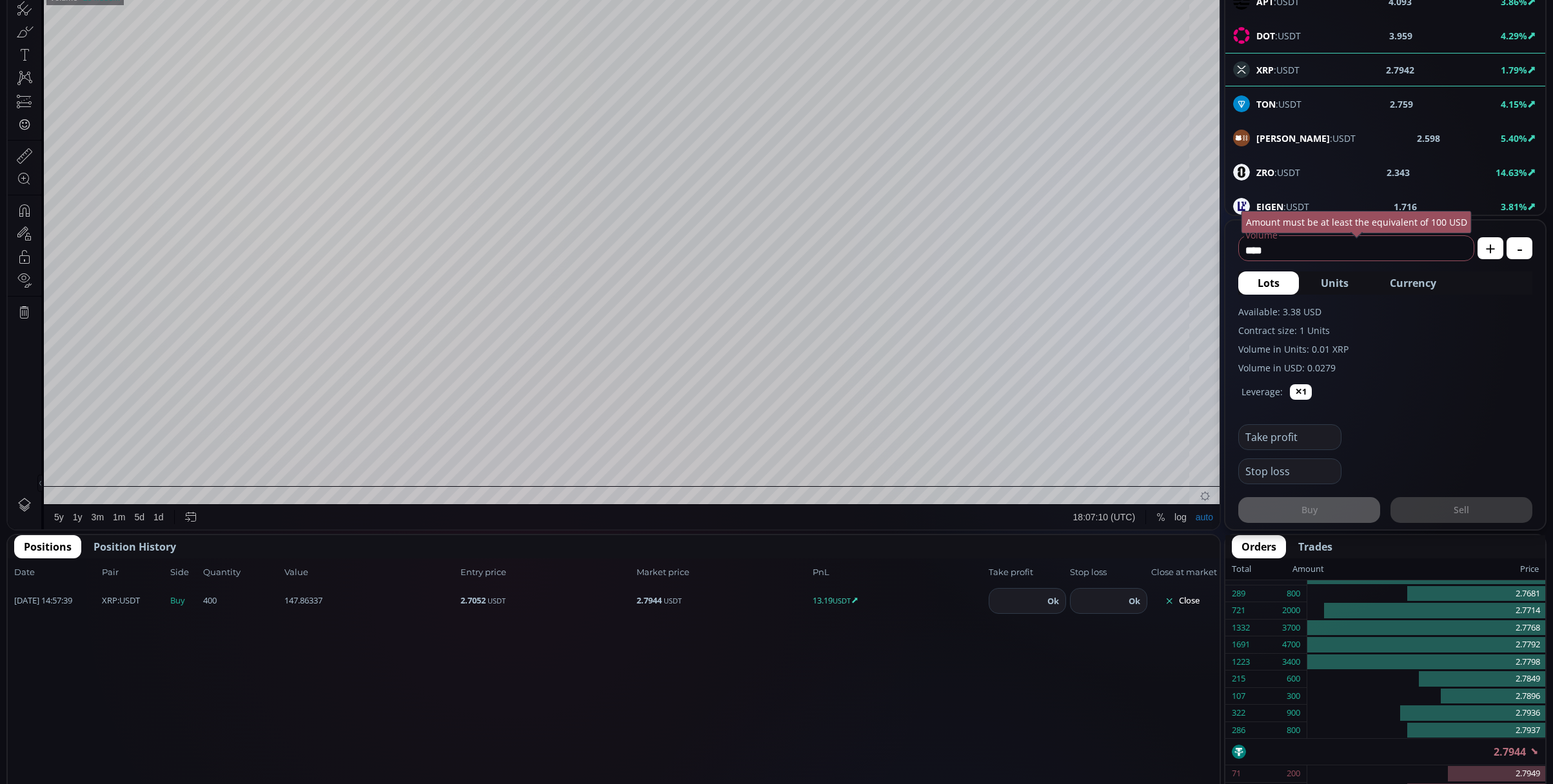
scroll to position [344, 0]
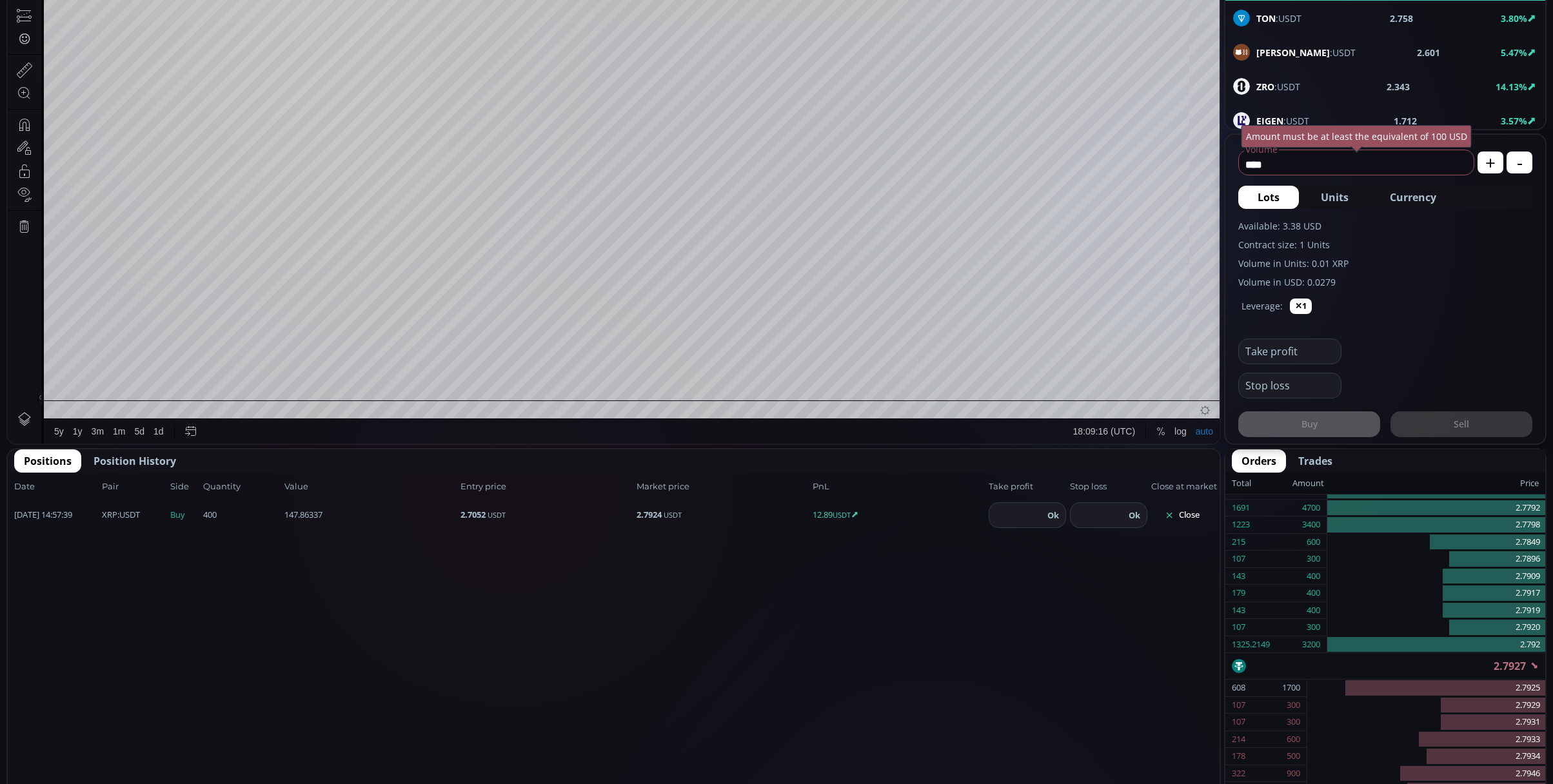
click at [1192, 517] on button "Close" at bounding box center [1181, 515] width 62 height 21
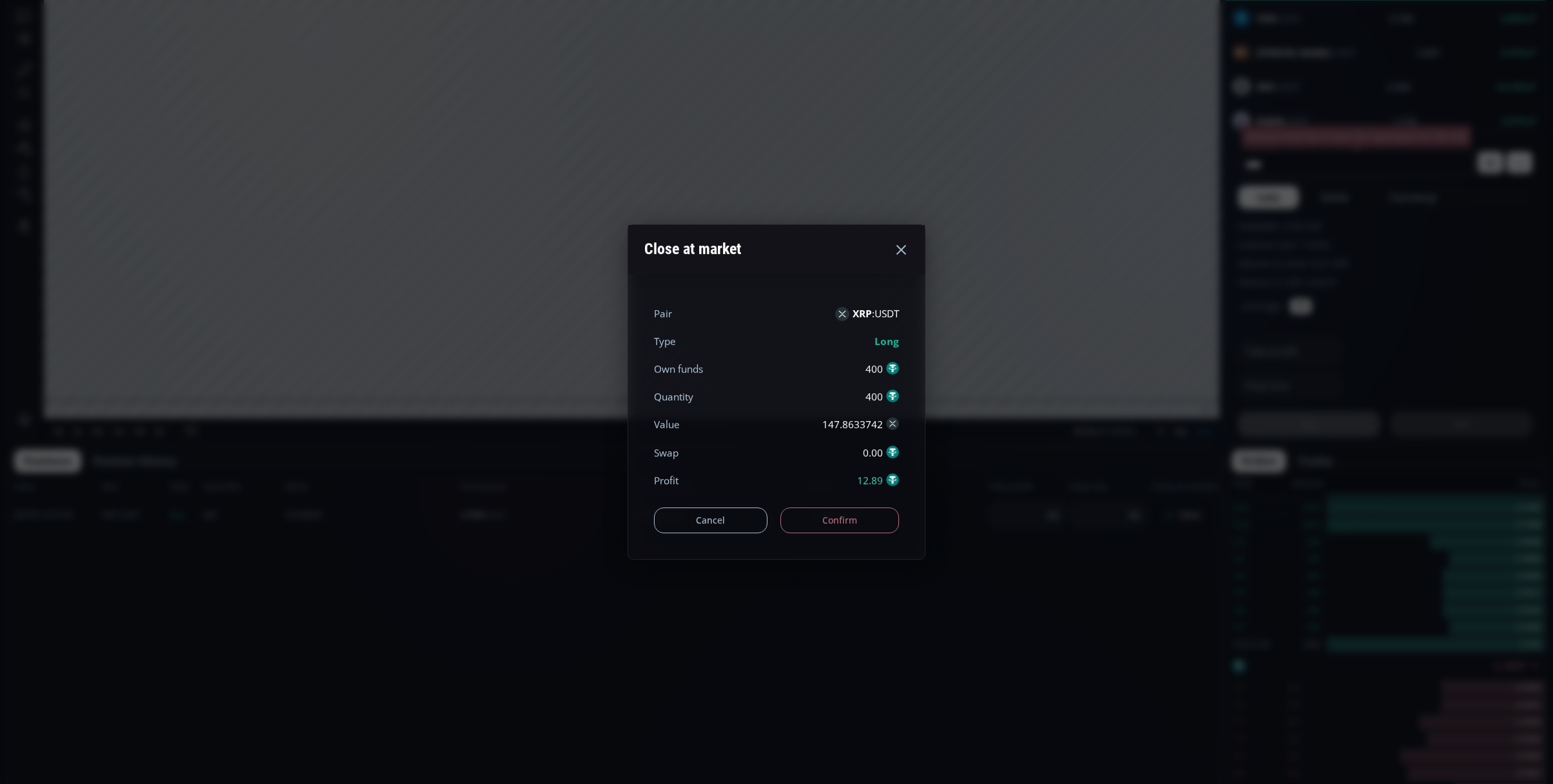
click at [851, 512] on button "Confirm" at bounding box center [840, 521] width 120 height 26
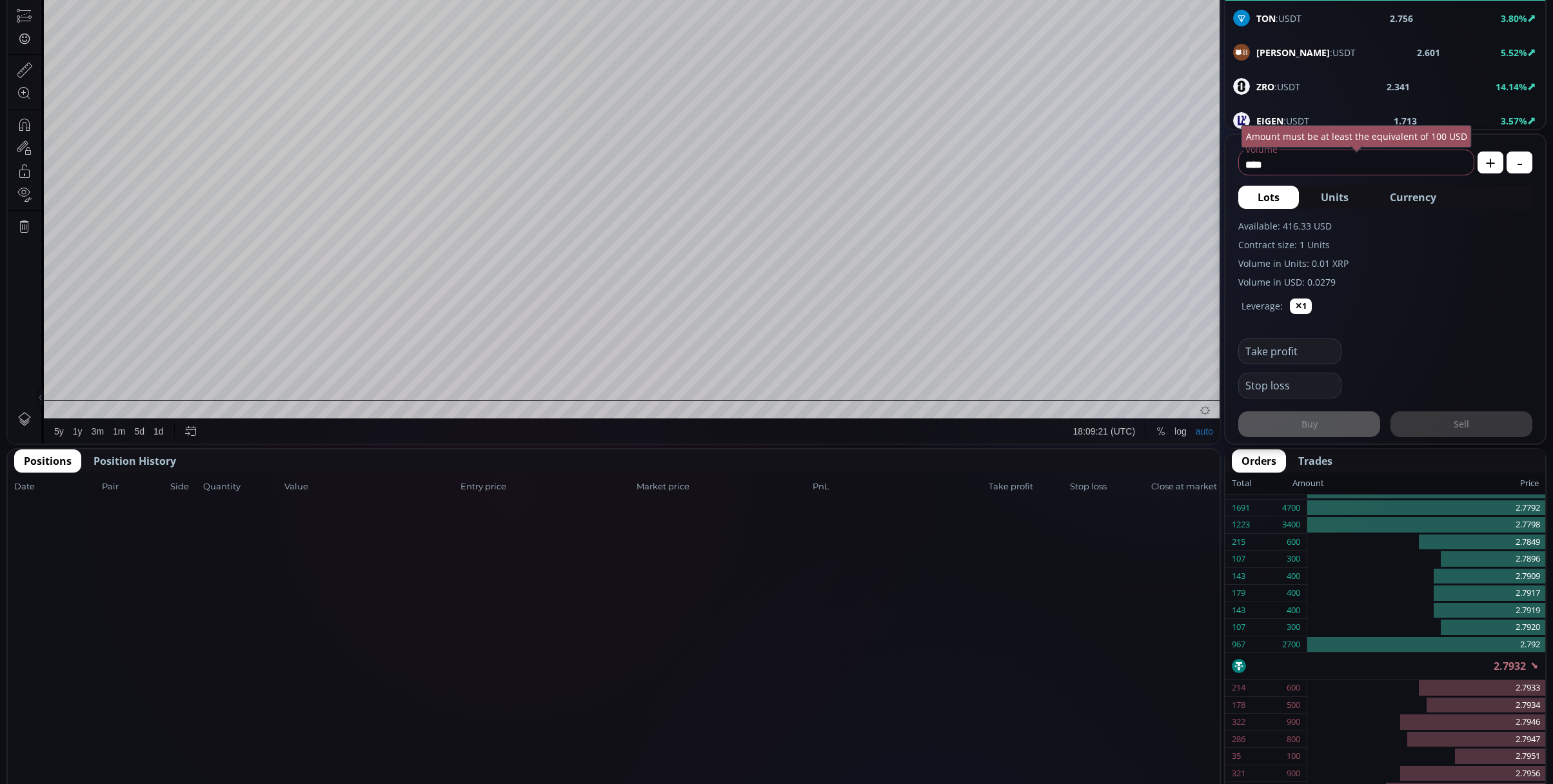
click at [173, 462] on span "Position History" at bounding box center [135, 461] width 82 height 15
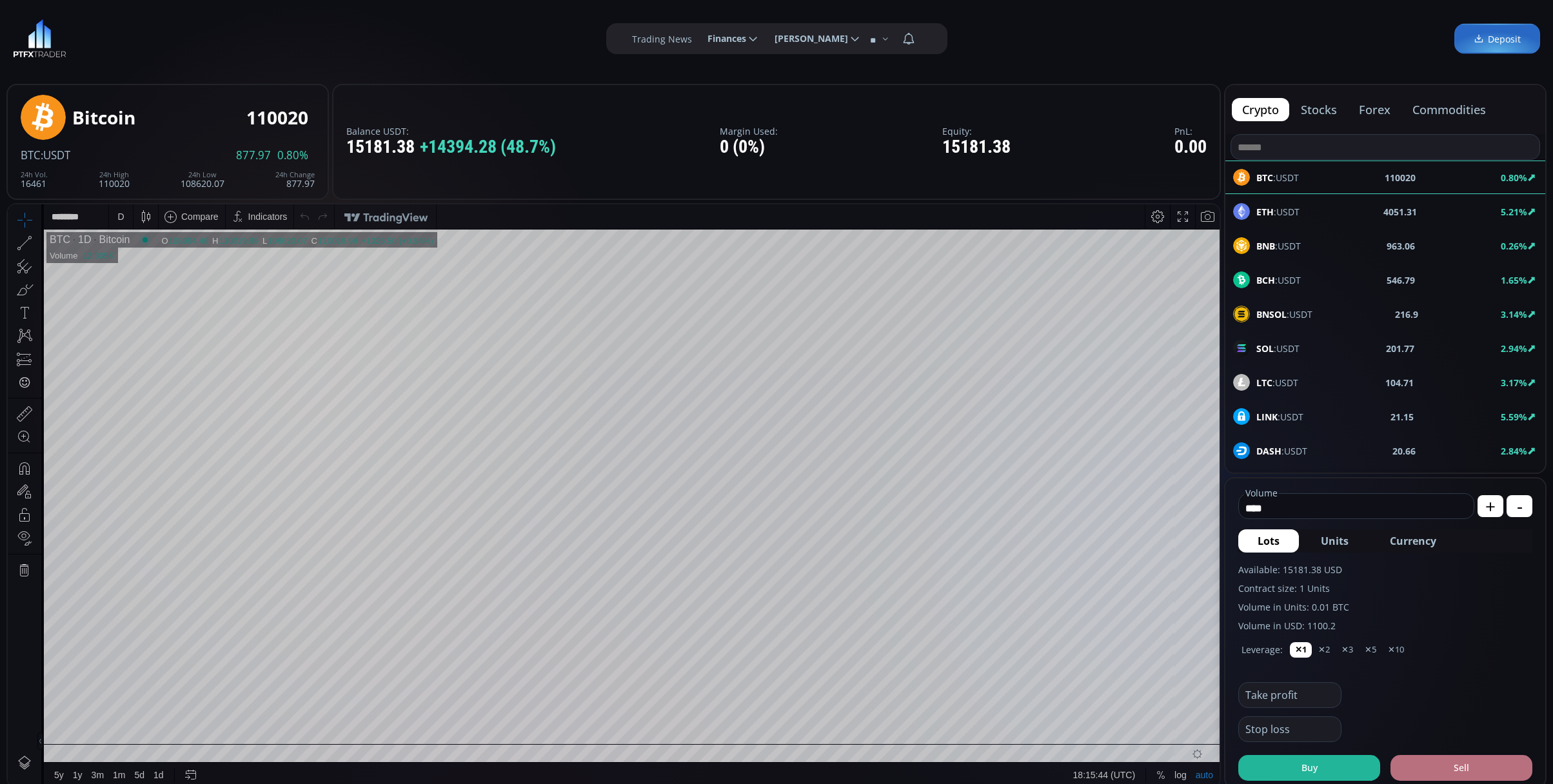
scroll to position [171, 0]
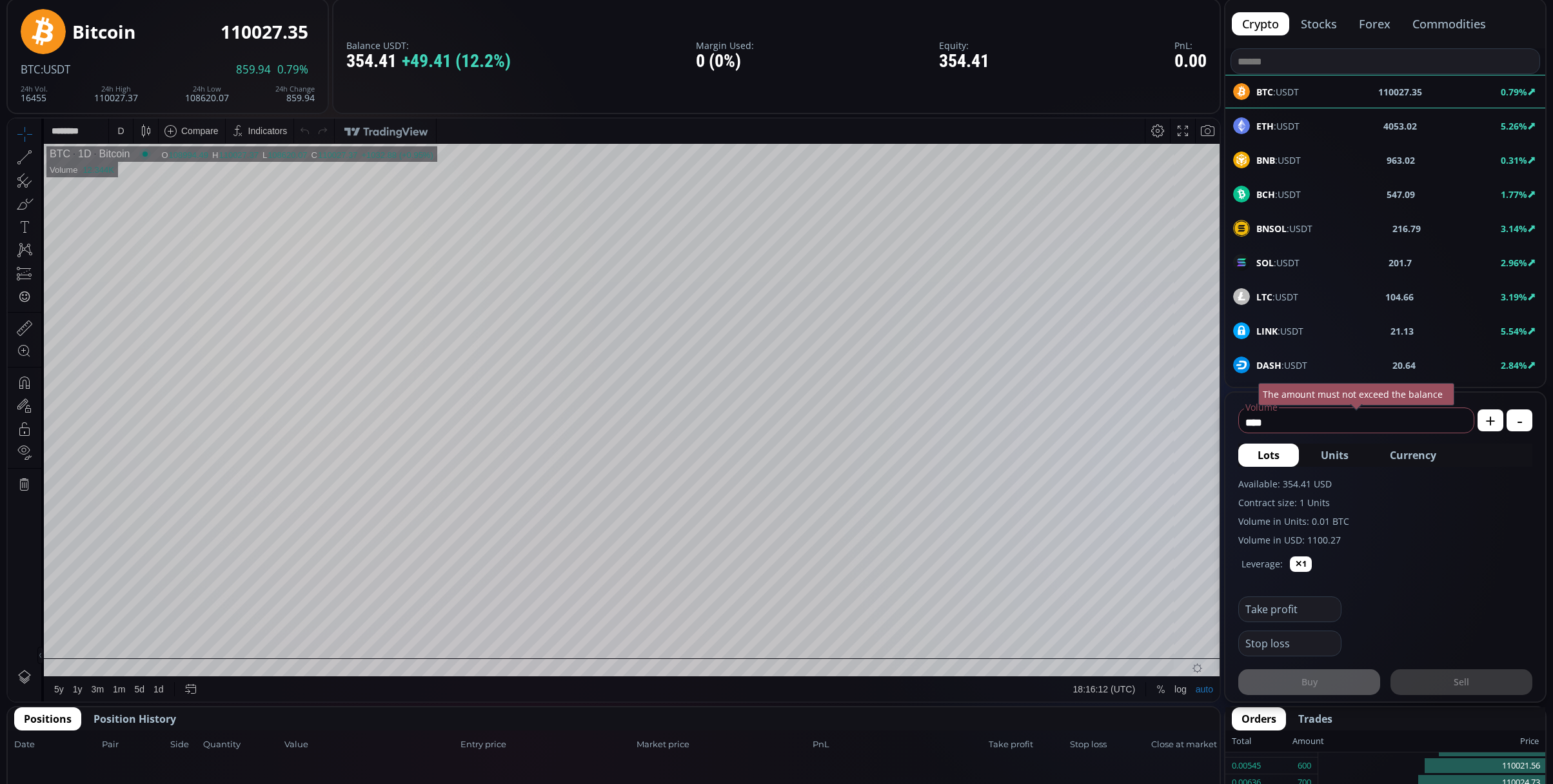
scroll to position [344, 0]
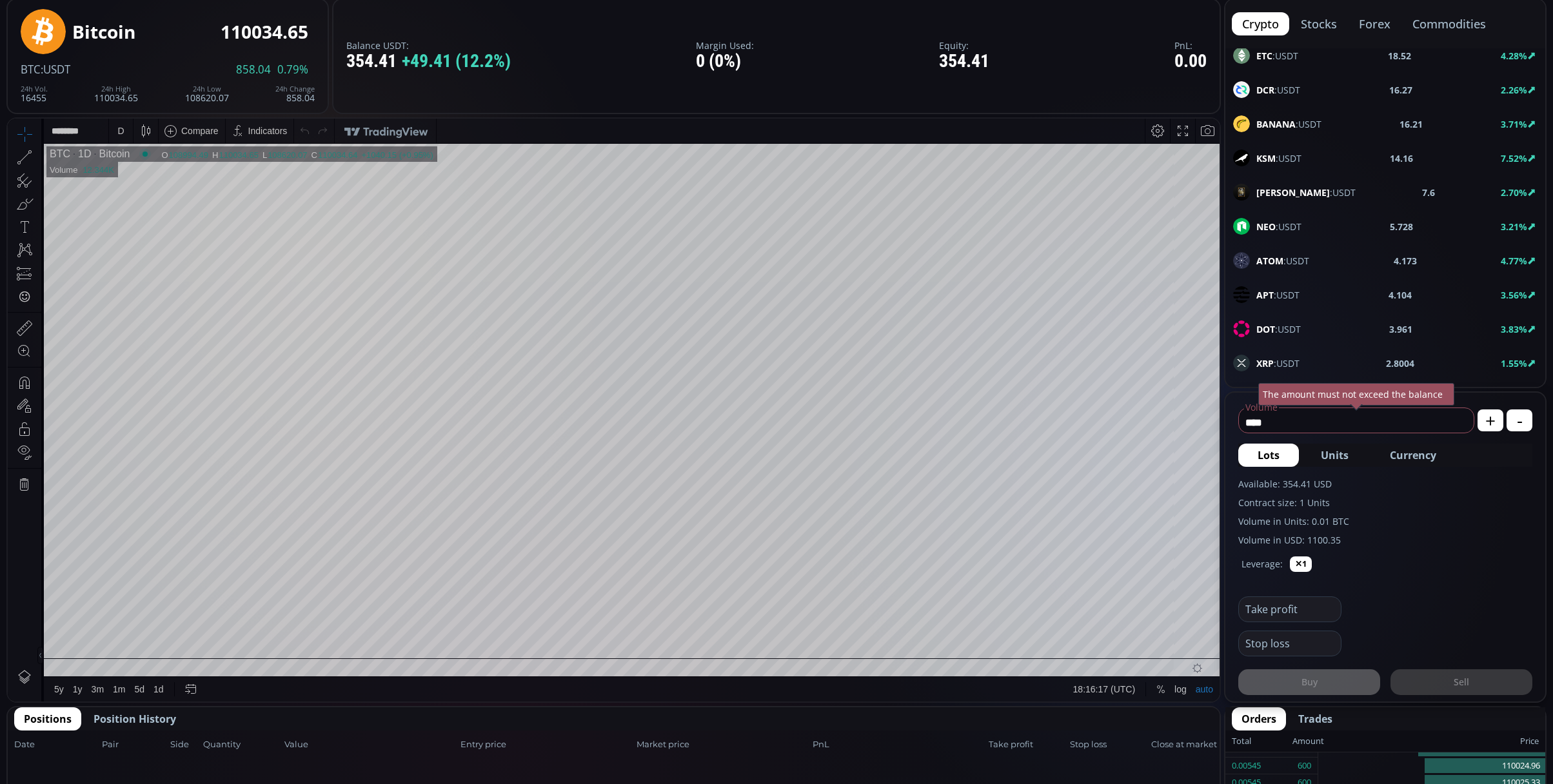
click at [1321, 366] on div "XRP :USDT 2.8004 1.55%" at bounding box center [1386, 363] width 305 height 17
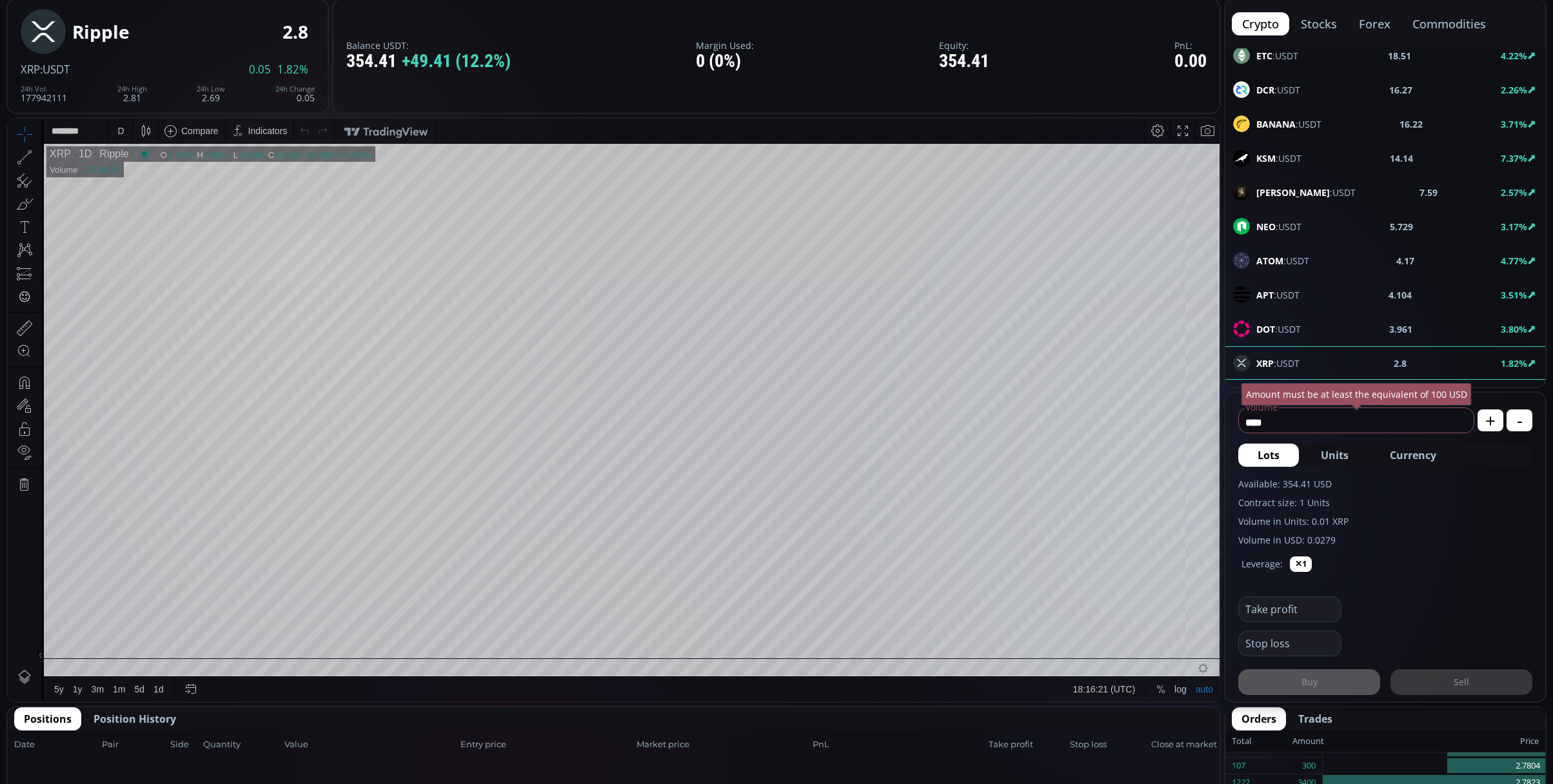
click at [116, 130] on div "D" at bounding box center [121, 131] width 11 height 24
click at [138, 177] on div "1 minute" at bounding box center [134, 178] width 35 height 11
click at [113, 136] on div "1 m" at bounding box center [121, 131] width 25 height 24
click at [148, 230] on div "30 minutes" at bounding box center [154, 240] width 91 height 21
click at [396, 249] on input "*" at bounding box center [614, 249] width 483 height 24
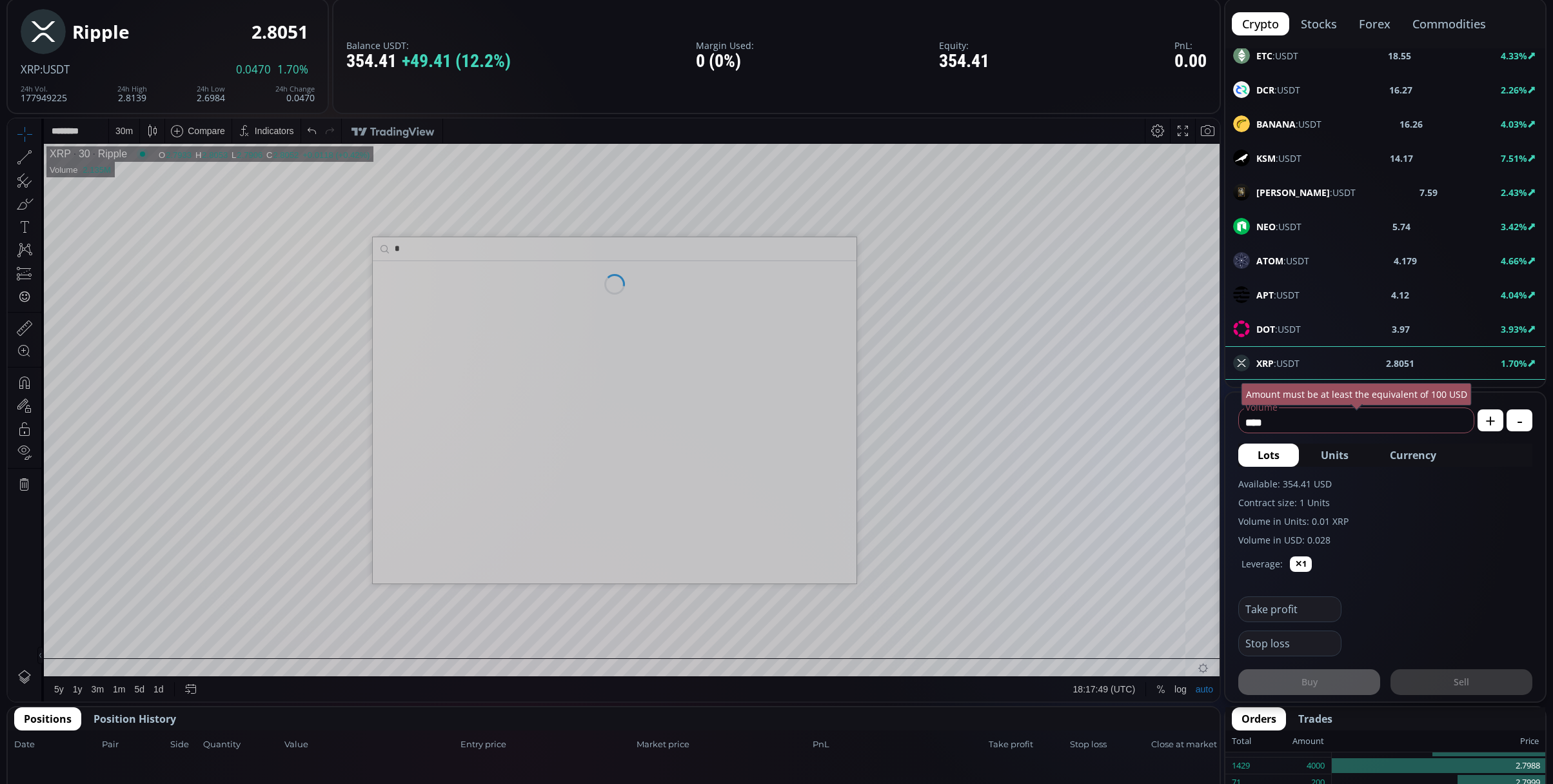
click at [841, 75] on div "Balance USDT: 354.41 +49.41 (12.2%) Margin Used: 0 (0%) Equity: 354.41 PnL: 0.00" at bounding box center [776, 56] width 888 height 116
drag, startPoint x: 684, startPoint y: 68, endPoint x: 643, endPoint y: 98, distance: 50.8
click at [643, 98] on div "Balance USDT: 354.41 +49.41 (12.2%) Margin Used: 0 (0%) Equity: 354.41 PnL: 0.00" at bounding box center [776, 56] width 888 height 116
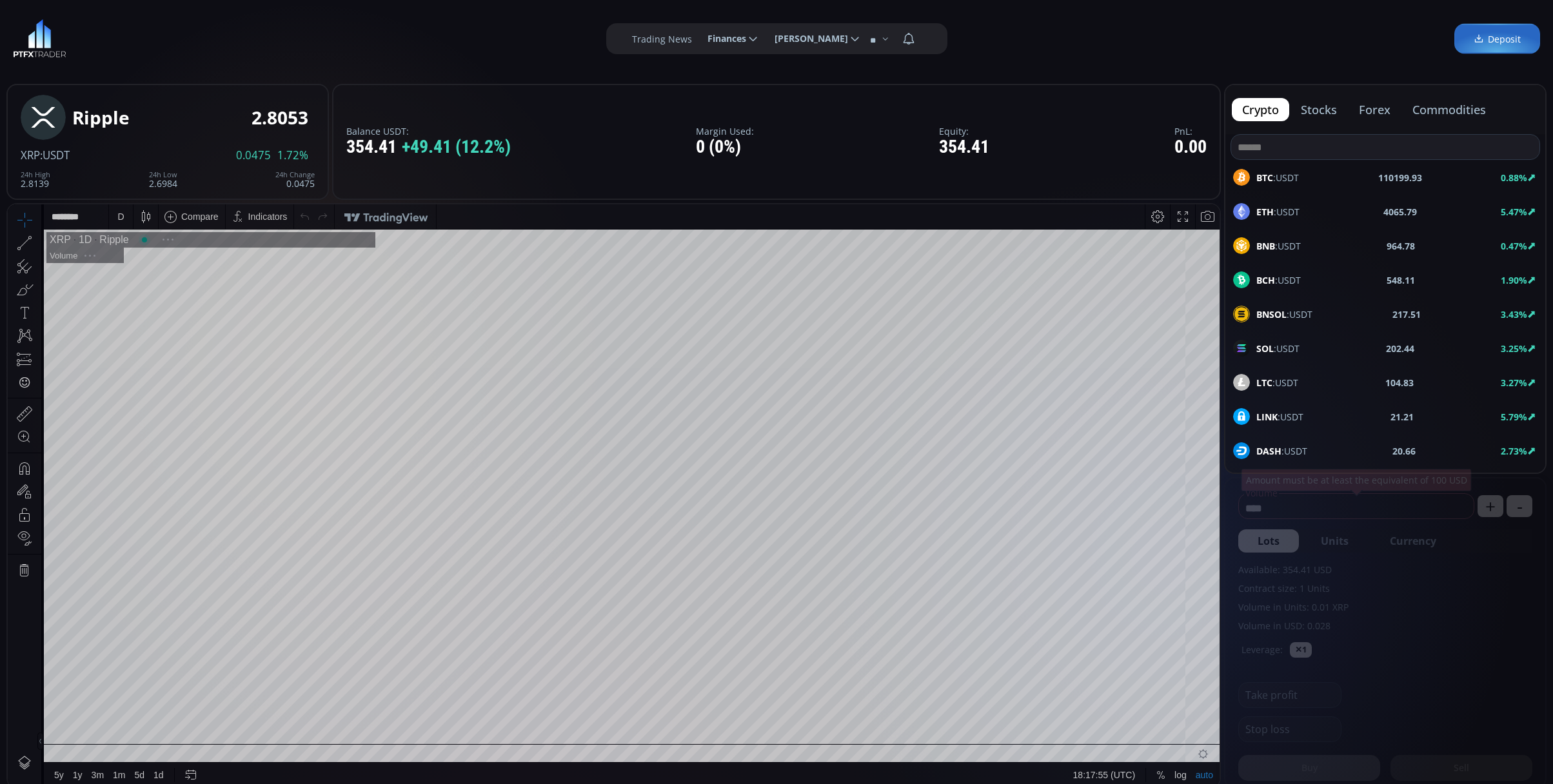
scroll to position [183, 0]
